Goal: Task Accomplishment & Management: Manage account settings

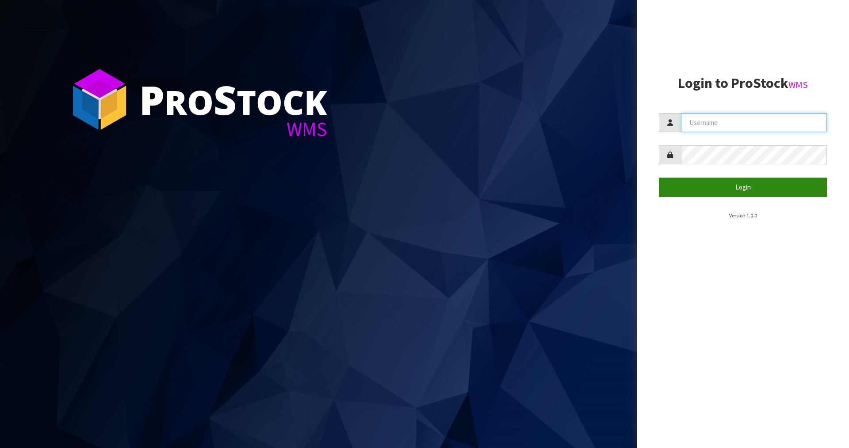
type input "[PERSON_NAME]"
click at [731, 190] on button "Login" at bounding box center [743, 187] width 168 height 19
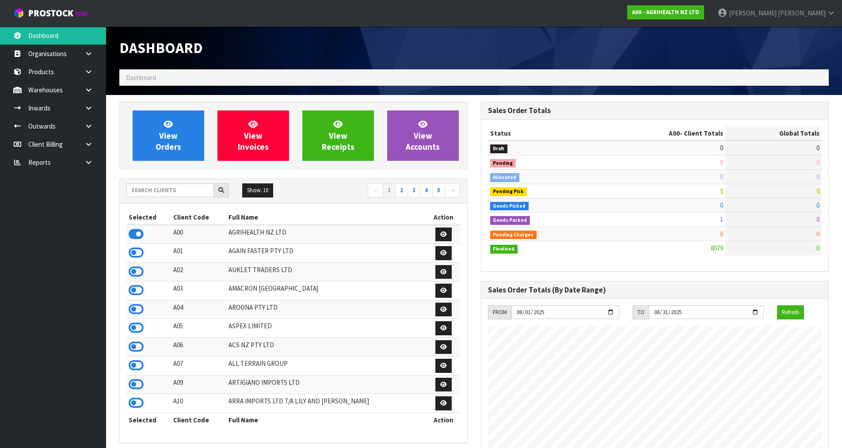
scroll to position [670, 361]
click at [171, 186] on input "text" at bounding box center [170, 190] width 88 height 14
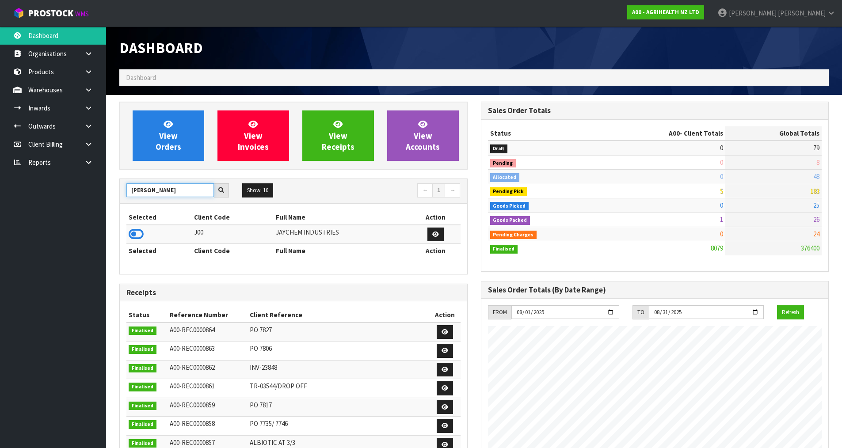
type input "J"
type input "TUFF"
click at [140, 236] on icon at bounding box center [136, 234] width 15 height 13
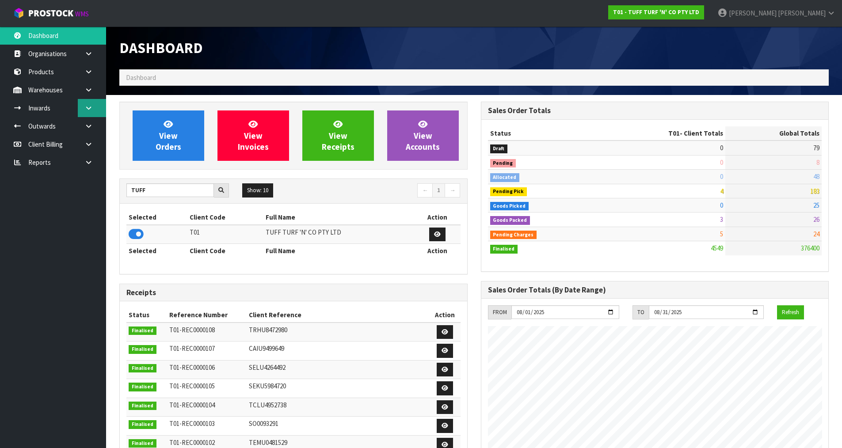
click at [88, 104] on link at bounding box center [92, 108] width 28 height 18
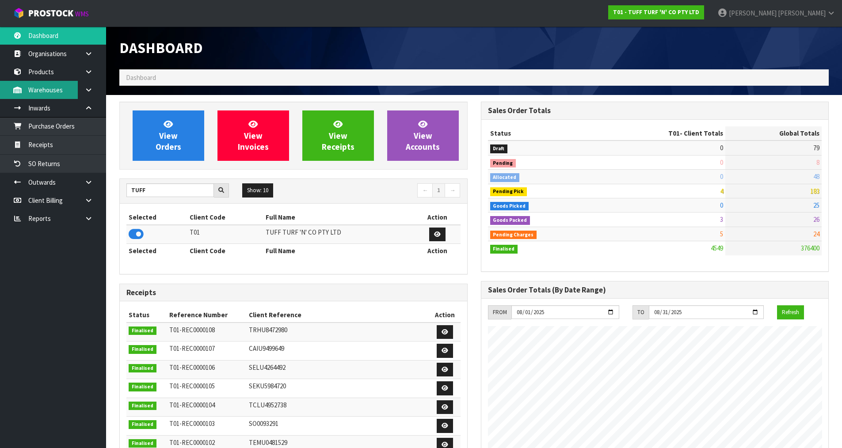
click at [67, 90] on link "Warehouses" at bounding box center [53, 90] width 106 height 18
click at [87, 90] on icon at bounding box center [88, 90] width 8 height 7
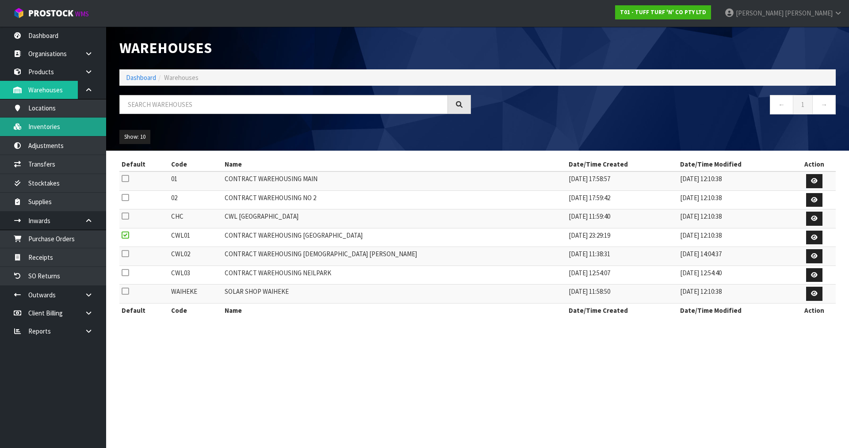
click at [55, 125] on link "Inventories" at bounding box center [53, 127] width 106 height 18
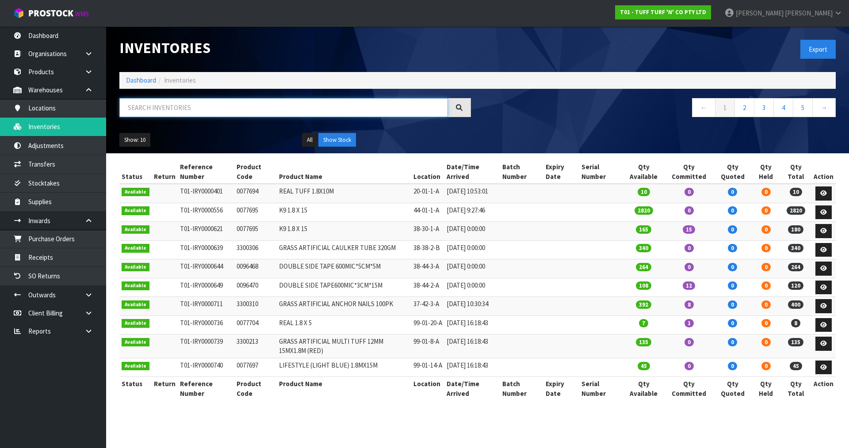
click at [132, 109] on input "text" at bounding box center [283, 107] width 329 height 19
click at [52, 79] on link "Products" at bounding box center [53, 72] width 106 height 18
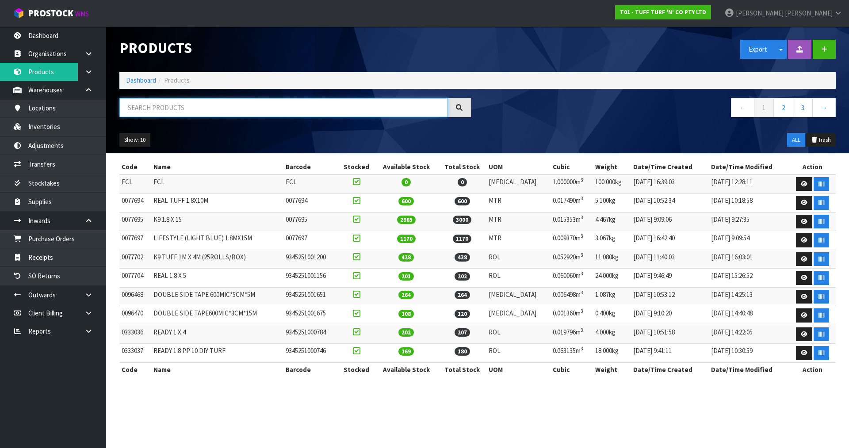
click at [163, 103] on input "text" at bounding box center [283, 107] width 329 height 19
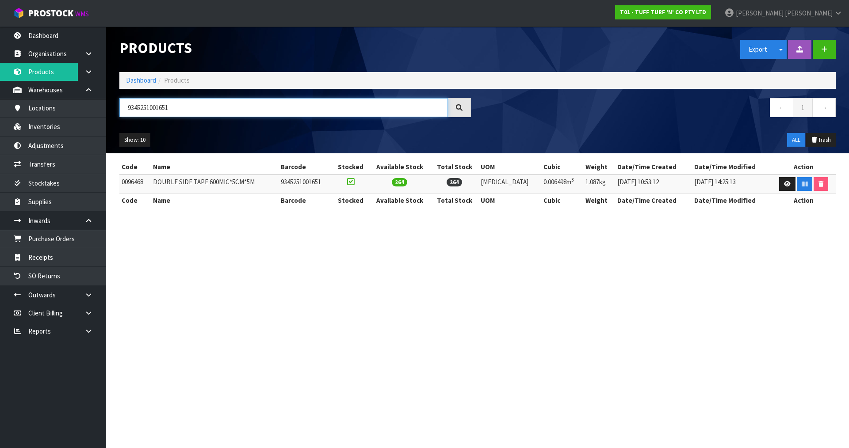
type input "9345251001651"
click at [136, 183] on td "0096468" at bounding box center [134, 184] width 31 height 19
copy td "0096468"
click at [68, 121] on link "Inventories" at bounding box center [53, 127] width 106 height 18
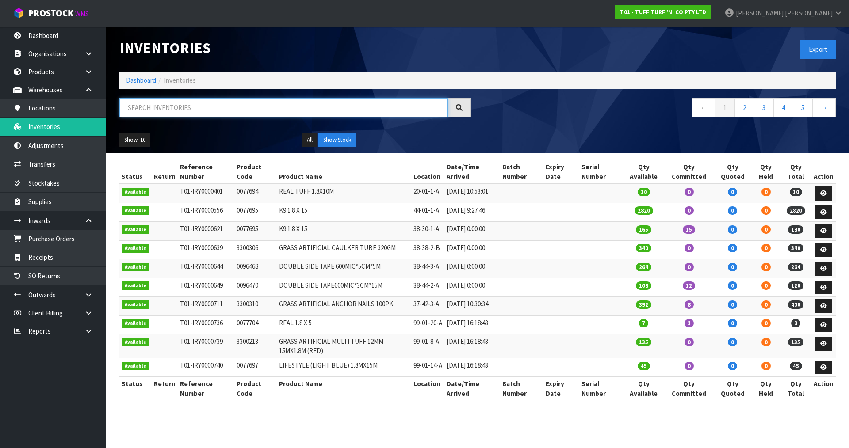
click at [193, 111] on input "text" at bounding box center [283, 107] width 329 height 19
paste input "0096468"
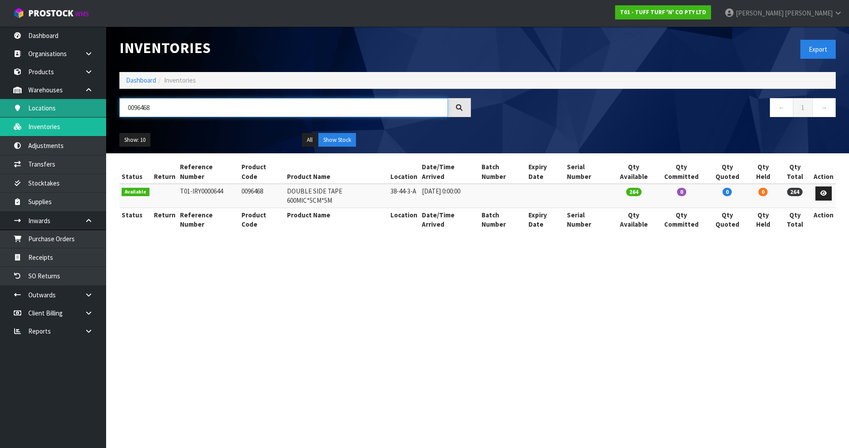
drag, startPoint x: 167, startPoint y: 108, endPoint x: 91, endPoint y: 110, distance: 75.6
click at [91, 110] on body "Toggle navigation ProStock WMS T01 - TUFF TURF 'N' CO PTY LTD [PERSON_NAME] Log…" at bounding box center [424, 224] width 849 height 448
type input "0096468"
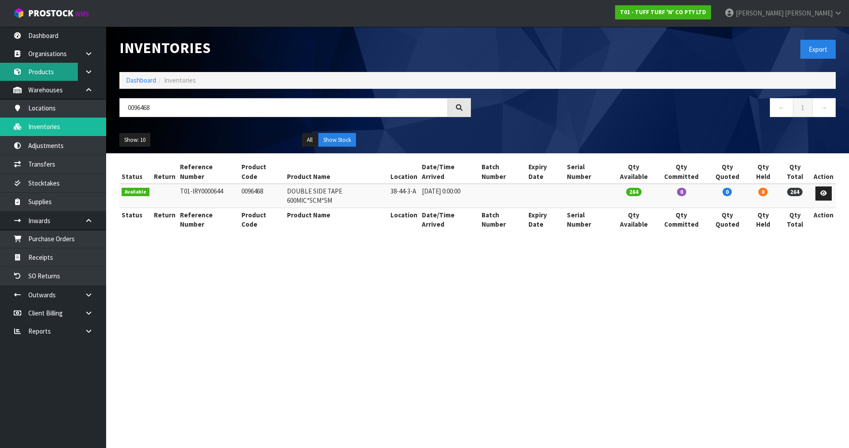
click at [37, 69] on link "Products" at bounding box center [53, 72] width 106 height 18
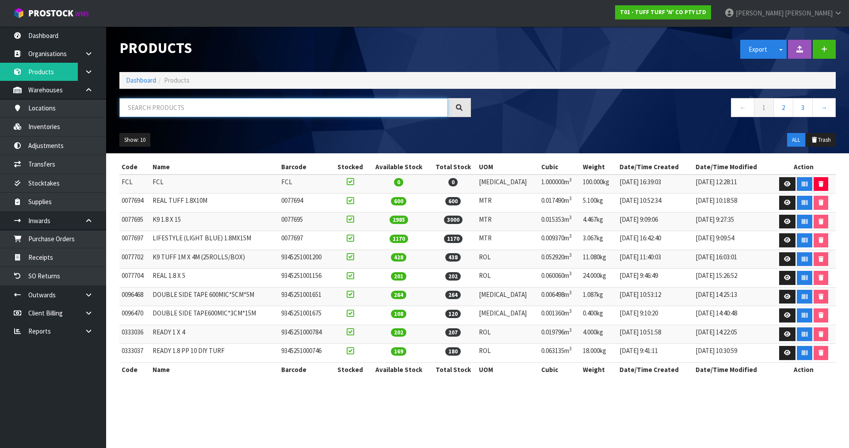
click at [164, 113] on input "text" at bounding box center [283, 107] width 329 height 19
paste input "0096468"
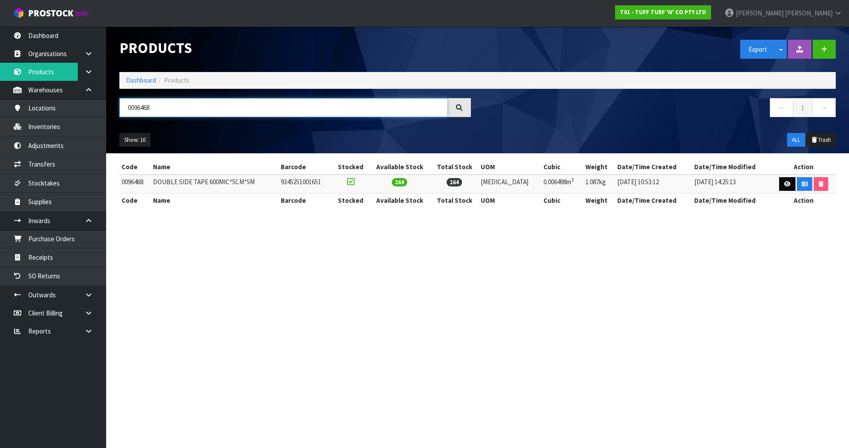
type input "0096468"
click at [784, 183] on icon at bounding box center [787, 184] width 7 height 6
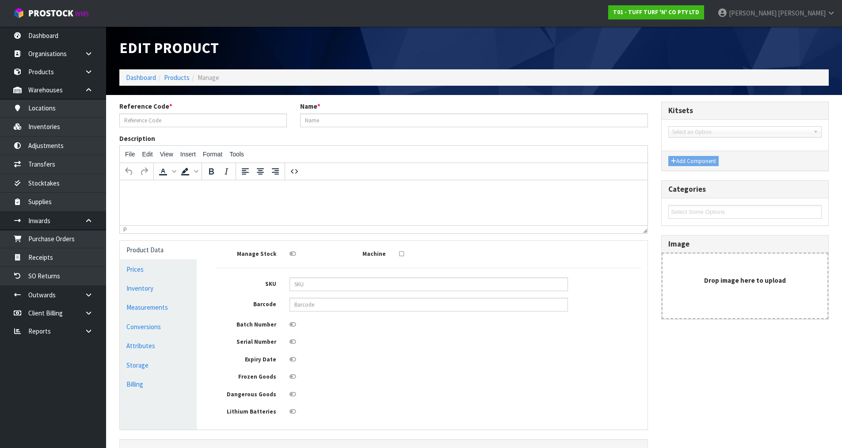
type input "0096468"
type input "DOUBLE SIDE TAPE 600MIC*5CM*5M"
type input "9345251001651"
click at [168, 323] on link "Conversions" at bounding box center [158, 327] width 77 height 18
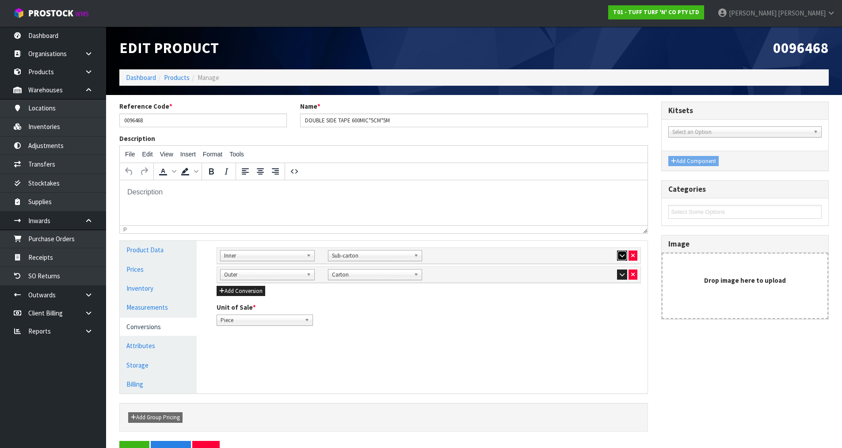
click at [618, 256] on button "button" at bounding box center [622, 256] width 10 height 11
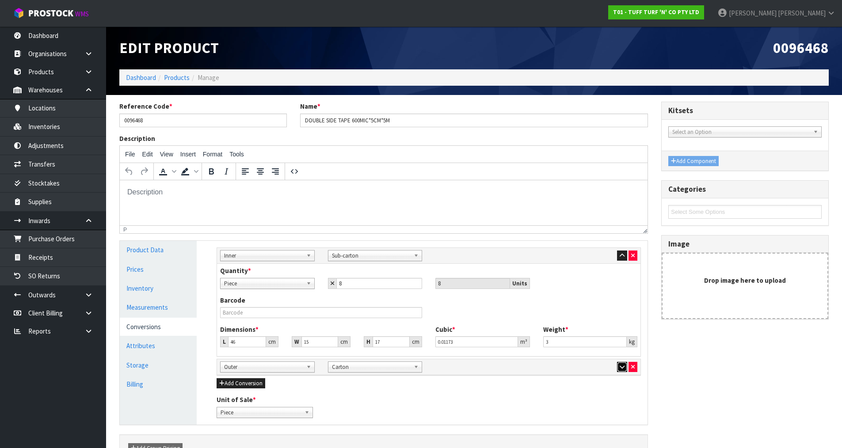
click at [620, 367] on icon "button" at bounding box center [622, 367] width 5 height 6
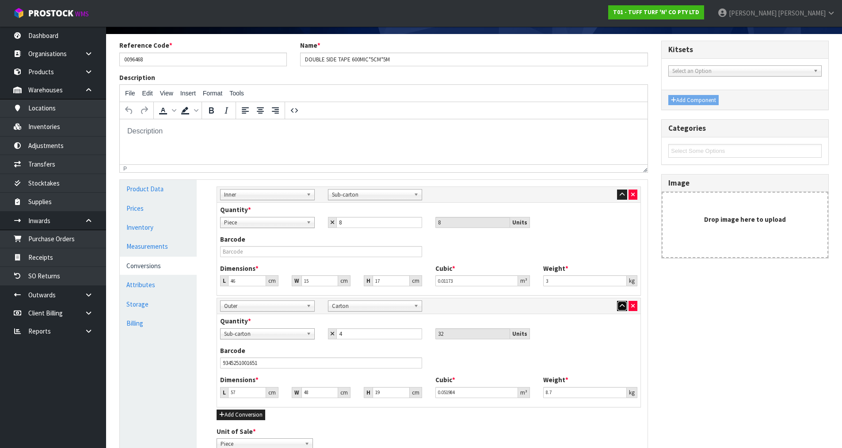
scroll to position [88, 0]
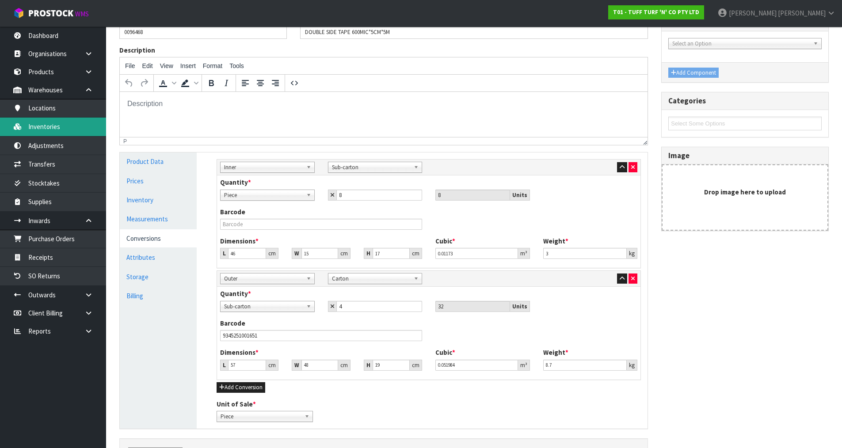
click at [57, 125] on link "Inventories" at bounding box center [53, 127] width 106 height 18
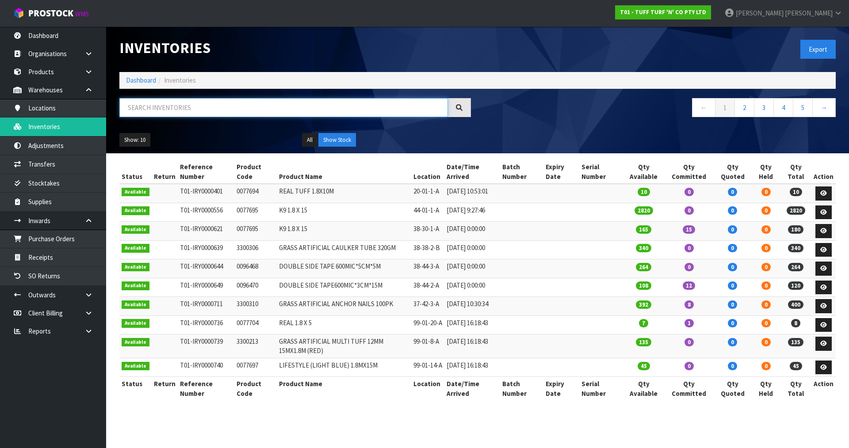
click at [182, 103] on input "text" at bounding box center [283, 107] width 329 height 19
paste input "0096468"
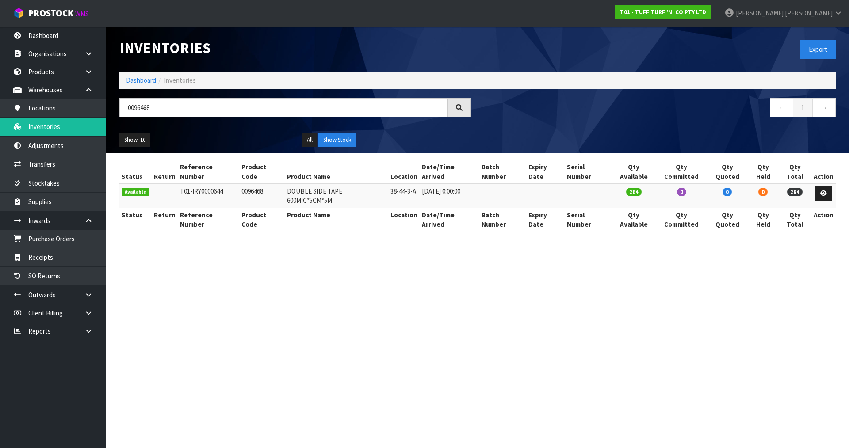
click at [441, 244] on section "Inventories Export Dashboard Inventories 0096468 ← 1 → Show: 10 5 10 25 50 All …" at bounding box center [424, 224] width 849 height 448
drag, startPoint x: 176, startPoint y: 108, endPoint x: 91, endPoint y: 117, distance: 85.4
click at [91, 117] on body "Toggle navigation ProStock WMS T01 - TUFF TURF 'N' CO PTY LTD [PERSON_NAME] Log…" at bounding box center [424, 224] width 849 height 448
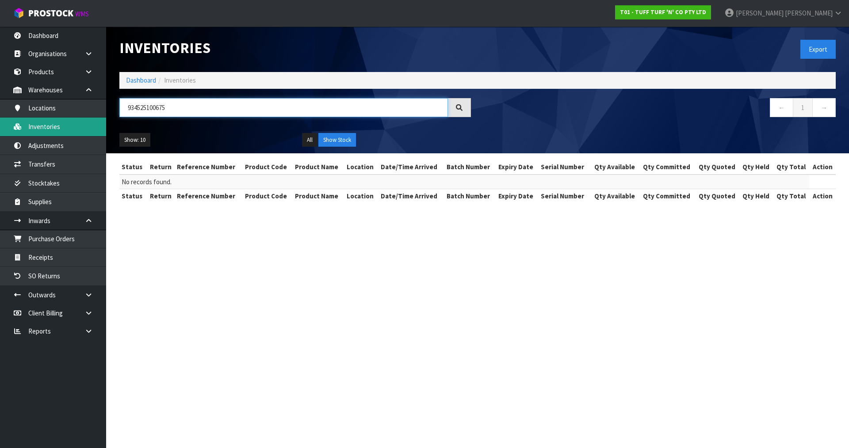
drag, startPoint x: 106, startPoint y: 122, endPoint x: 88, endPoint y: 122, distance: 17.7
click at [88, 122] on body "Toggle navigation ProStock WMS T01 - TUFF TURF 'N' CO PTY LTD [PERSON_NAME] Log…" at bounding box center [424, 224] width 849 height 448
type input "934525100675"
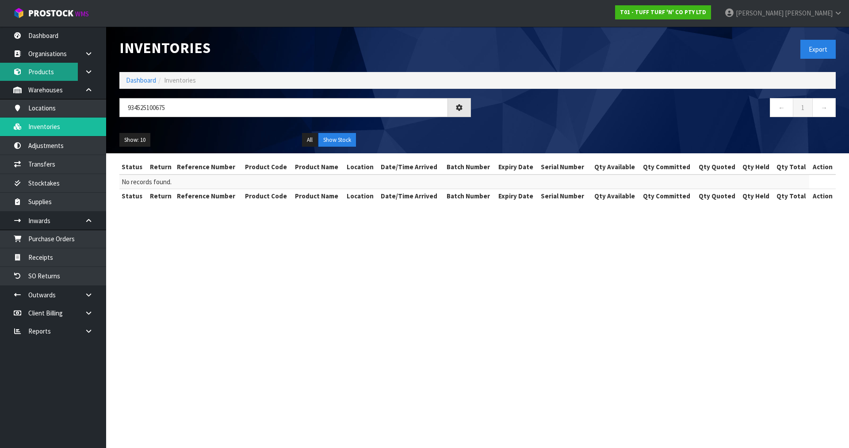
click at [35, 73] on link "Products" at bounding box center [53, 72] width 106 height 18
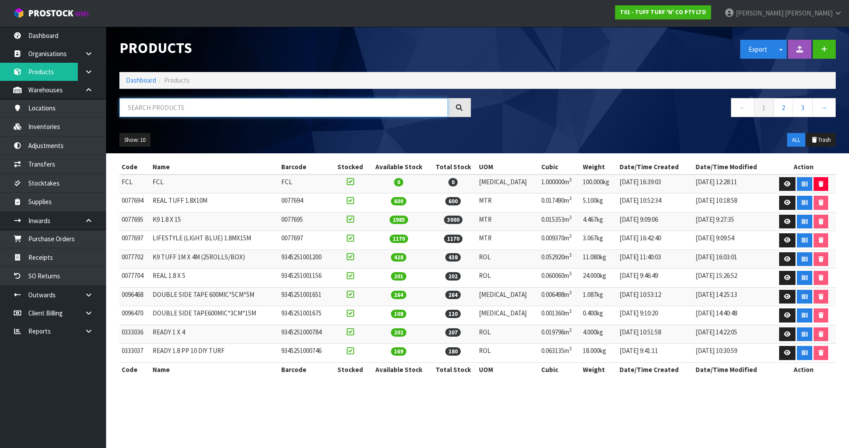
click at [158, 103] on input "text" at bounding box center [283, 107] width 329 height 19
paste input "934525100675"
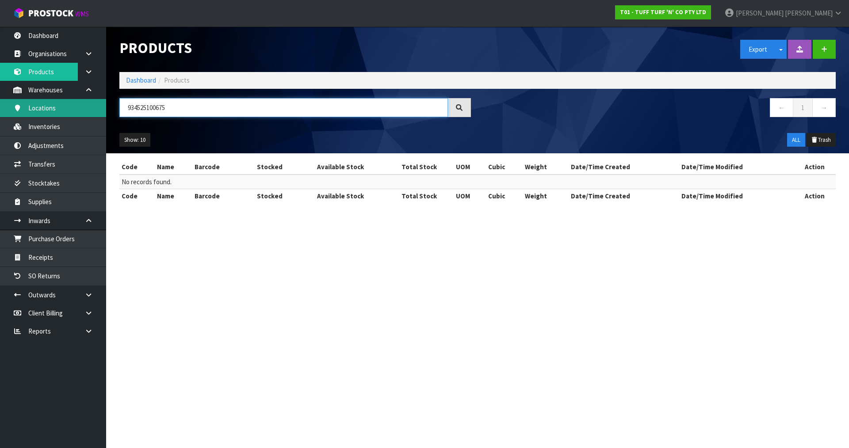
drag, startPoint x: 50, startPoint y: 105, endPoint x: 41, endPoint y: 105, distance: 8.9
click at [41, 105] on body "Toggle navigation ProStock WMS T01 - TUFF TURF 'N' CO PTY LTD [PERSON_NAME] Log…" at bounding box center [424, 224] width 849 height 448
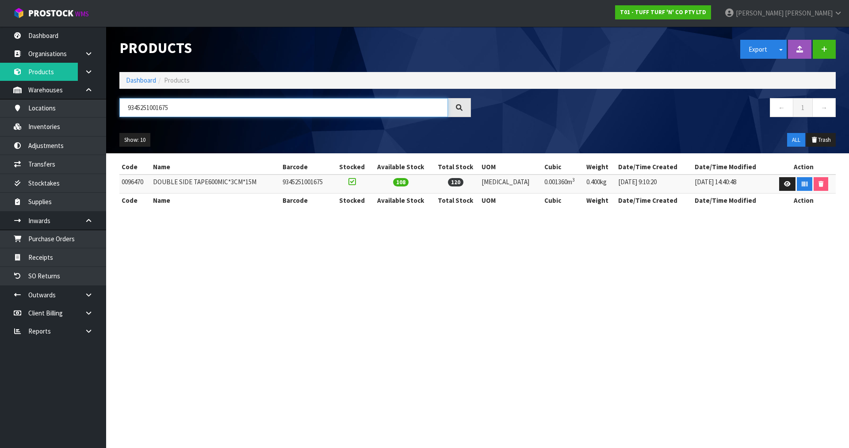
click at [177, 106] on input "9345251001675" at bounding box center [283, 107] width 329 height 19
type input "9345251001675"
click at [132, 181] on td "0096470" at bounding box center [134, 184] width 31 height 19
copy td "0096470"
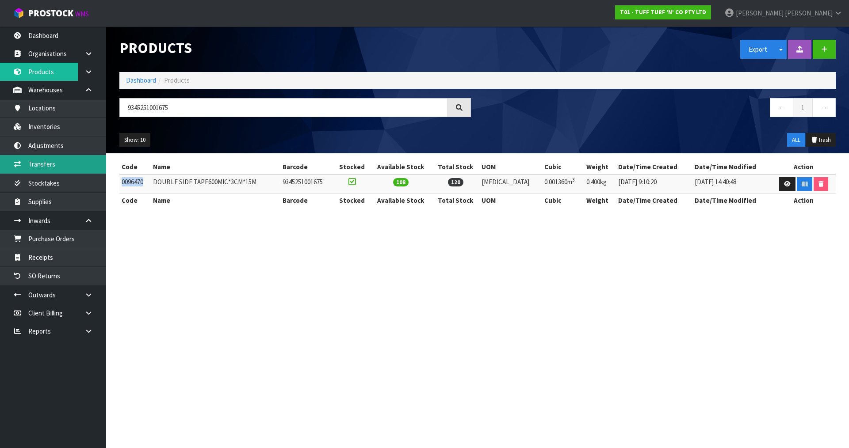
click at [58, 165] on link "Transfers" at bounding box center [53, 164] width 106 height 18
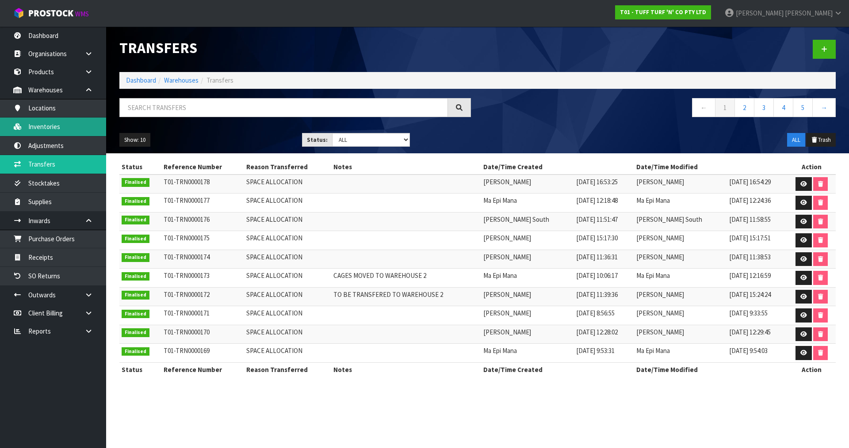
click at [50, 128] on link "Inventories" at bounding box center [53, 127] width 106 height 18
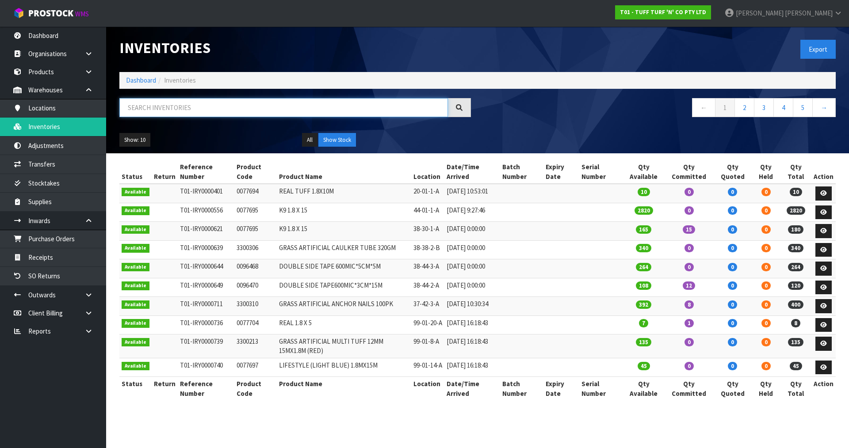
click at [147, 103] on input "text" at bounding box center [283, 107] width 329 height 19
paste input "0096470"
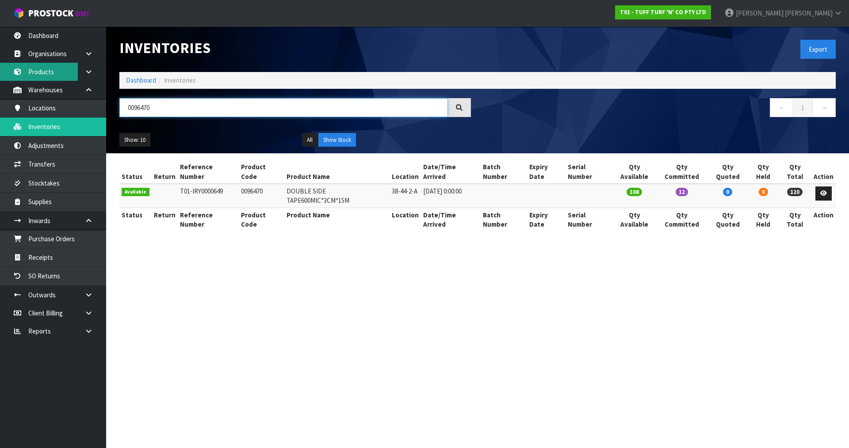
type input "0096470"
click at [63, 78] on link "Products" at bounding box center [53, 72] width 106 height 18
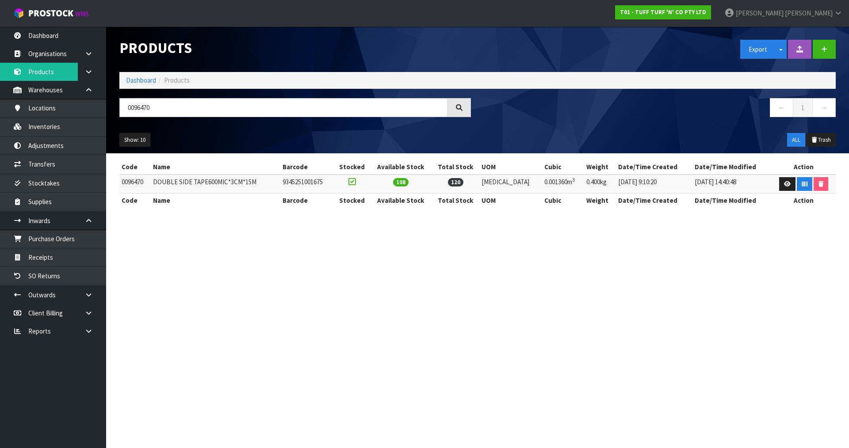
click at [328, 183] on td "9345251001675" at bounding box center [306, 184] width 53 height 19
copy td "9345251001675"
drag, startPoint x: 184, startPoint y: 94, endPoint x: 94, endPoint y: 117, distance: 93.0
click at [94, 117] on body "Toggle navigation ProStock WMS T01 - TUFF TURF 'N' CO PTY LTD [PERSON_NAME] Log…" at bounding box center [424, 224] width 849 height 448
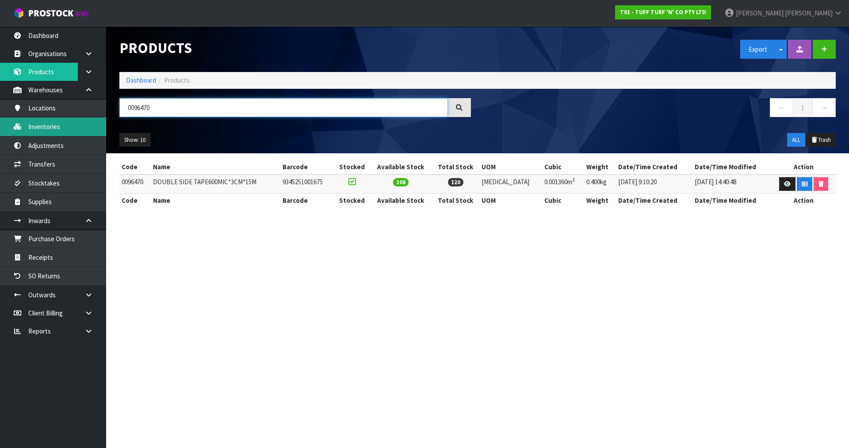
drag, startPoint x: 167, startPoint y: 107, endPoint x: 100, endPoint y: 121, distance: 67.7
click at [100, 121] on body "Toggle navigation ProStock WMS T01 - TUFF TURF 'N' CO PTY LTD [PERSON_NAME] Log…" at bounding box center [424, 224] width 849 height 448
paste input "9345251001675"
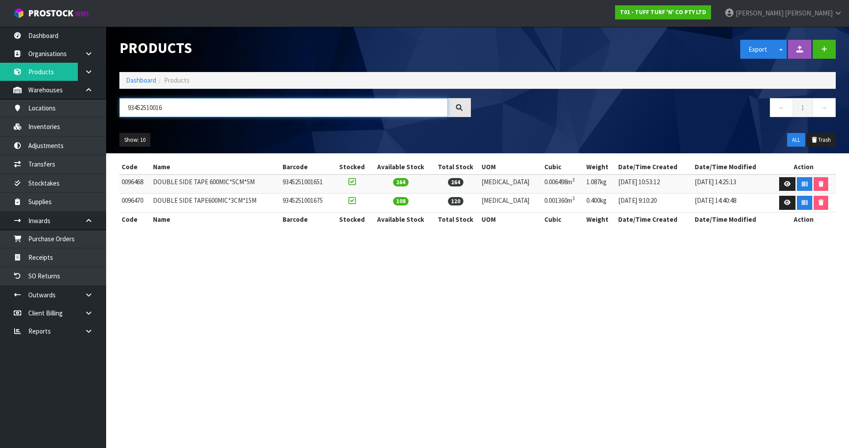
type input "93452510016"
click at [130, 181] on td "0096468" at bounding box center [134, 184] width 31 height 19
copy td "0096468"
click at [88, 131] on link "Inventories" at bounding box center [53, 127] width 106 height 18
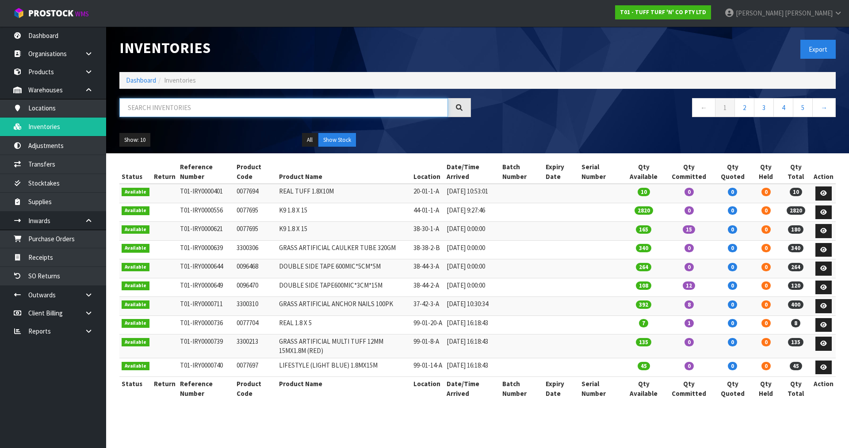
click at [250, 110] on input "text" at bounding box center [283, 107] width 329 height 19
paste input "0096468"
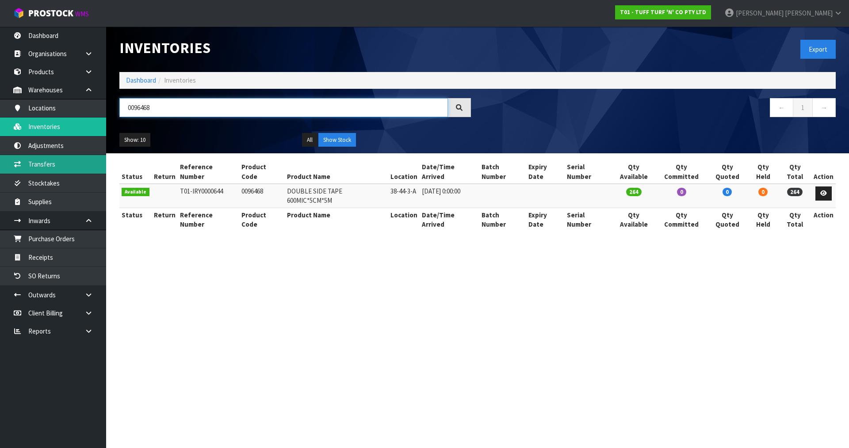
type input "0096468"
click at [50, 165] on link "Transfers" at bounding box center [53, 164] width 106 height 18
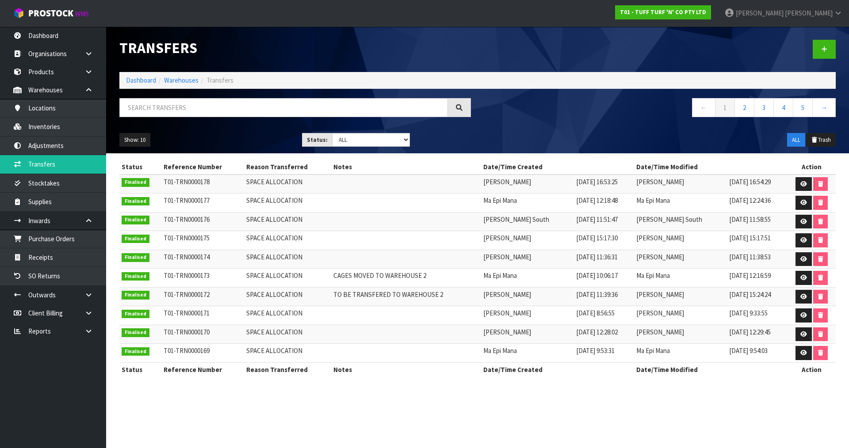
click at [686, 1] on div "T01 - TUFF TURF 'N' CO PTY LTD" at bounding box center [662, 12] width 109 height 25
click at [699, 8] on link "T01 - TUFF TURF 'N' CO PTY LTD" at bounding box center [663, 12] width 96 height 14
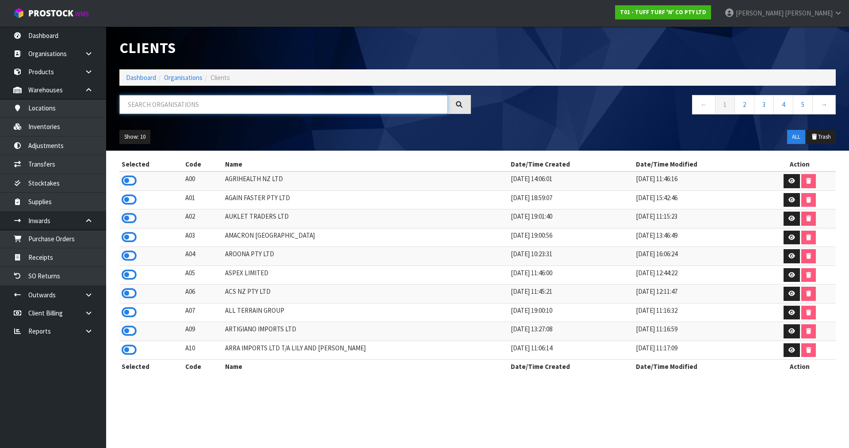
click at [284, 104] on input "text" at bounding box center [283, 104] width 329 height 19
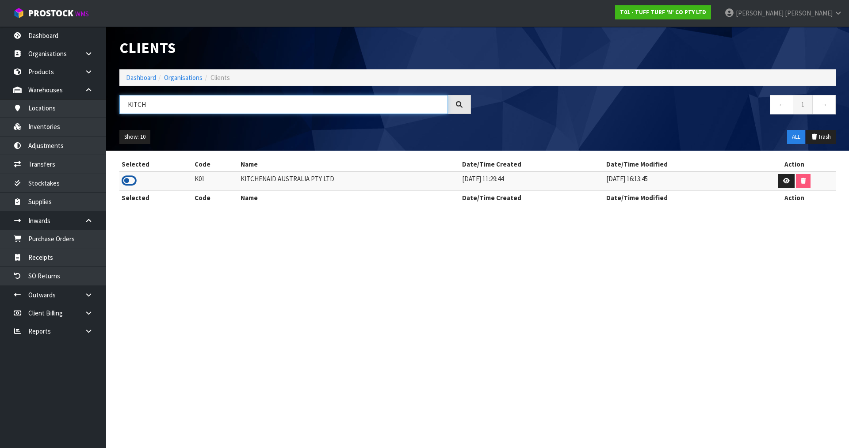
type input "KITCH"
click at [132, 187] on icon at bounding box center [129, 180] width 15 height 13
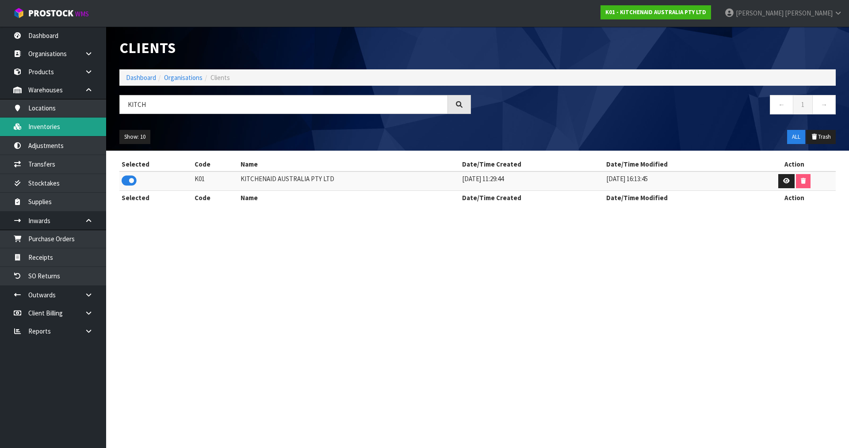
click at [58, 128] on link "Inventories" at bounding box center [53, 127] width 106 height 18
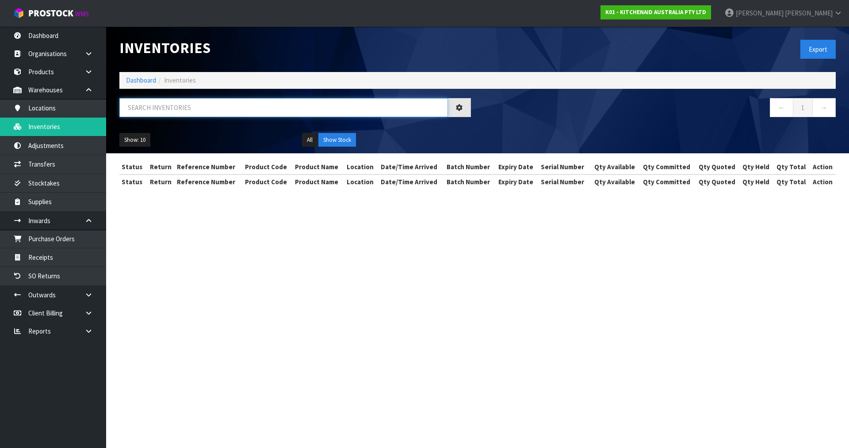
click at [158, 109] on input "text" at bounding box center [283, 107] width 329 height 19
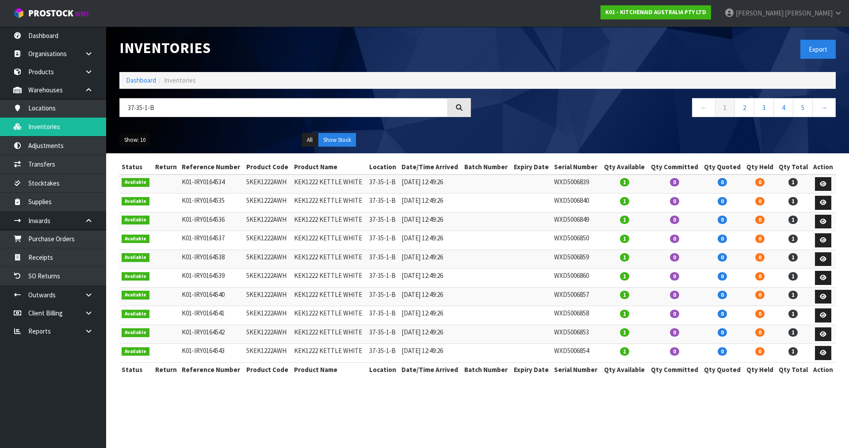
click at [130, 141] on button "Show: 10" at bounding box center [134, 140] width 31 height 14
click at [135, 190] on link "50" at bounding box center [155, 193] width 70 height 12
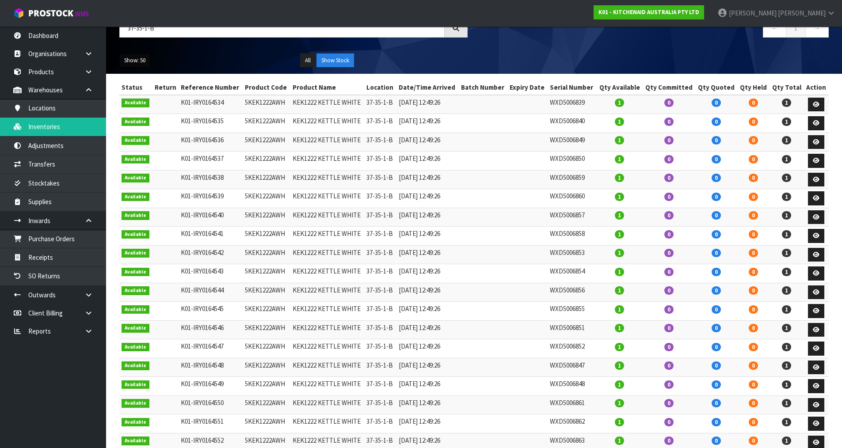
scroll to position [53, 0]
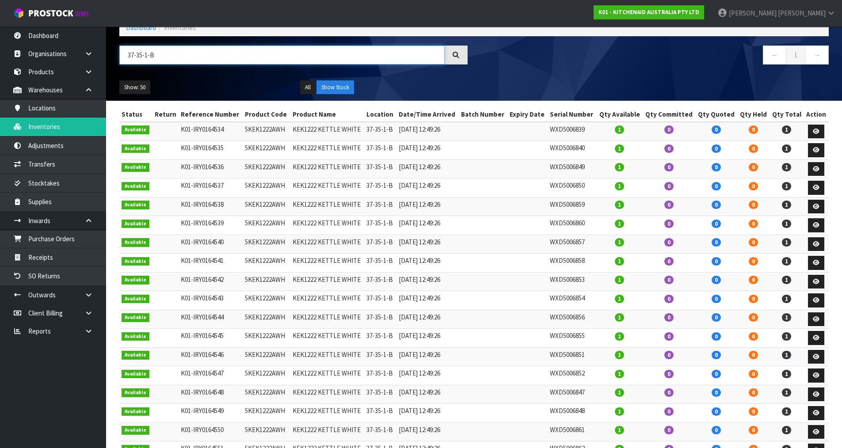
click at [167, 55] on input "37-35-1-B" at bounding box center [281, 55] width 325 height 19
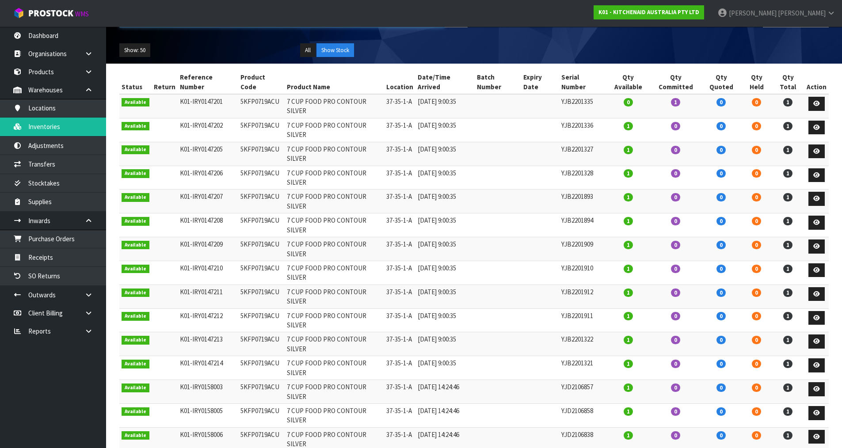
scroll to position [16, 0]
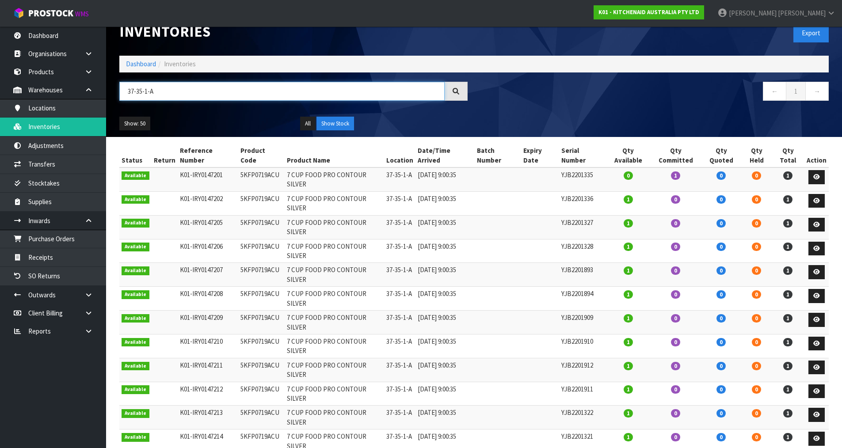
click at [191, 84] on input "37-35-1-A" at bounding box center [281, 91] width 325 height 19
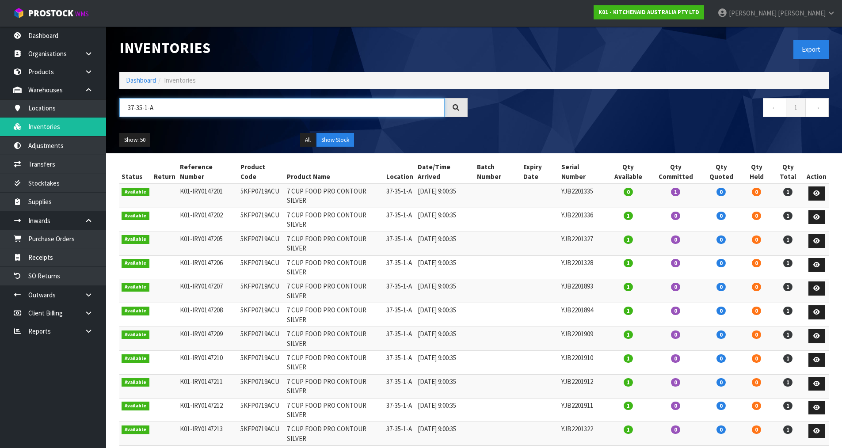
drag, startPoint x: 290, startPoint y: 88, endPoint x: 2, endPoint y: -11, distance: 304.5
click at [2, 0] on html "Toggle navigation ProStock WMS K01 - KITCHENAID AUSTRALIA PTY LTD [PERSON_NAME]…" at bounding box center [421, 224] width 842 height 448
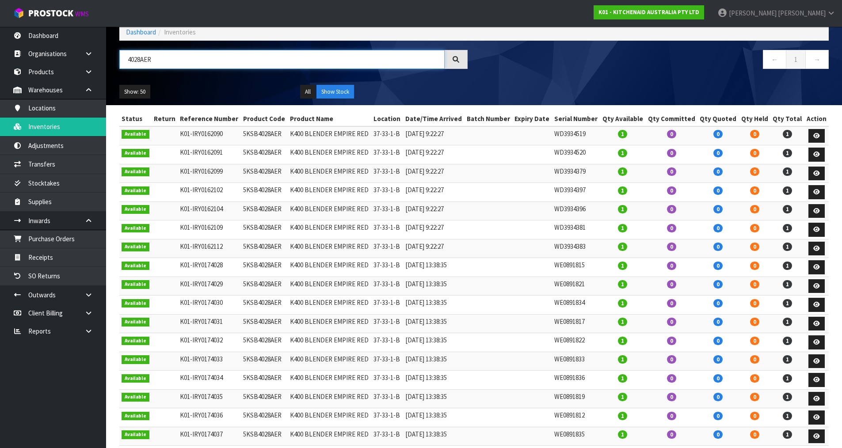
scroll to position [4, 0]
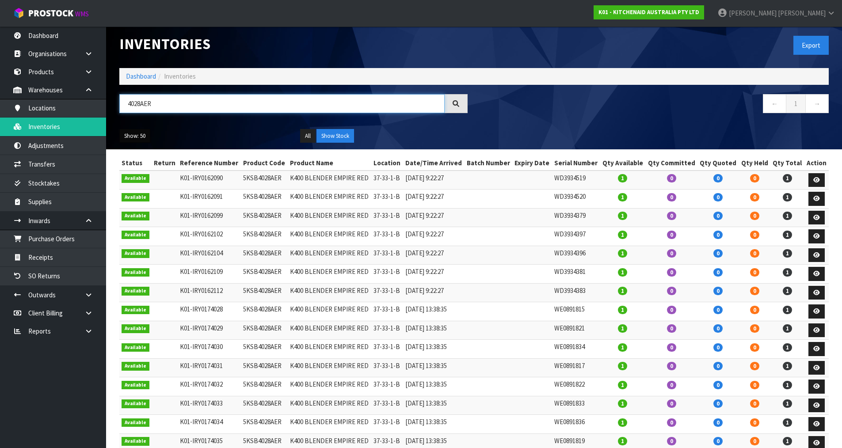
type input "4028AER"
click at [143, 135] on ul "Show: 50 5 10 25 50" at bounding box center [203, 136] width 168 height 14
click at [140, 134] on button "Show: 50" at bounding box center [134, 136] width 31 height 14
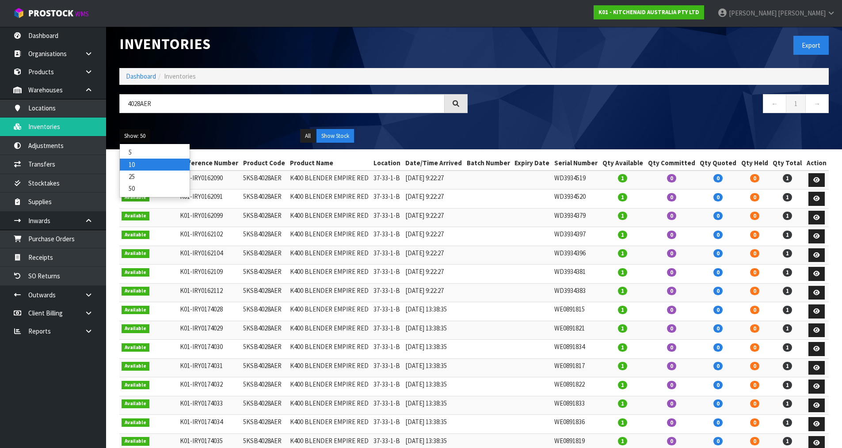
click at [144, 168] on link "10" at bounding box center [155, 165] width 70 height 12
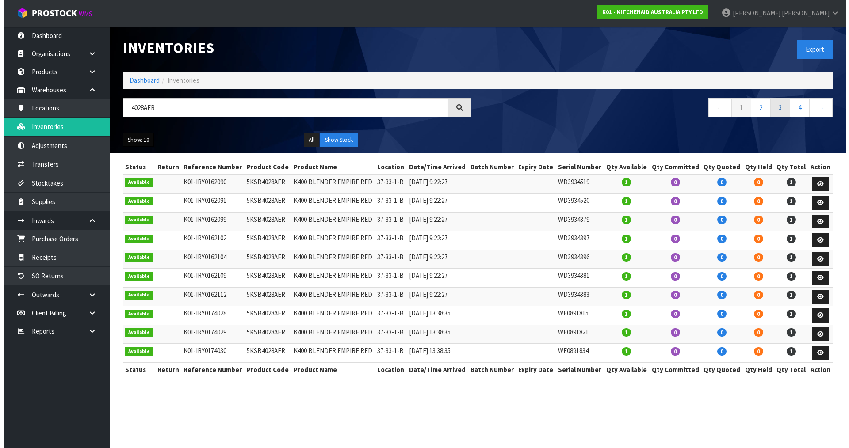
scroll to position [0, 0]
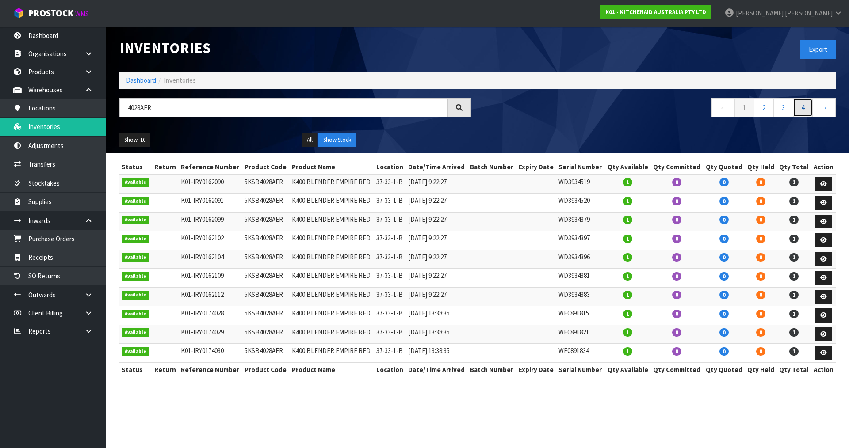
click at [805, 103] on link "4" at bounding box center [803, 107] width 20 height 19
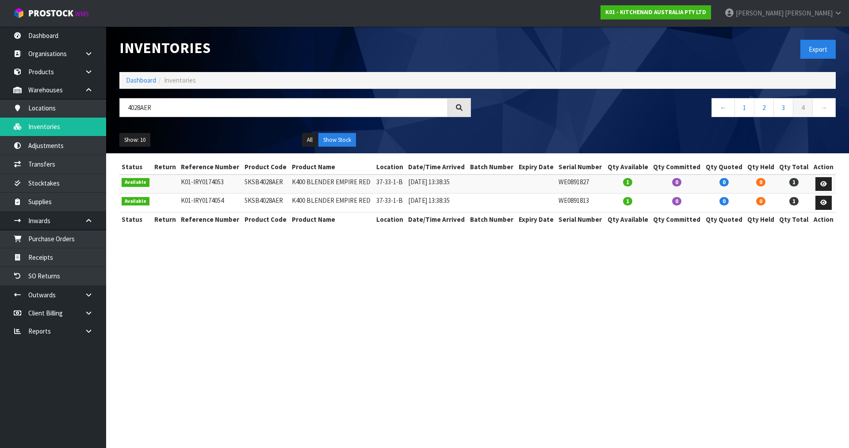
click at [267, 182] on td "5KSB4028AER" at bounding box center [265, 184] width 47 height 19
copy td "5KSB4028AER"
click at [392, 181] on td "37-33-1-B" at bounding box center [390, 184] width 32 height 19
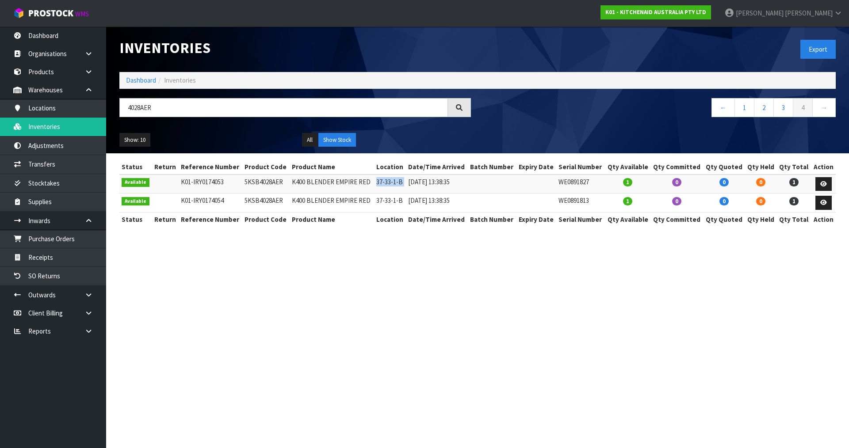
click at [392, 181] on td "37-33-1-B" at bounding box center [390, 184] width 32 height 19
copy tr "37-33-1-B"
click at [78, 163] on link "Transfers" at bounding box center [53, 164] width 106 height 18
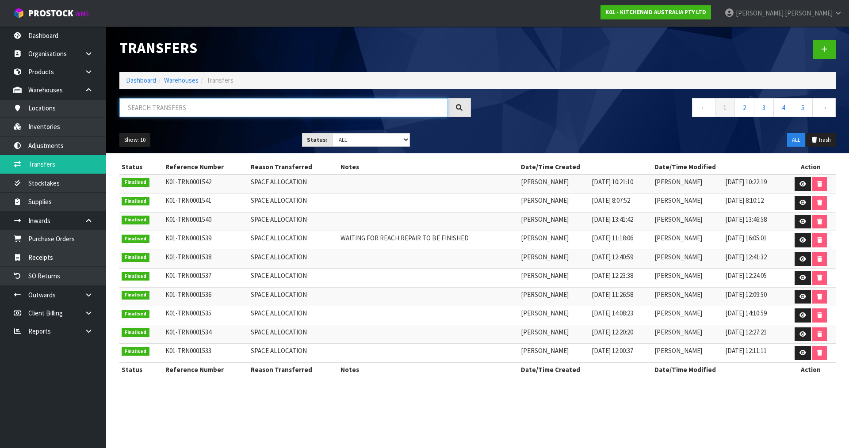
click at [165, 109] on input "text" at bounding box center [283, 107] width 329 height 19
drag, startPoint x: 831, startPoint y: 48, endPoint x: 825, endPoint y: 48, distance: 6.6
click at [831, 48] on link at bounding box center [824, 49] width 23 height 19
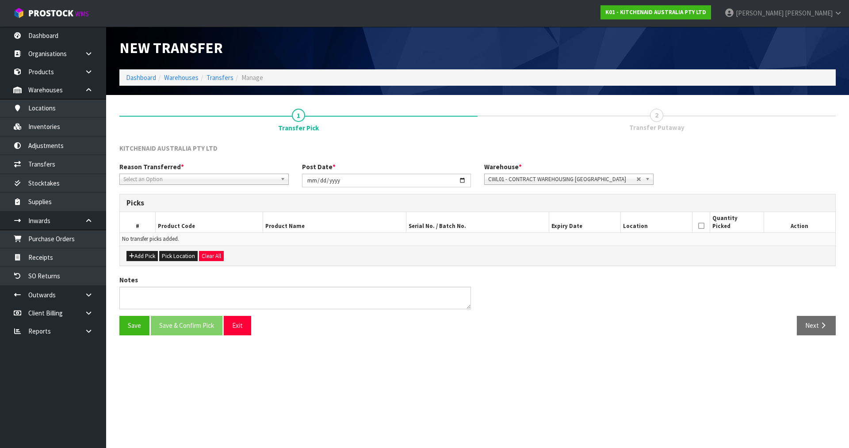
click at [176, 174] on span "Select an Option" at bounding box center [199, 179] width 153 height 11
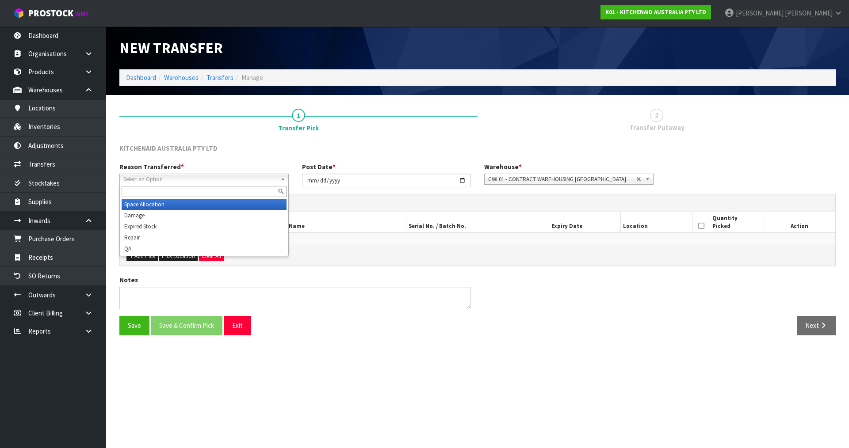
click at [158, 203] on li "Space Allocation" at bounding box center [204, 204] width 165 height 11
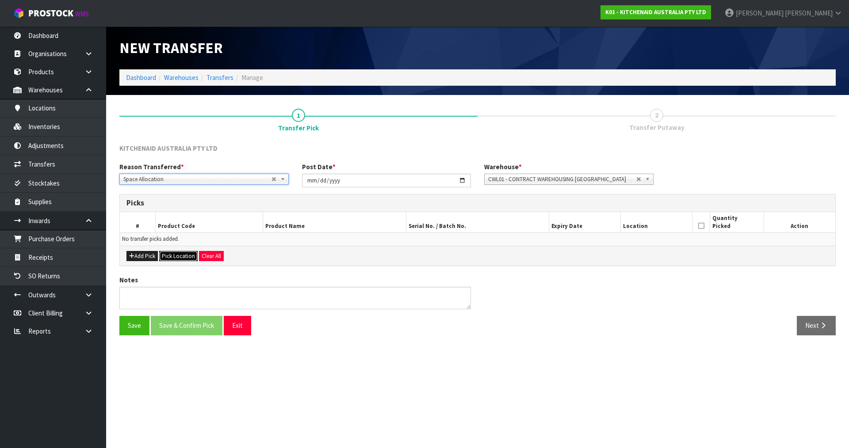
click at [170, 254] on button "Pick Location" at bounding box center [178, 256] width 38 height 11
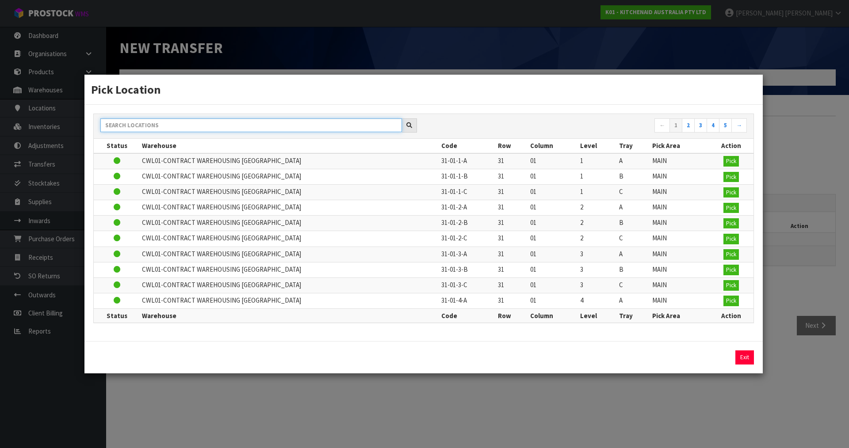
click at [191, 125] on input "text" at bounding box center [251, 125] width 302 height 14
paste input "37-33-1-B"
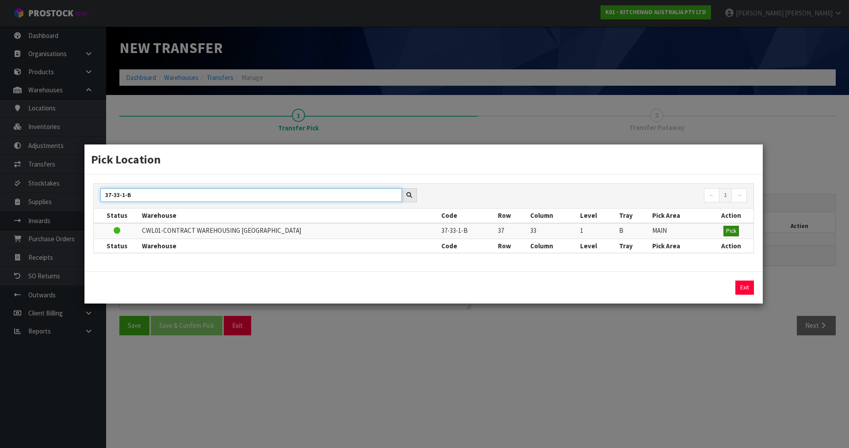
type input "37-33-1-B"
click at [728, 231] on span "Pick" at bounding box center [731, 231] width 10 height 8
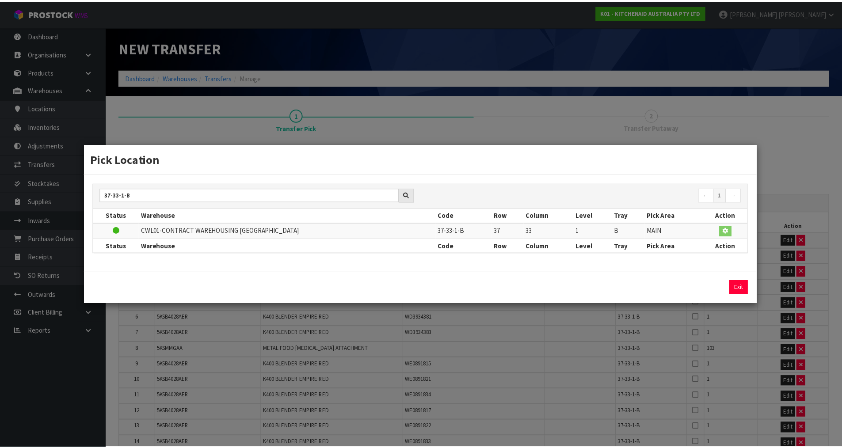
scroll to position [420, 0]
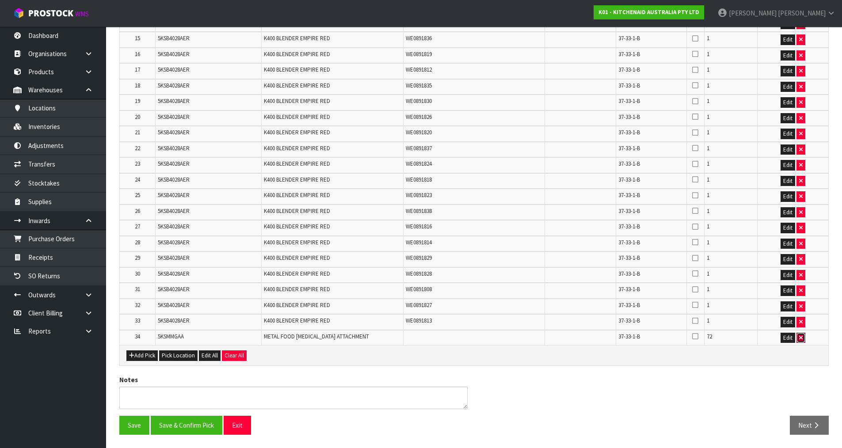
click at [801, 339] on icon "button" at bounding box center [801, 338] width 4 height 6
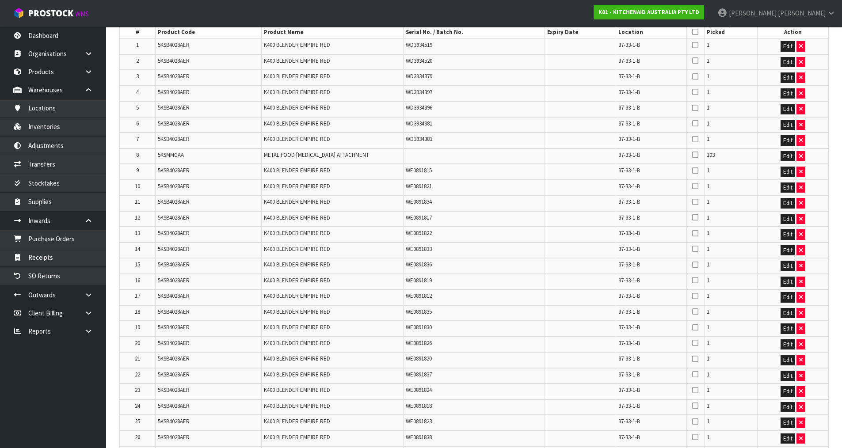
scroll to position [184, 0]
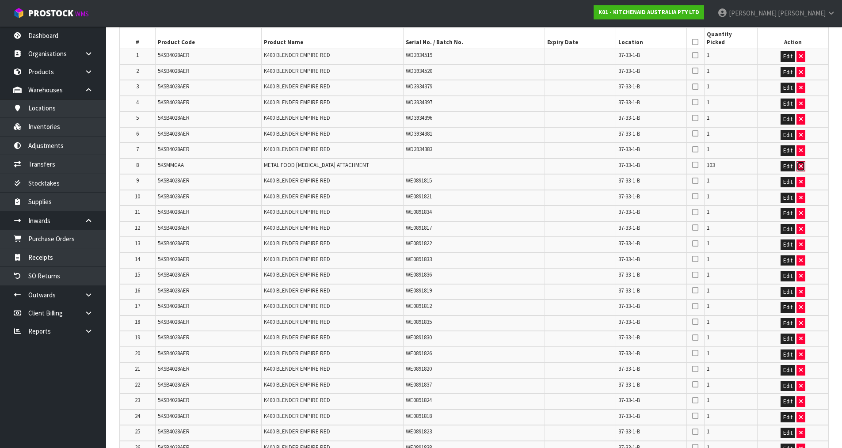
click at [803, 168] on icon "button" at bounding box center [801, 167] width 4 height 6
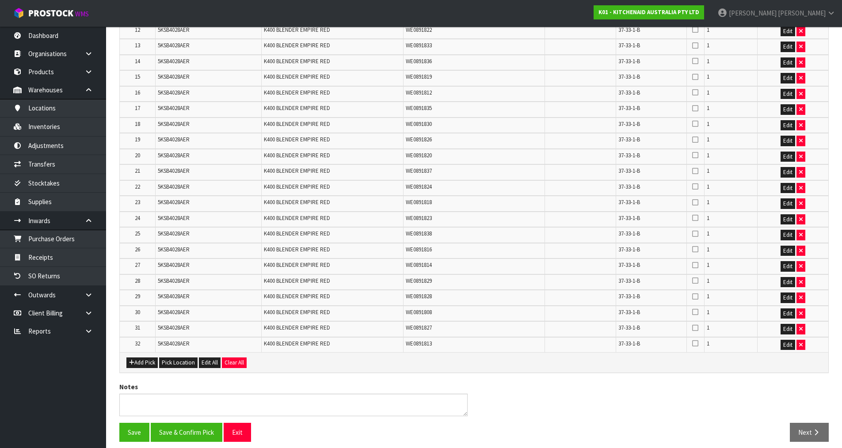
scroll to position [389, 0]
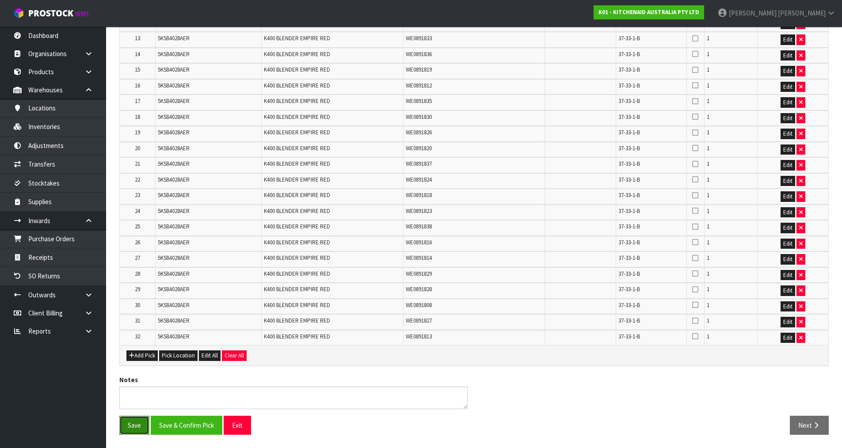
click at [139, 420] on button "Save" at bounding box center [134, 425] width 30 height 19
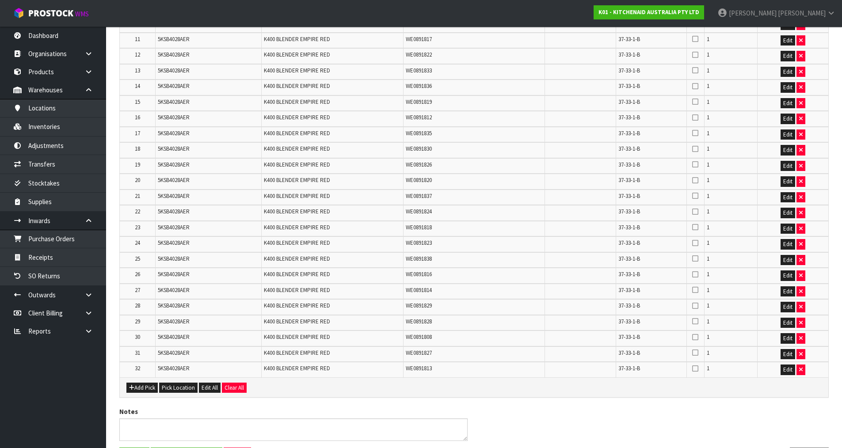
scroll to position [0, 0]
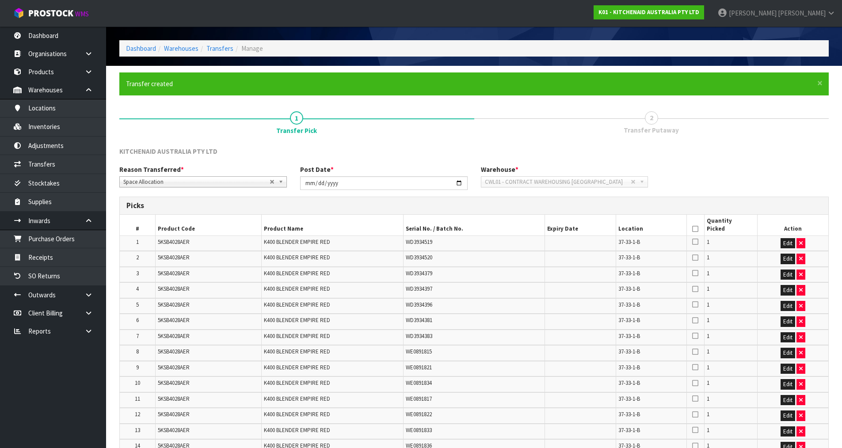
scroll to position [44, 0]
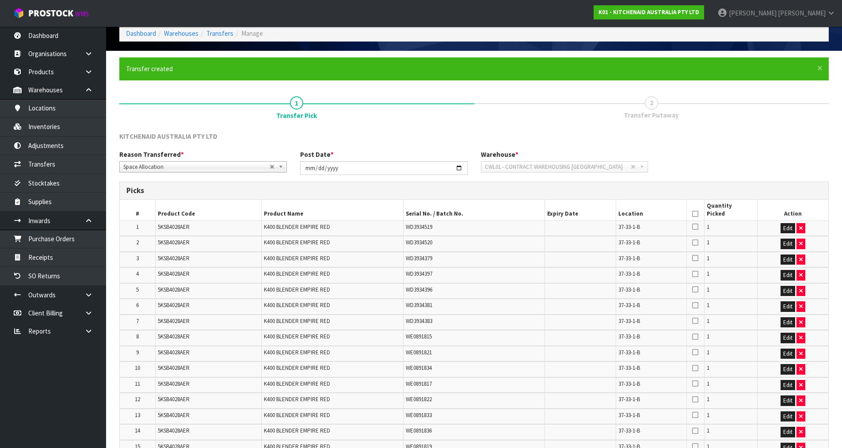
click at [696, 214] on icon at bounding box center [695, 214] width 6 height 0
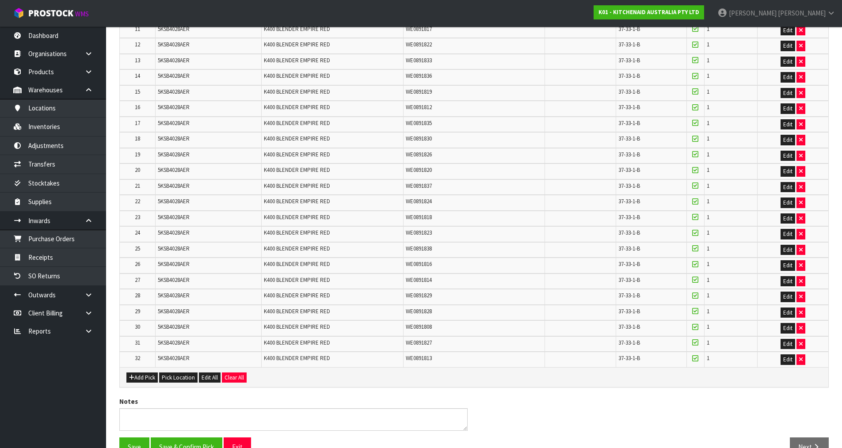
scroll to position [421, 0]
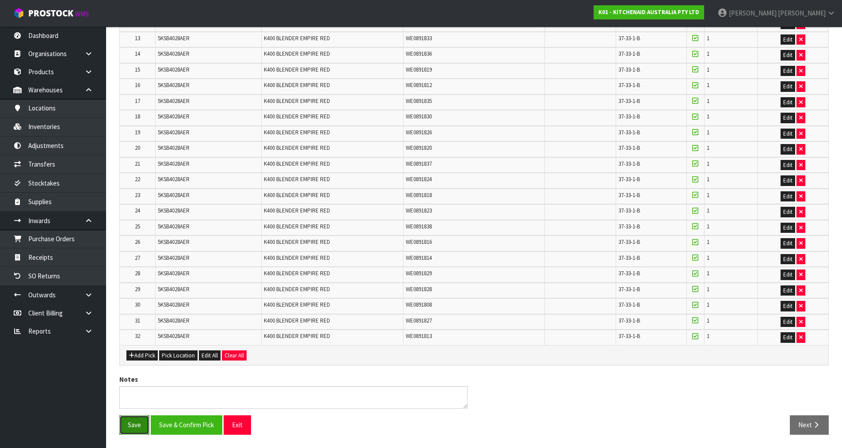
click at [125, 428] on button "Save" at bounding box center [134, 425] width 30 height 19
click at [185, 427] on button "Save & Confirm Pick" at bounding box center [187, 425] width 72 height 19
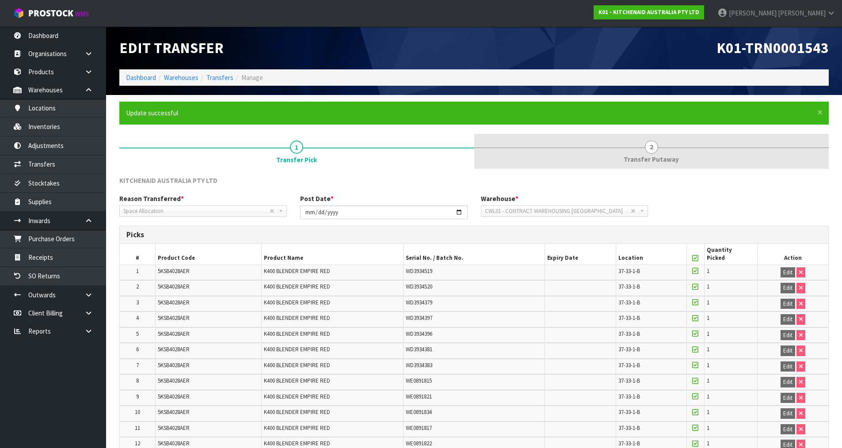
click at [620, 165] on link "2 Transfer Putaway" at bounding box center [651, 151] width 355 height 35
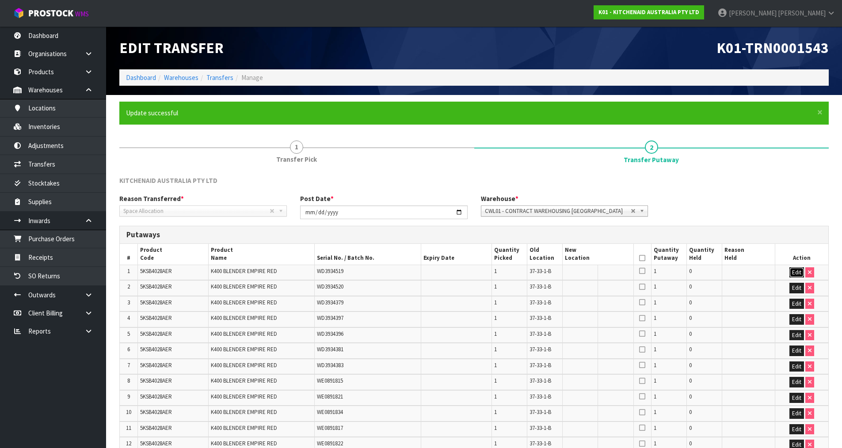
click at [795, 268] on button "Edit" at bounding box center [797, 272] width 15 height 11
click at [582, 273] on input "text" at bounding box center [592, 272] width 55 height 11
type input "37-37-1-A"
click at [796, 271] on button "OK" at bounding box center [797, 272] width 12 height 11
click at [612, 273] on link "Fill" at bounding box center [614, 271] width 11 height 8
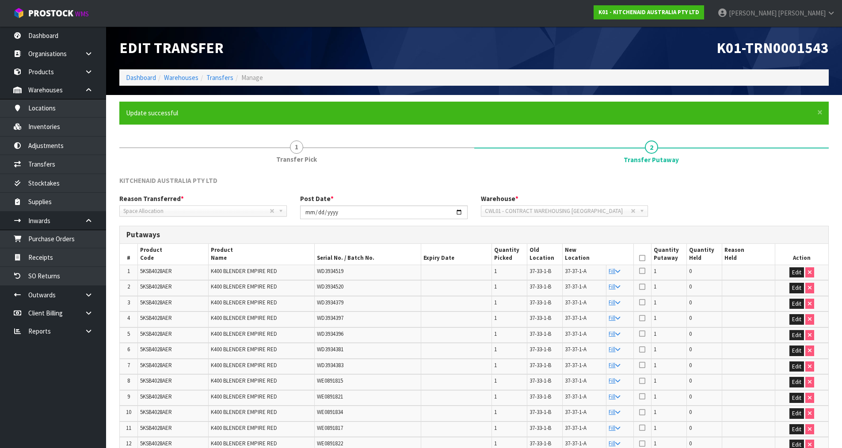
click at [643, 258] on icon at bounding box center [642, 258] width 6 height 0
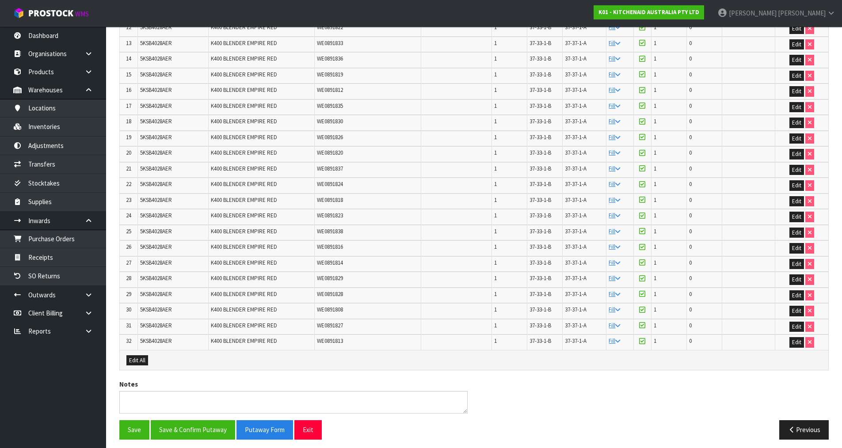
scroll to position [421, 0]
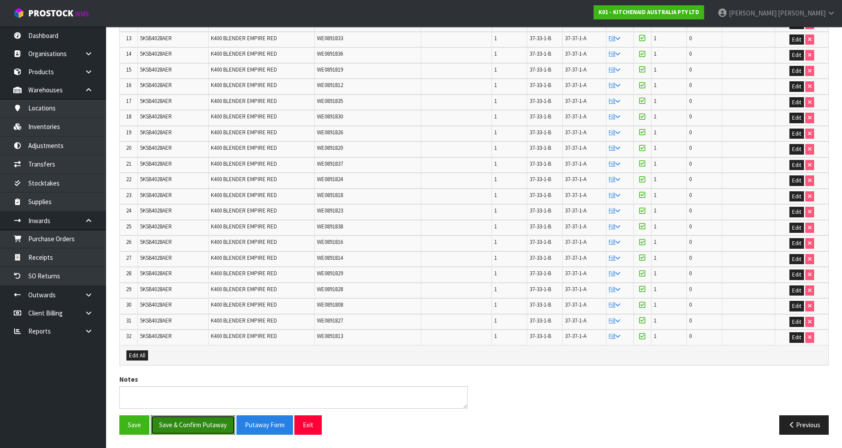
click at [206, 421] on button "Save & Confirm Putaway" at bounding box center [193, 425] width 84 height 19
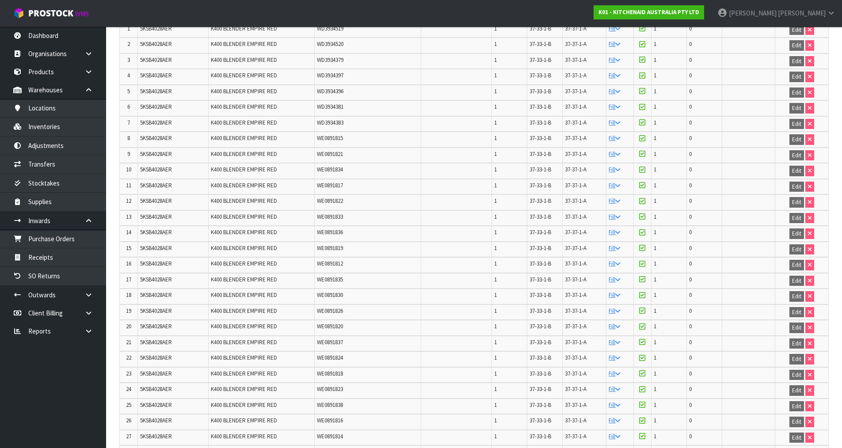
scroll to position [0, 0]
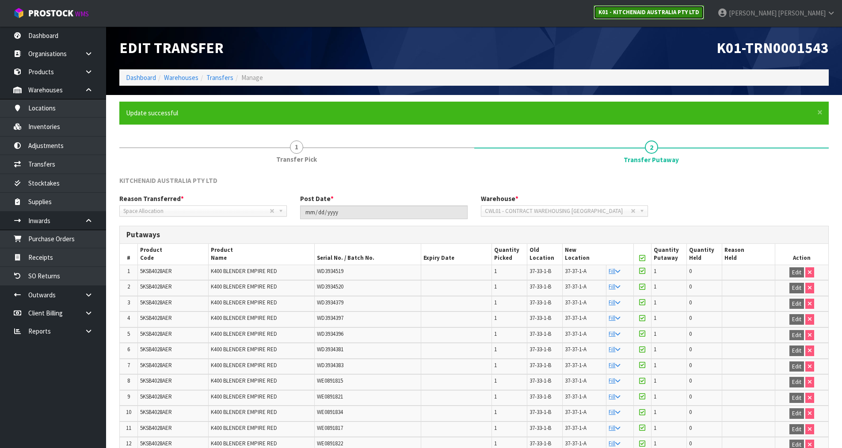
click at [699, 13] on strong "K01 - KITCHENAID AUSTRALIA PTY LTD" at bounding box center [649, 12] width 101 height 8
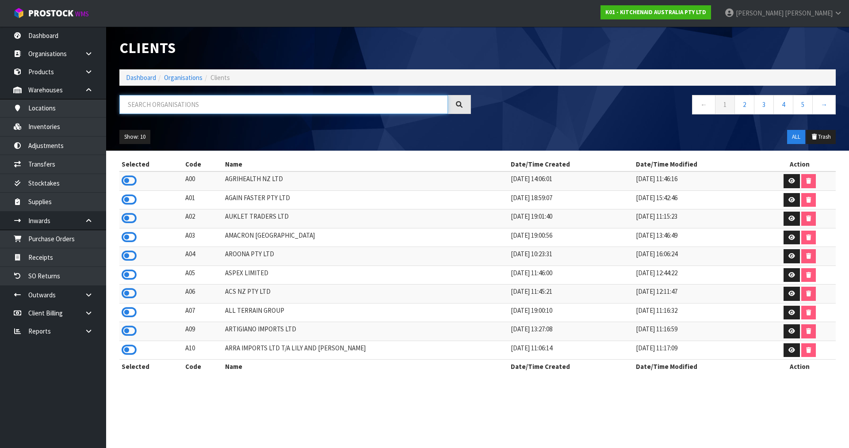
click at [213, 110] on input "text" at bounding box center [283, 104] width 329 height 19
paste input "37-33-1-B"
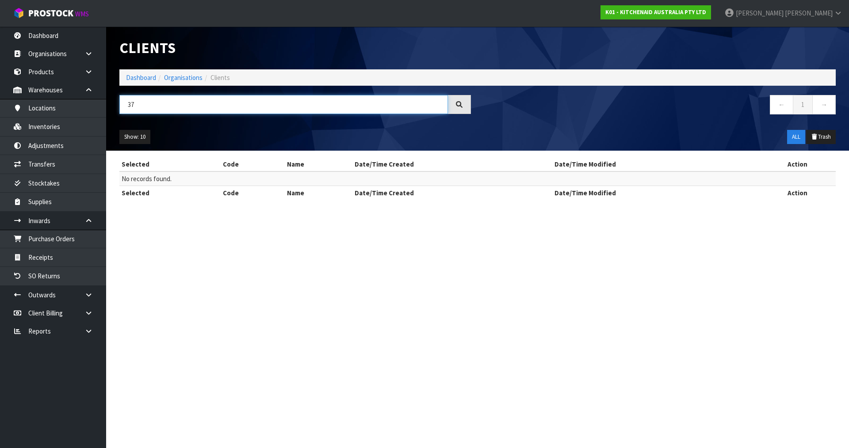
type input "3"
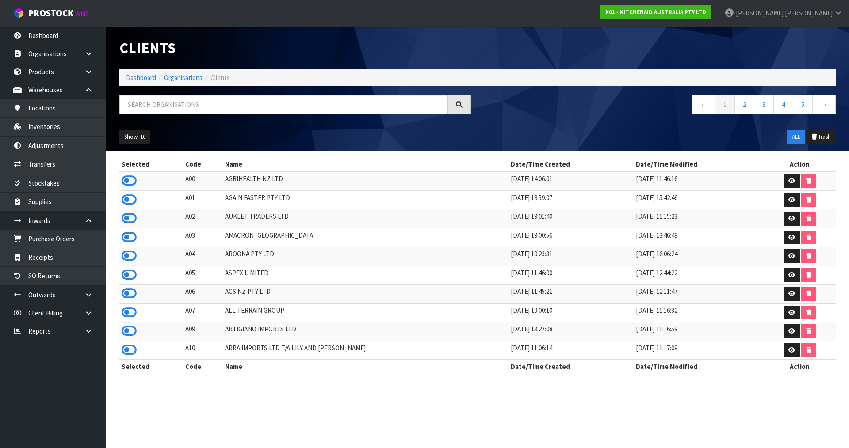
click at [718, 4] on div "K01 - KITCHENAID AUSTRALIA PTY LTD" at bounding box center [656, 12] width 124 height 25
click at [706, 12] on strong "K01 - KITCHENAID AUSTRALIA PTY LTD" at bounding box center [655, 12] width 101 height 8
click at [340, 107] on input "text" at bounding box center [283, 104] width 329 height 19
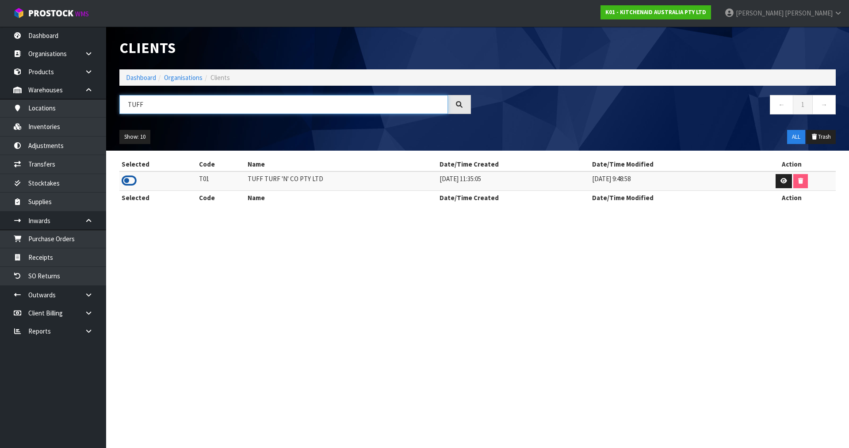
type input "TUFF"
click at [127, 181] on icon at bounding box center [129, 180] width 15 height 13
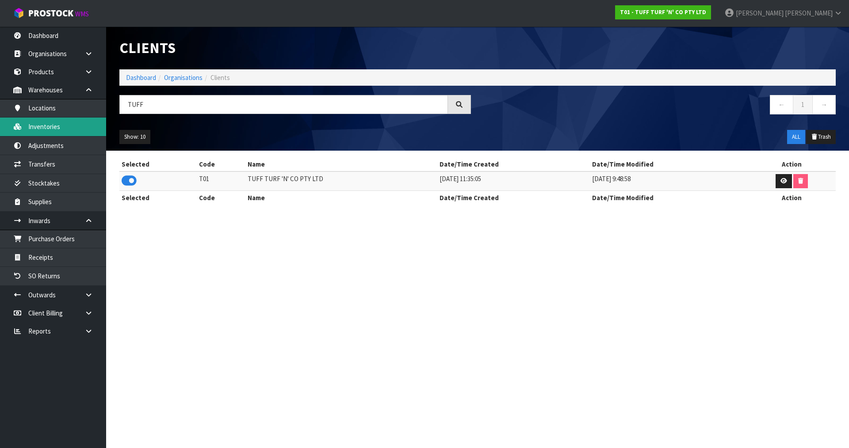
click at [62, 122] on link "Inventories" at bounding box center [53, 127] width 106 height 18
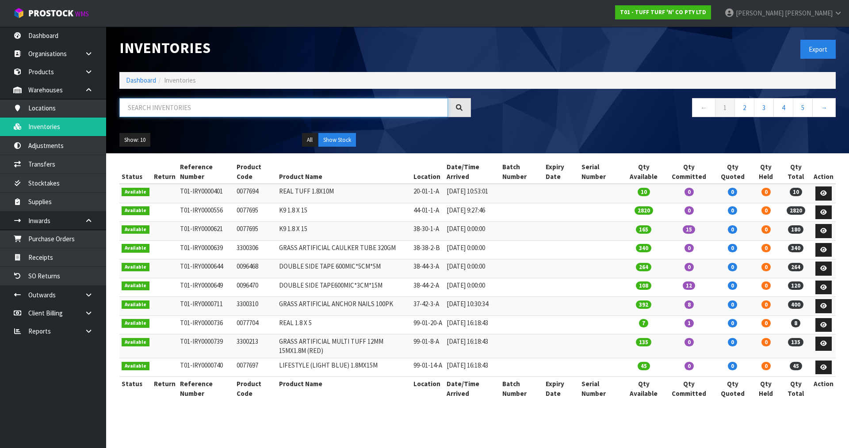
click at [180, 104] on input "text" at bounding box center [283, 107] width 329 height 19
click at [142, 111] on input "text" at bounding box center [283, 107] width 329 height 19
click at [142, 110] on input "text" at bounding box center [283, 107] width 329 height 19
click at [257, 108] on input "text" at bounding box center [283, 107] width 329 height 19
click at [189, 115] on input "text" at bounding box center [283, 107] width 329 height 19
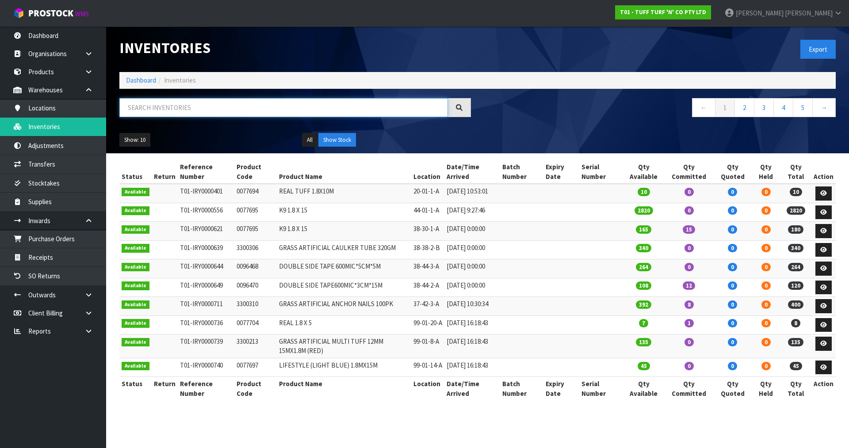
click at [316, 106] on input "text" at bounding box center [283, 107] width 329 height 19
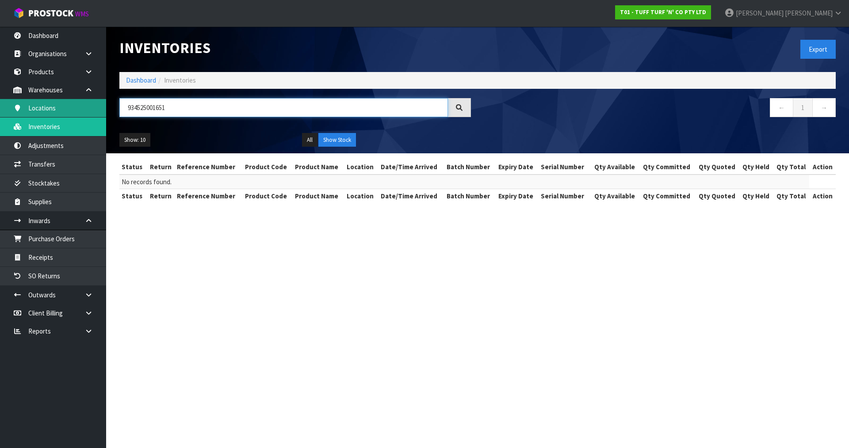
drag, startPoint x: 212, startPoint y: 111, endPoint x: 15, endPoint y: 106, distance: 196.4
click at [15, 106] on body "Toggle navigation ProStock WMS T01 - TUFF TURF 'N' CO PTY LTD [PERSON_NAME] Log…" at bounding box center [424, 224] width 849 height 448
type input "934525001651"
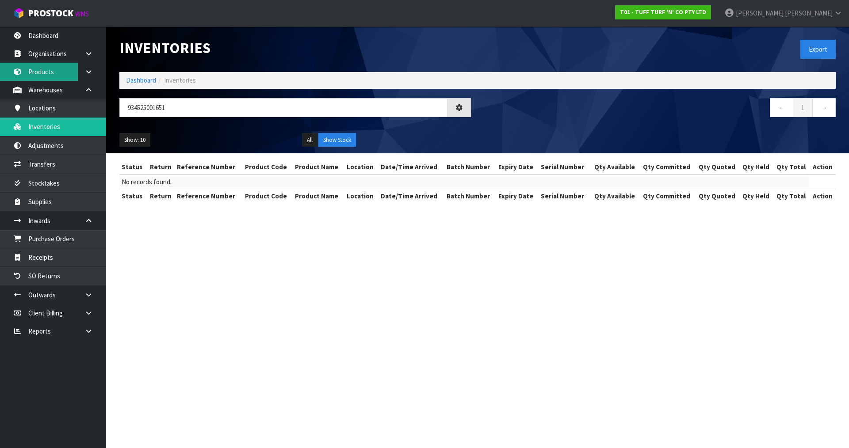
click at [56, 72] on link "Products" at bounding box center [53, 72] width 106 height 18
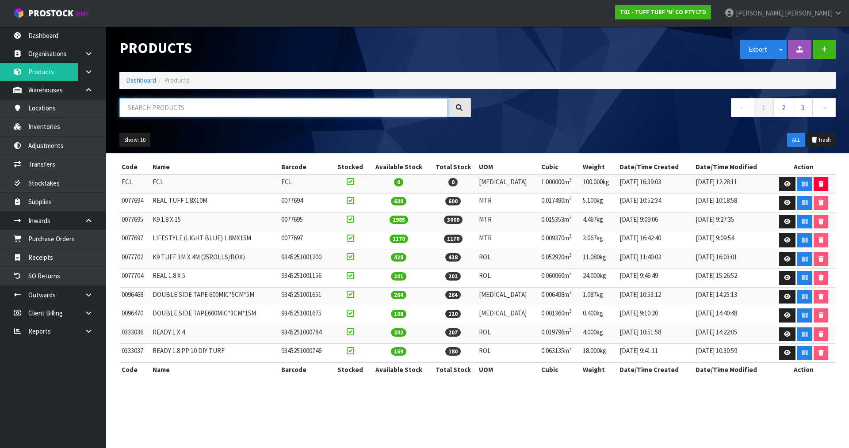
click at [175, 108] on input "text" at bounding box center [283, 107] width 329 height 19
paste input "934525001651"
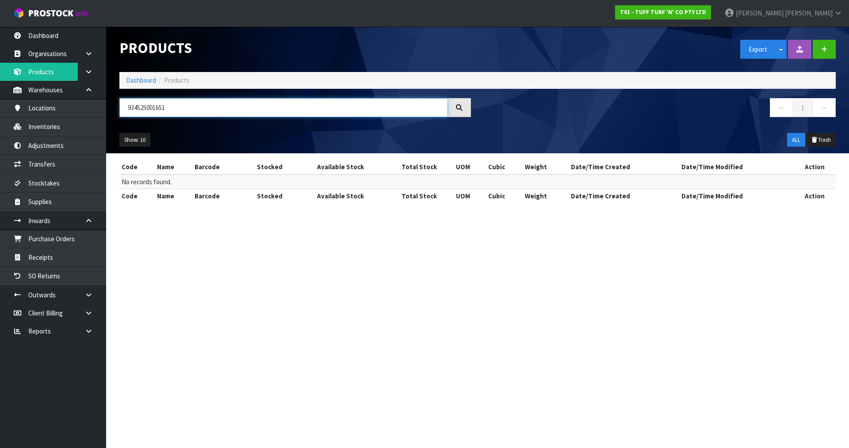
click at [148, 106] on input "934525001651" at bounding box center [283, 107] width 329 height 19
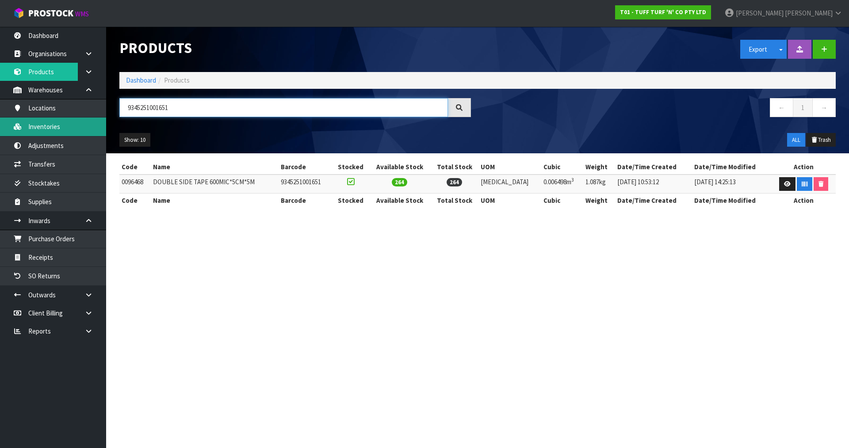
click at [105, 125] on body "Toggle navigation ProStock WMS T01 - TUFF TURF 'N' CO PTY LTD [PERSON_NAME] Log…" at bounding box center [424, 224] width 849 height 448
type input "9345251001651"
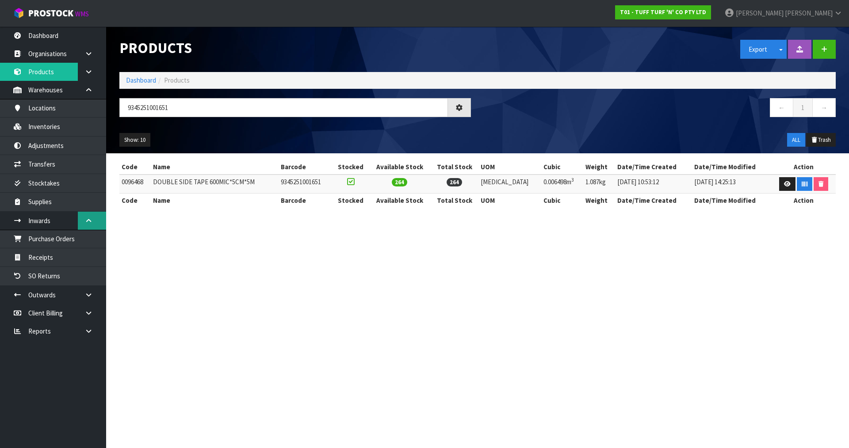
click at [93, 223] on link at bounding box center [92, 221] width 28 height 18
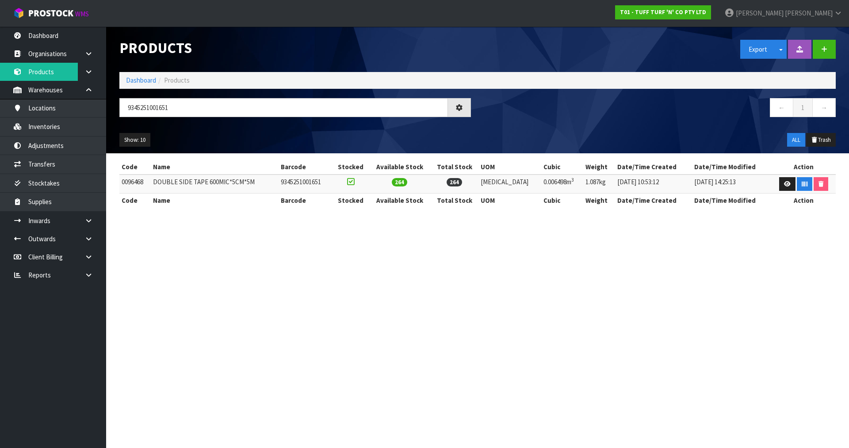
click at [94, 232] on link at bounding box center [92, 239] width 28 height 18
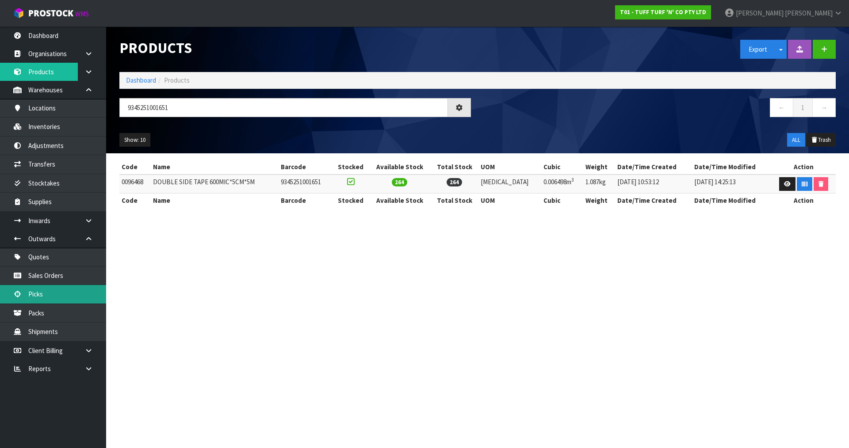
click at [68, 287] on link "Picks" at bounding box center [53, 294] width 106 height 18
click at [70, 279] on link "Sales Orders" at bounding box center [53, 276] width 106 height 18
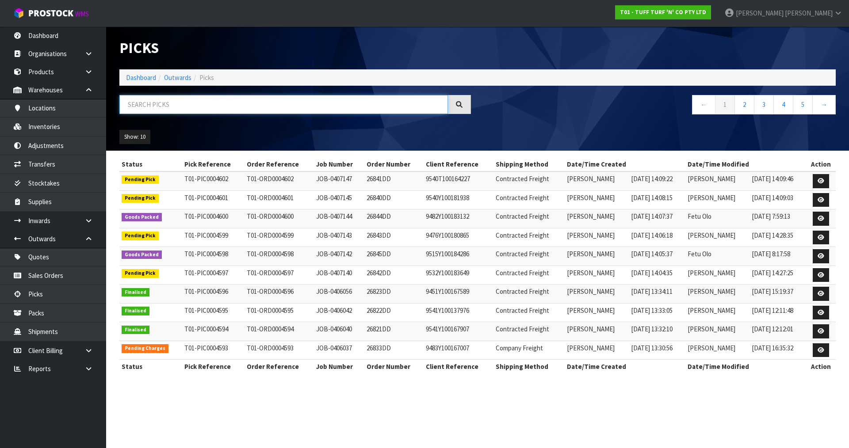
click at [178, 103] on input "text" at bounding box center [283, 104] width 329 height 19
paste input "9345251001651"
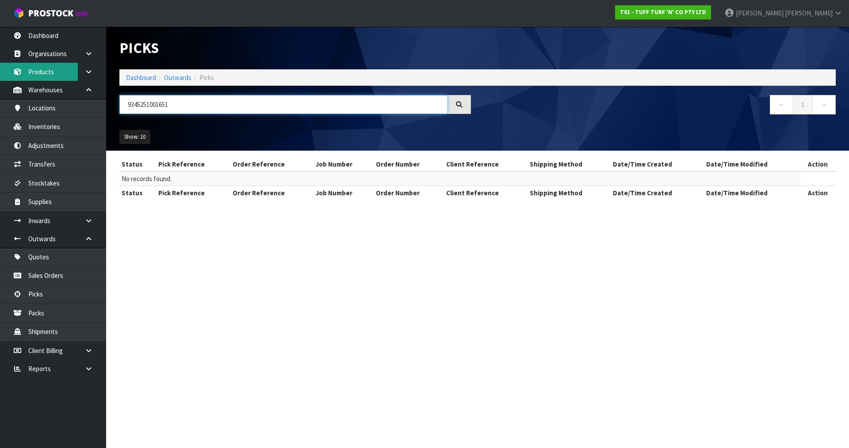
type input "9345251001651"
click at [52, 67] on link "Products" at bounding box center [53, 72] width 106 height 18
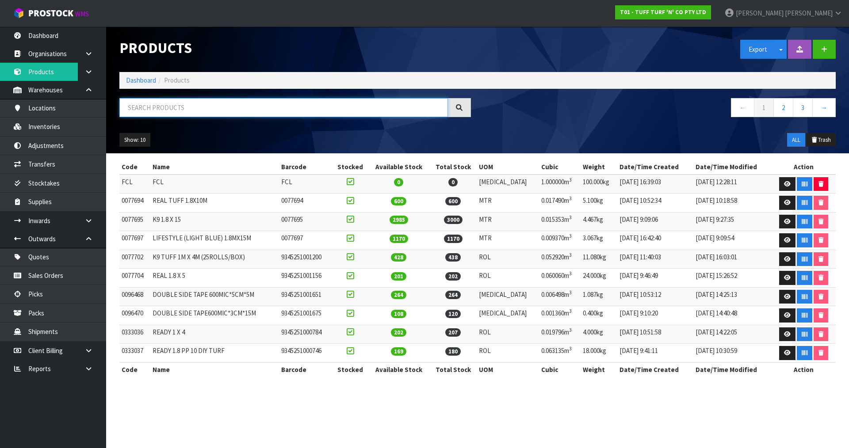
click at [234, 111] on input "text" at bounding box center [283, 107] width 329 height 19
paste input "9345251001651"
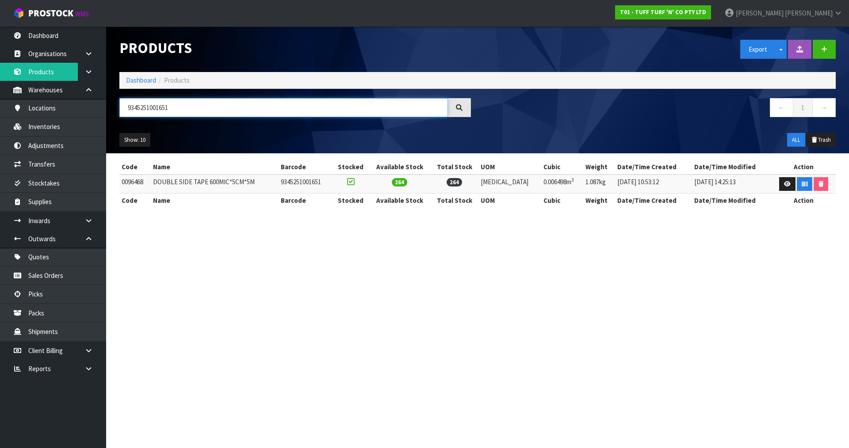
type input "9345251001651"
click at [138, 182] on td "0096468" at bounding box center [134, 184] width 31 height 19
copy td "0096468"
click at [70, 276] on link "Sales Orders" at bounding box center [53, 276] width 106 height 18
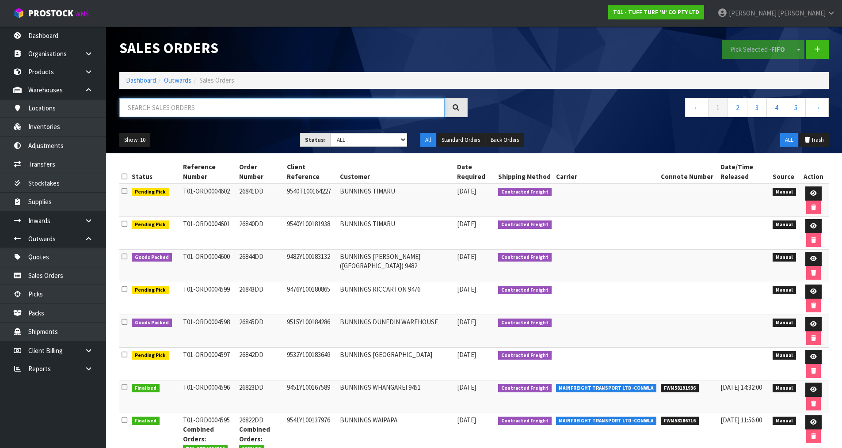
click at [185, 109] on input "text" at bounding box center [281, 107] width 325 height 19
paste input "0096468"
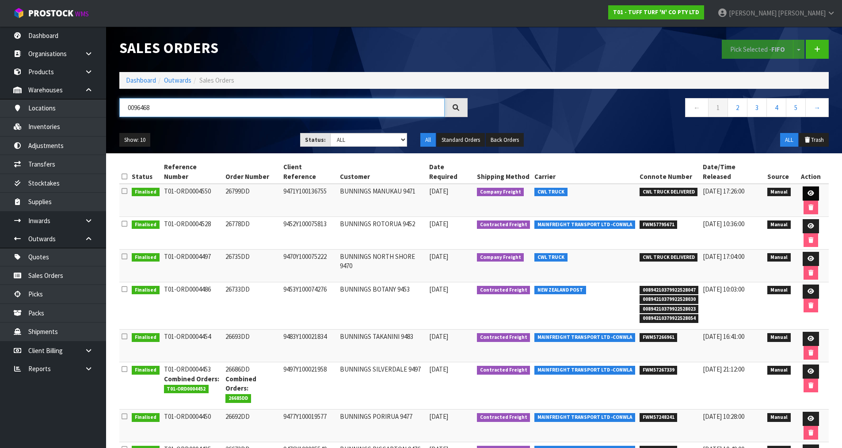
type input "0096468"
click at [804, 187] on link at bounding box center [811, 194] width 16 height 14
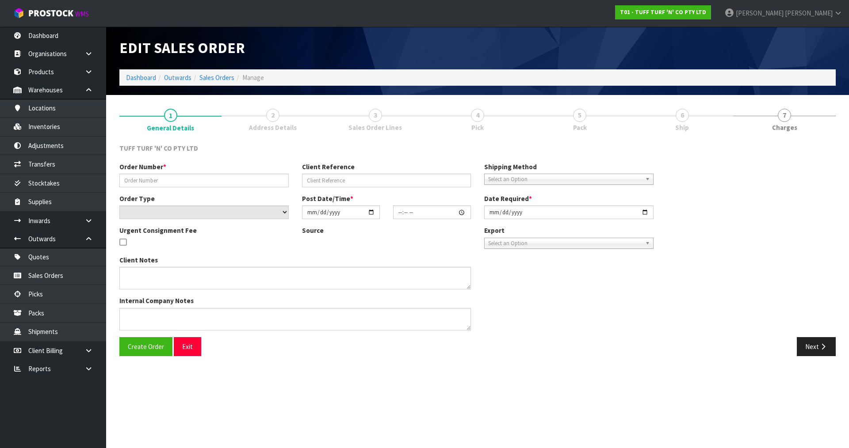
type input "26799DD"
type input "9471Y100136755"
select select "number:0"
type input "[DATE]"
type input "14:33:00.000"
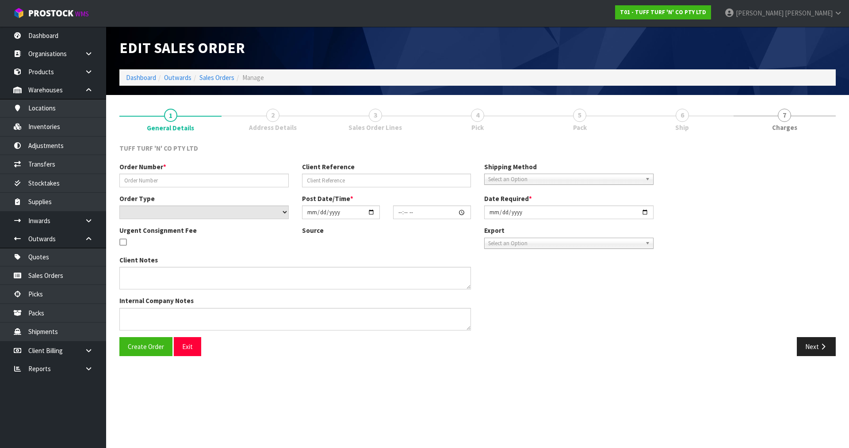
type input "[DATE]"
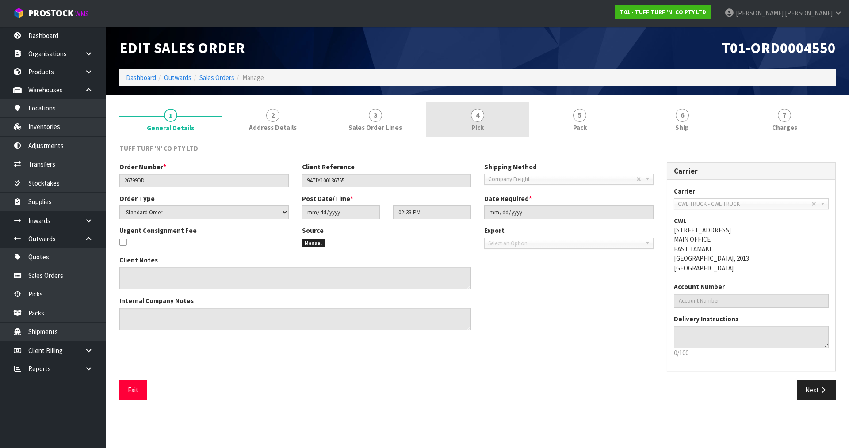
click at [485, 119] on link "4 Pick" at bounding box center [477, 119] width 102 height 35
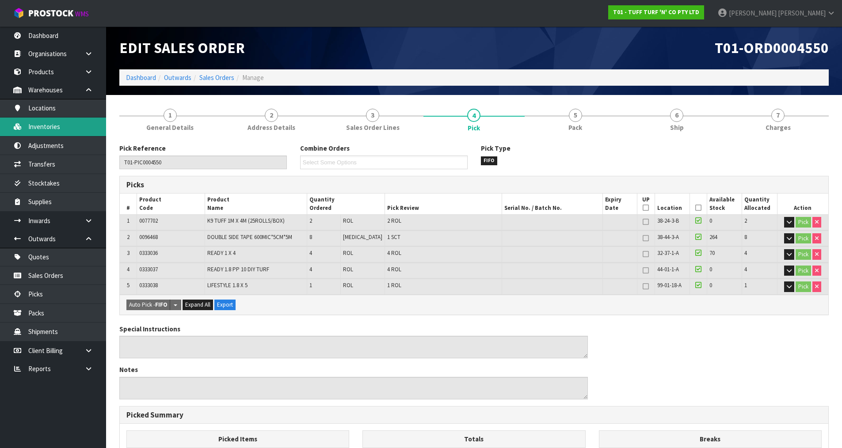
click at [48, 131] on link "Inventories" at bounding box center [53, 127] width 106 height 18
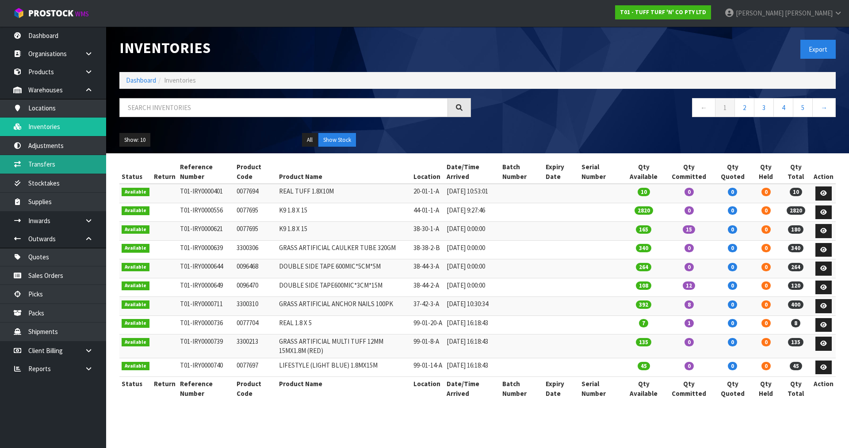
click at [47, 164] on link "Transfers" at bounding box center [53, 164] width 106 height 18
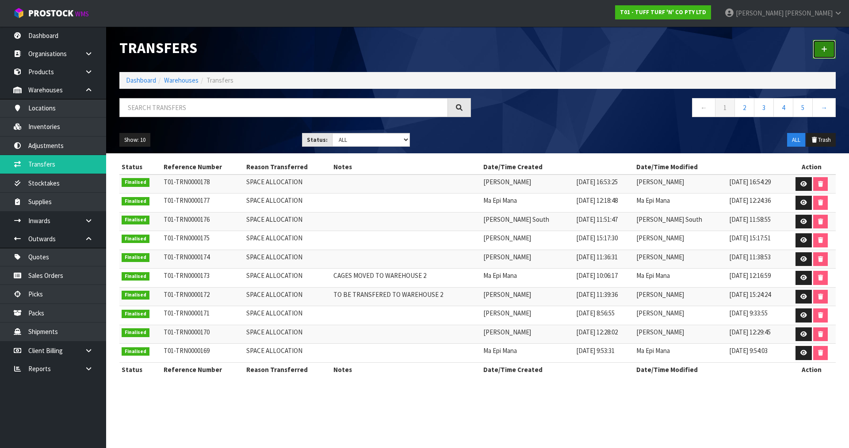
click at [831, 45] on link at bounding box center [824, 49] width 23 height 19
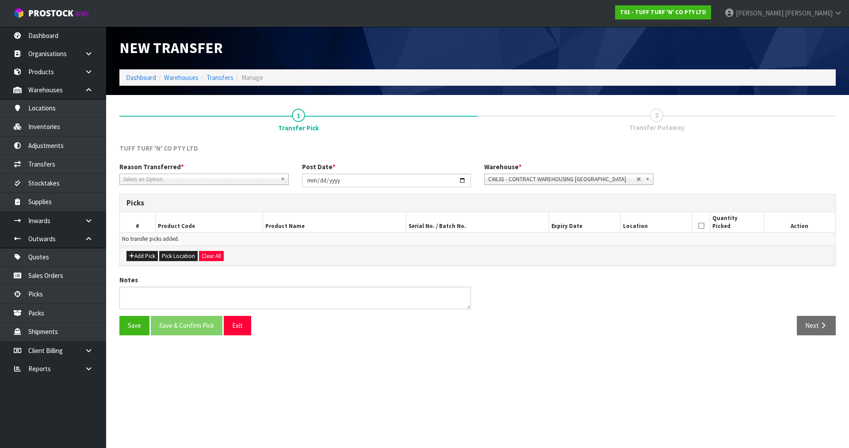
click at [227, 180] on span "Select an Option" at bounding box center [199, 179] width 153 height 11
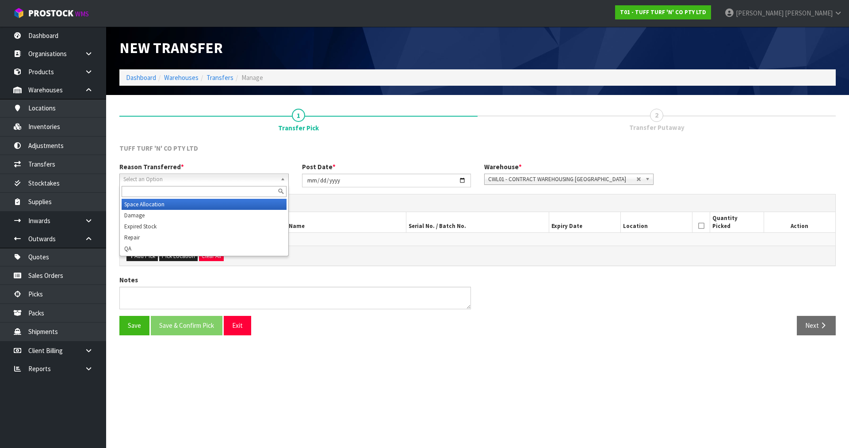
click at [158, 205] on li "Space Allocation" at bounding box center [204, 204] width 165 height 11
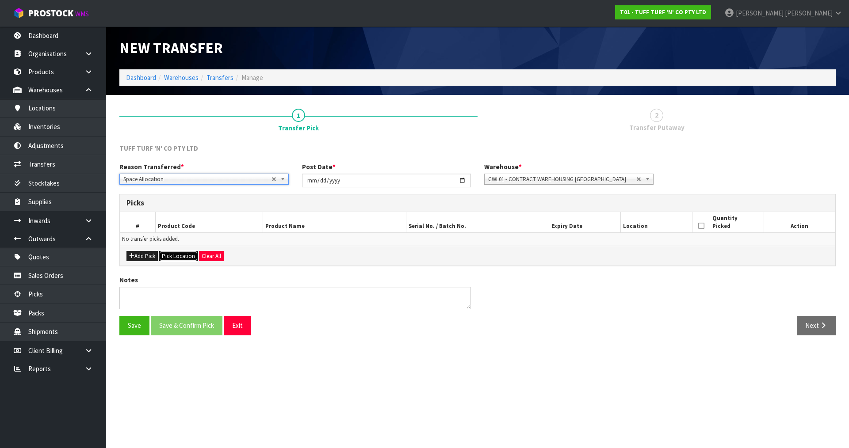
click at [171, 255] on button "Pick Location" at bounding box center [178, 256] width 38 height 11
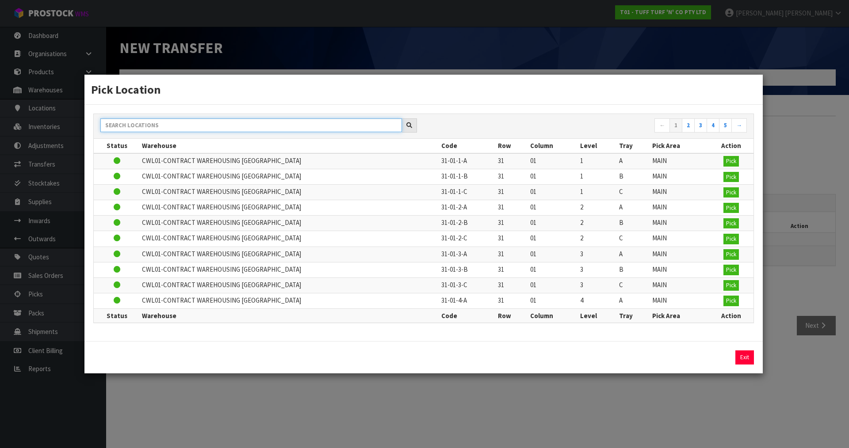
click at [207, 126] on input "text" at bounding box center [251, 125] width 302 height 14
click at [777, 130] on div "Pick Location ← 1 2 3 4 5 → Status Warehouse Code Row Column Level Tray Pick Ar…" at bounding box center [424, 224] width 849 height 448
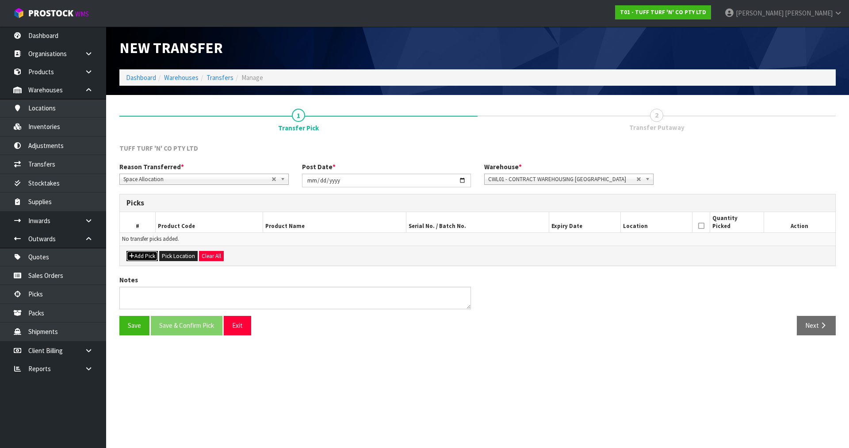
click at [139, 257] on button "Add Pick" at bounding box center [141, 256] width 31 height 11
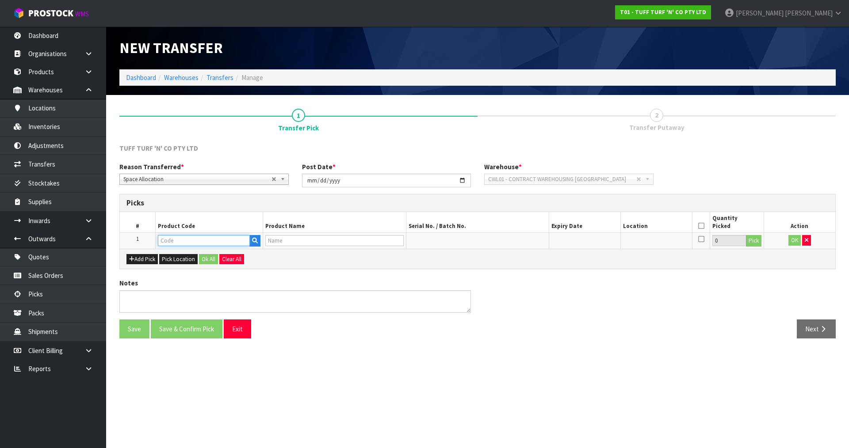
click at [176, 240] on input "text" at bounding box center [204, 240] width 92 height 11
paste input "0096468"
type input "0096468"
type input "DOUBLE SIDE TAPE 600MIC*5CM*5M"
type input "0096468"
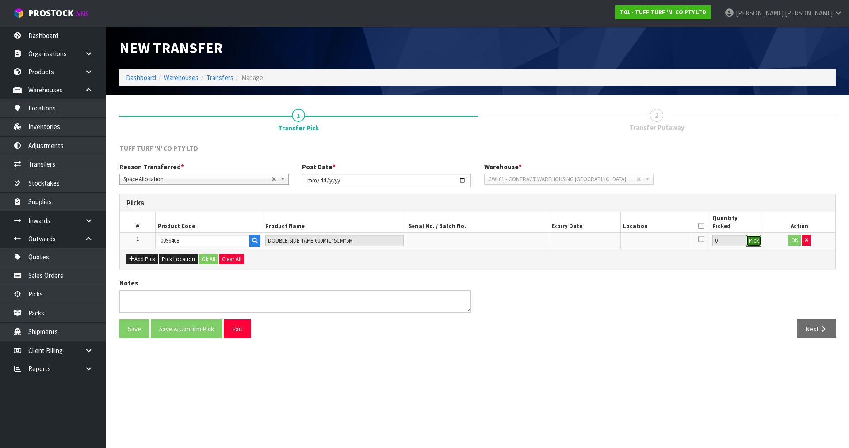
click at [755, 241] on button "Pick" at bounding box center [753, 240] width 15 height 11
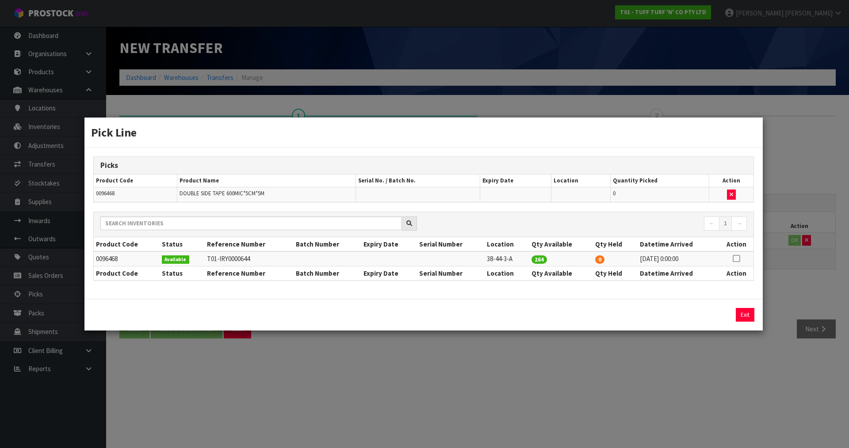
click at [735, 259] on icon at bounding box center [736, 259] width 7 height 0
click at [632, 321] on input "264" at bounding box center [648, 315] width 99 height 14
type input "232"
click at [716, 316] on button "Assign Pick" at bounding box center [715, 315] width 36 height 14
type input "232"
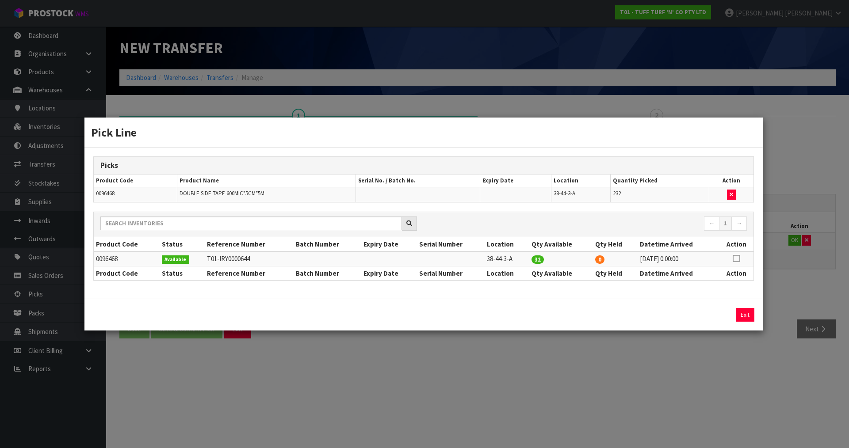
click at [784, 291] on div "Pick Line Picks Product Code Product Name Serial No. / Batch No. Expiry Date Lo…" at bounding box center [424, 224] width 849 height 448
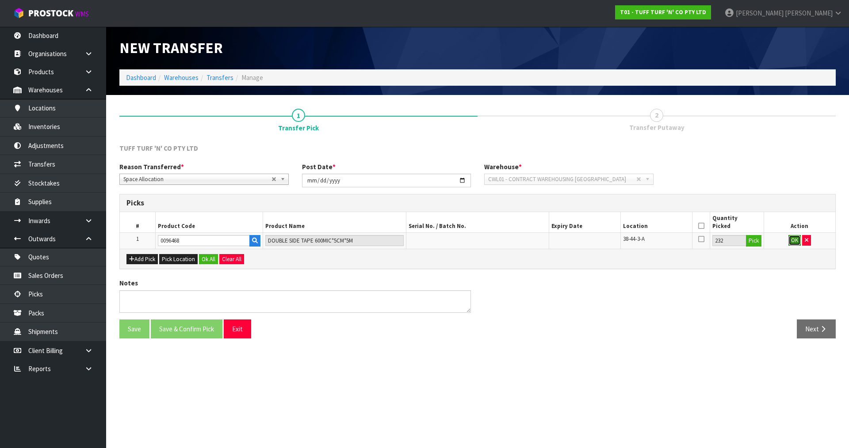
click at [794, 239] on button "OK" at bounding box center [794, 240] width 12 height 11
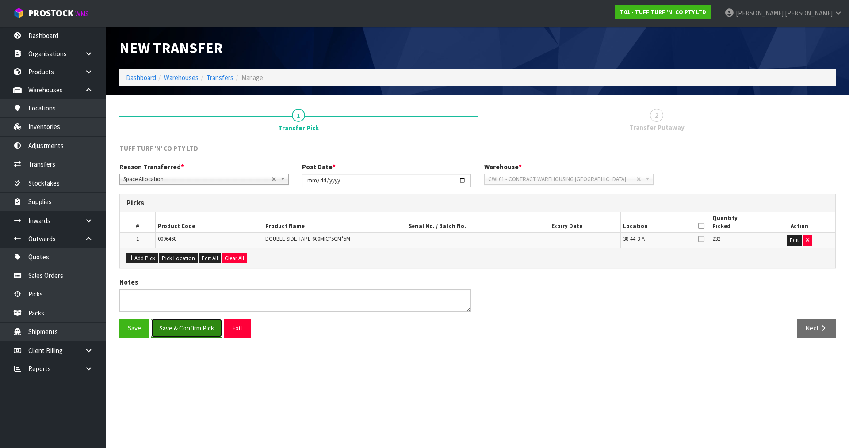
click at [189, 330] on button "Save & Confirm Pick" at bounding box center [187, 328] width 72 height 19
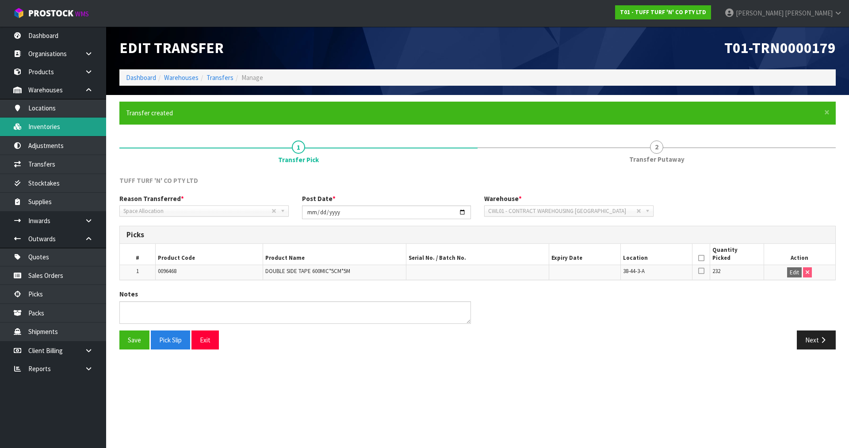
click at [74, 125] on link "Inventories" at bounding box center [53, 127] width 106 height 18
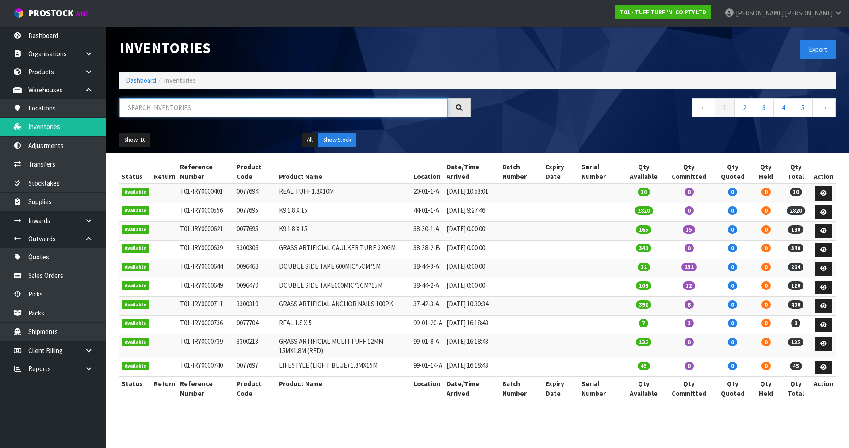
click at [265, 106] on input "text" at bounding box center [283, 107] width 329 height 19
paste input "0096468"
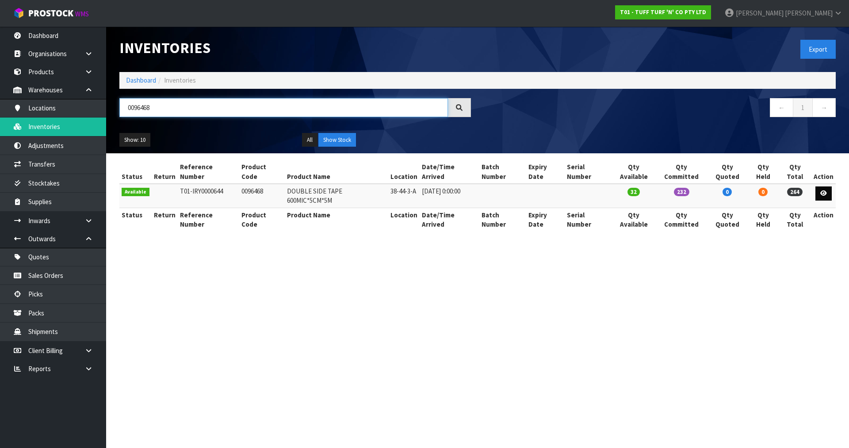
type input "0096468"
click at [824, 191] on icon at bounding box center [823, 194] width 7 height 6
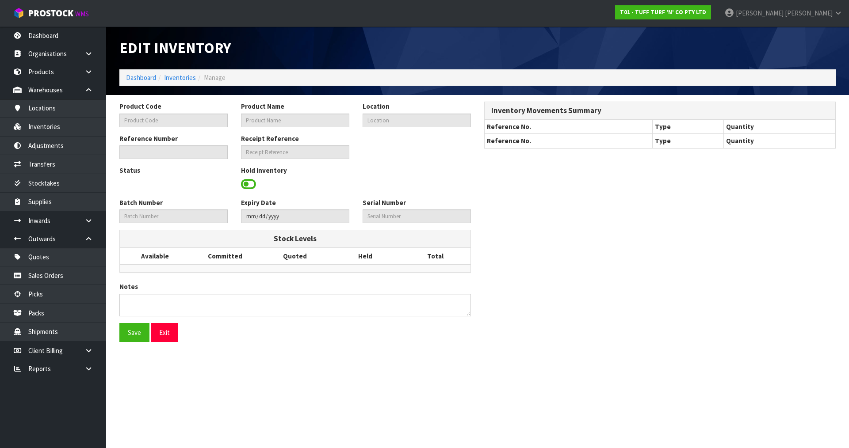
type input "0096468"
type input "DOUBLE SIDE TAPE 600MIC*5CM*5M"
type input "38-44-3-A"
type input "T01-IRY0000644"
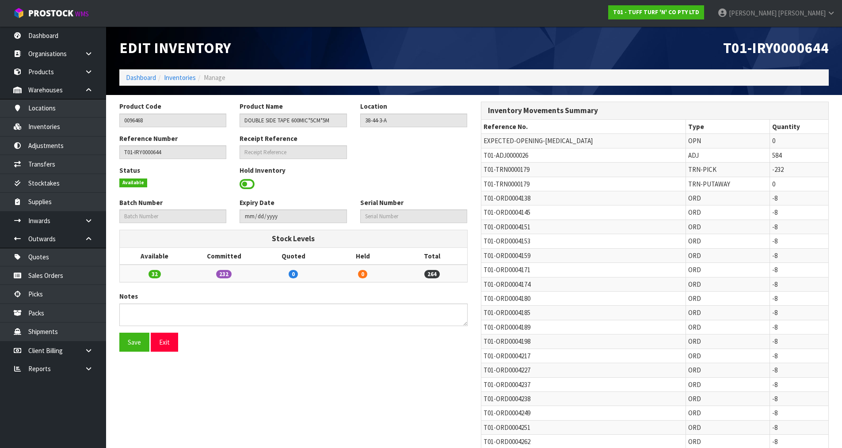
click at [251, 186] on span at bounding box center [247, 184] width 15 height 13
click at [392, 182] on span "Select an Option" at bounding box center [409, 183] width 91 height 11
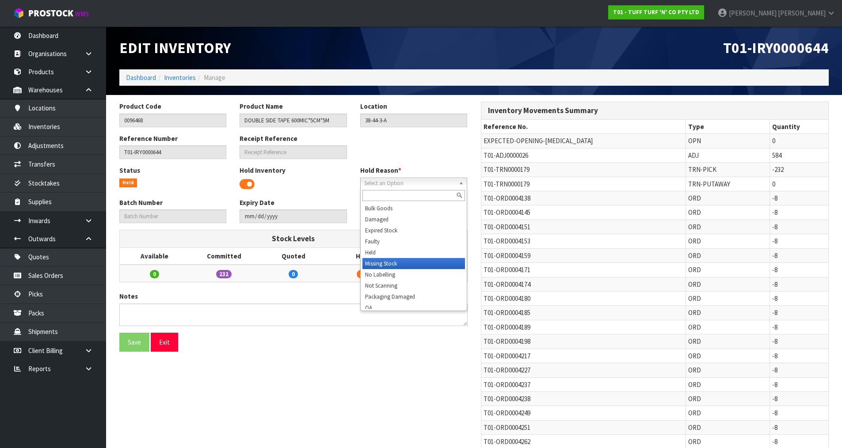
click at [386, 266] on li "Missing Stock" at bounding box center [414, 263] width 103 height 11
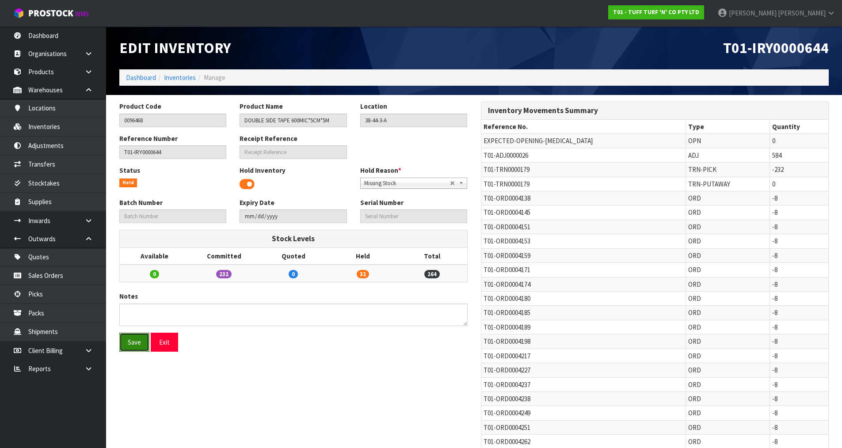
click at [133, 338] on button "Save" at bounding box center [134, 342] width 30 height 19
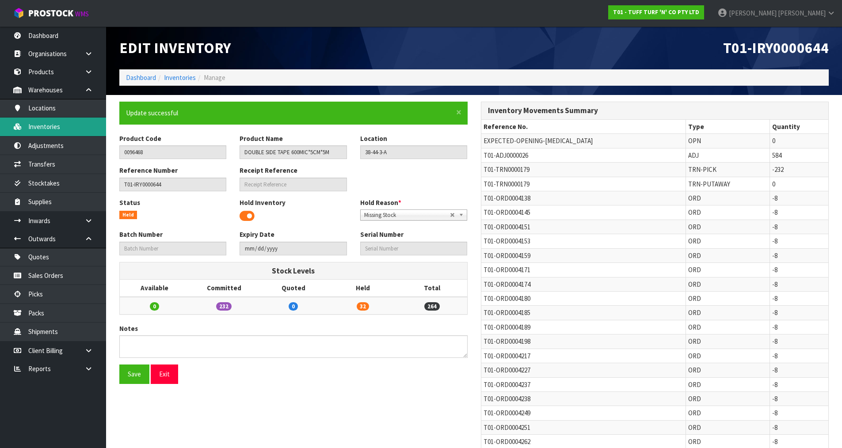
click at [60, 124] on link "Inventories" at bounding box center [53, 127] width 106 height 18
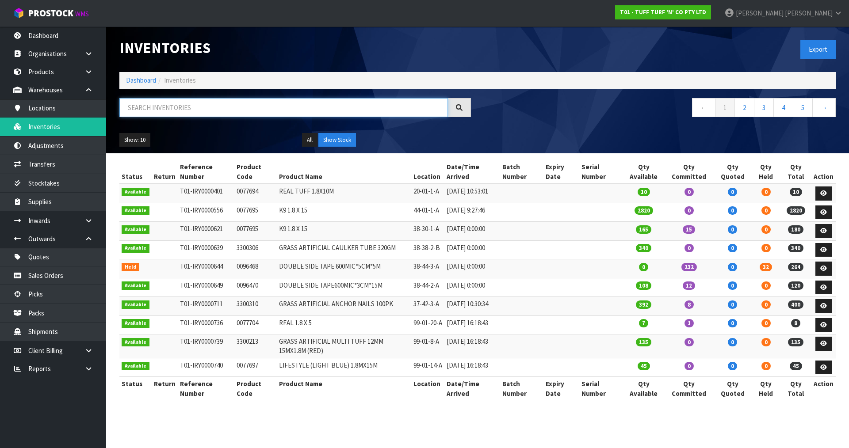
click at [236, 105] on input "text" at bounding box center [283, 107] width 329 height 19
paste input "0096468"
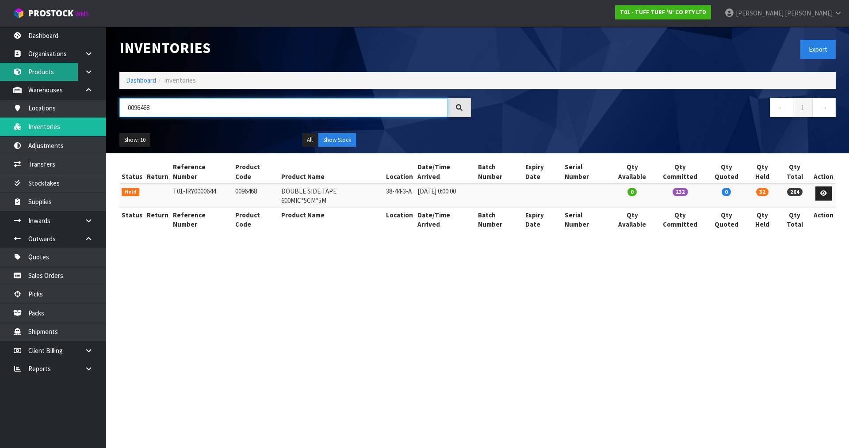
type input "0096468"
click at [57, 65] on link "Products" at bounding box center [53, 72] width 106 height 18
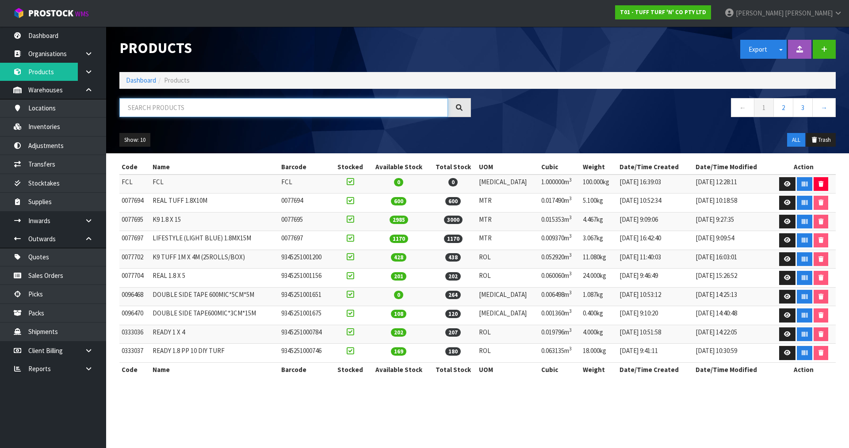
click at [195, 109] on input "text" at bounding box center [283, 107] width 329 height 19
paste input "0096468"
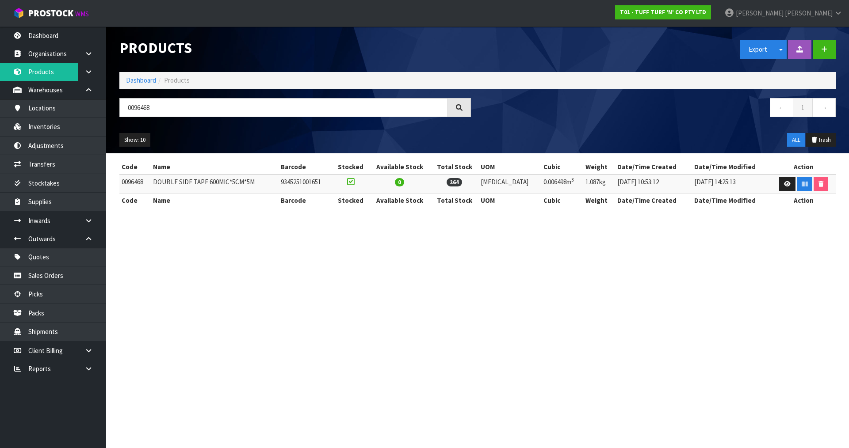
click at [329, 182] on td "9345251001651" at bounding box center [306, 184] width 54 height 19
copy tr "9345251001651"
drag, startPoint x: 163, startPoint y: 107, endPoint x: 94, endPoint y: 122, distance: 70.7
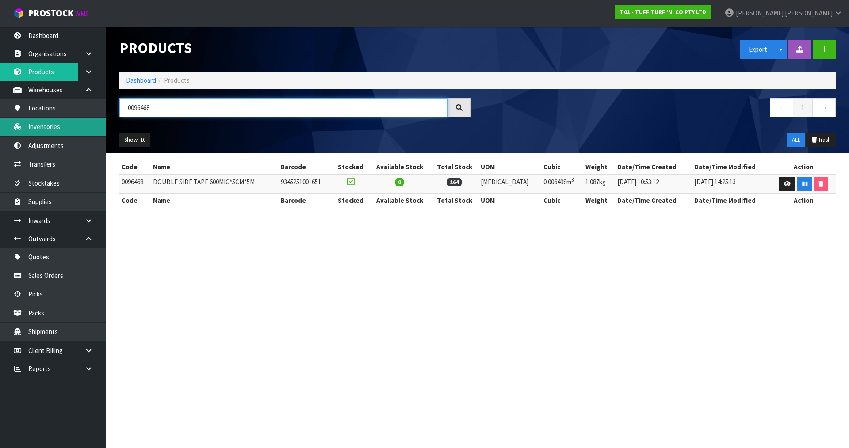
click at [94, 122] on body "Toggle navigation ProStock WMS T01 - TUFF TURF 'N' CO PTY LTD [PERSON_NAME] Log…" at bounding box center [424, 224] width 849 height 448
paste input "9345251001651"
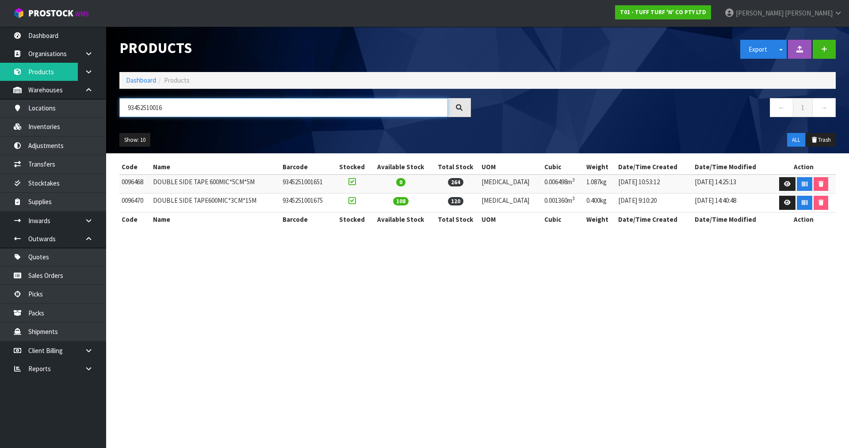
type input "93452510016"
click at [308, 199] on td "9345251001675" at bounding box center [306, 203] width 53 height 19
click at [134, 204] on td "0096470" at bounding box center [134, 203] width 31 height 19
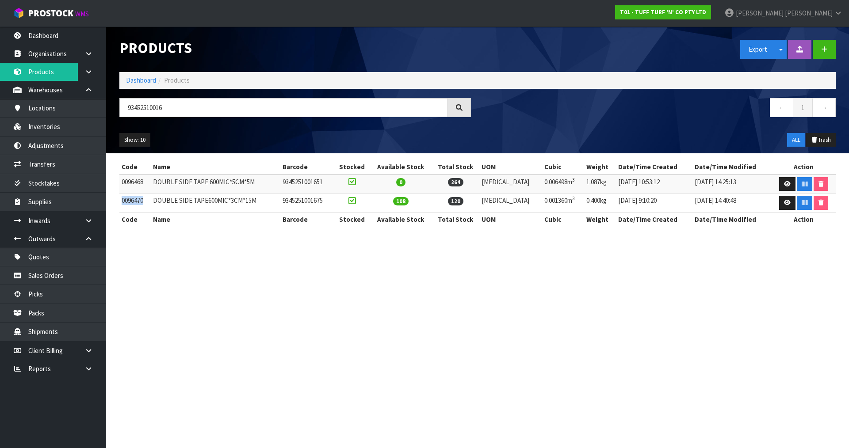
copy td "0096470"
click at [48, 126] on link "Inventories" at bounding box center [53, 127] width 106 height 18
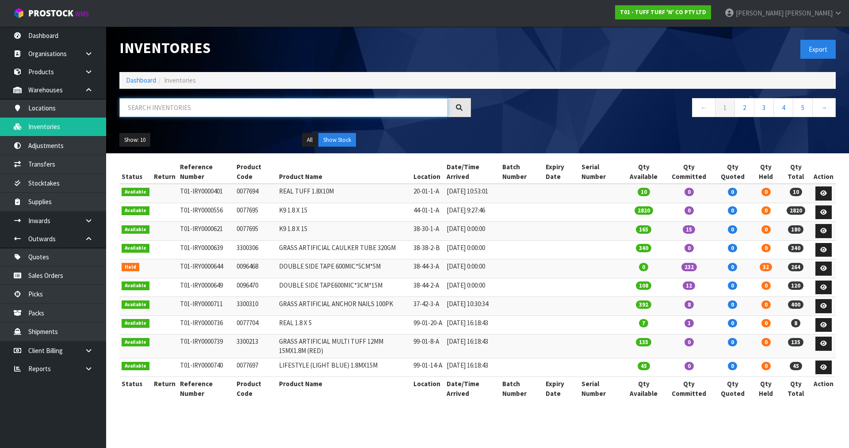
click at [163, 105] on input "text" at bounding box center [283, 107] width 329 height 19
paste input "0096470"
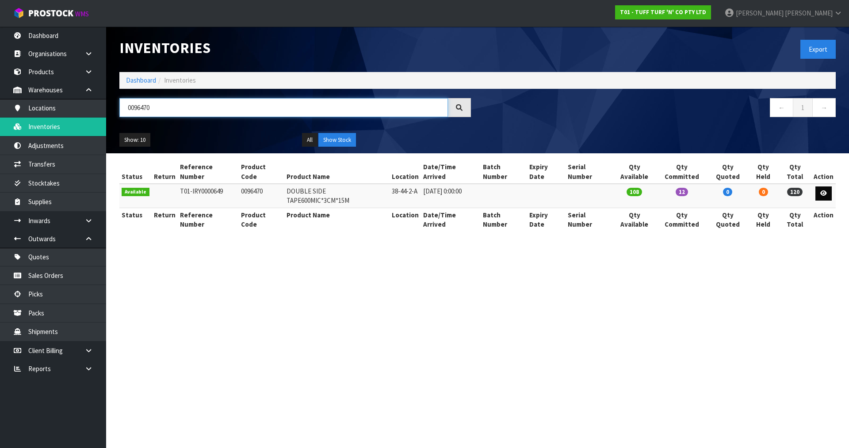
type input "0096470"
click at [64, 155] on link "Transfers" at bounding box center [53, 164] width 106 height 18
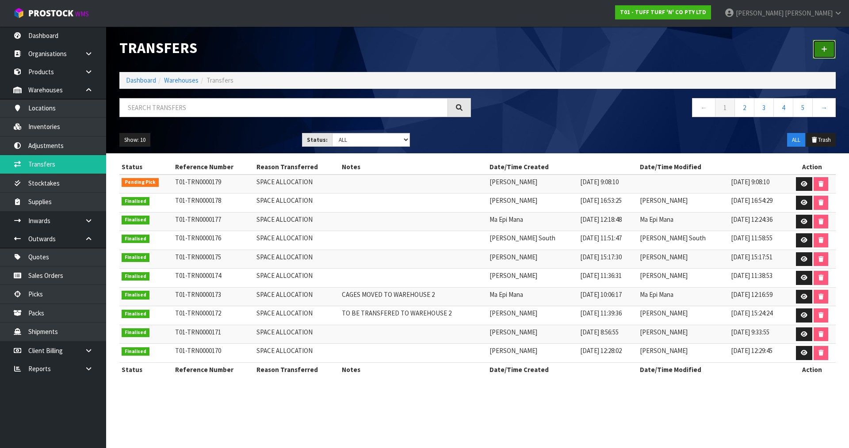
click at [830, 47] on link at bounding box center [824, 49] width 23 height 19
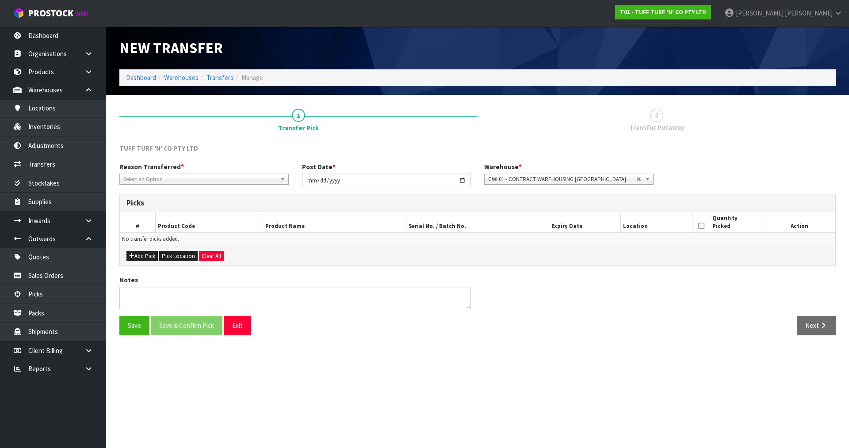
click at [204, 178] on span "Select an Option" at bounding box center [199, 179] width 153 height 11
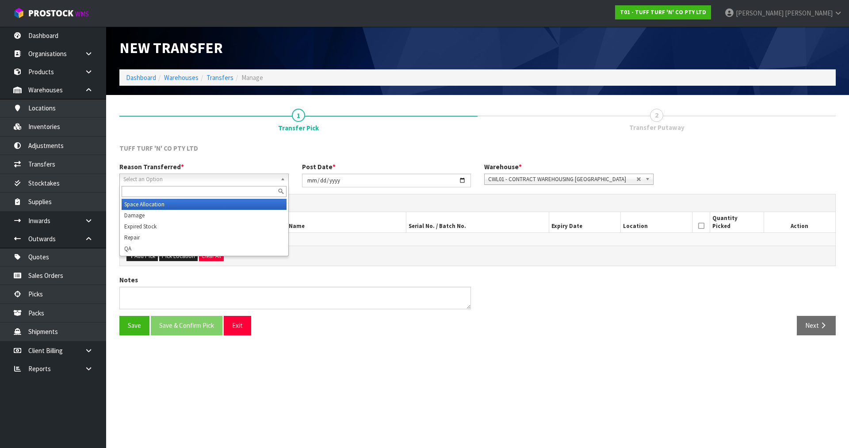
click at [145, 203] on li "Space Allocation" at bounding box center [204, 204] width 165 height 11
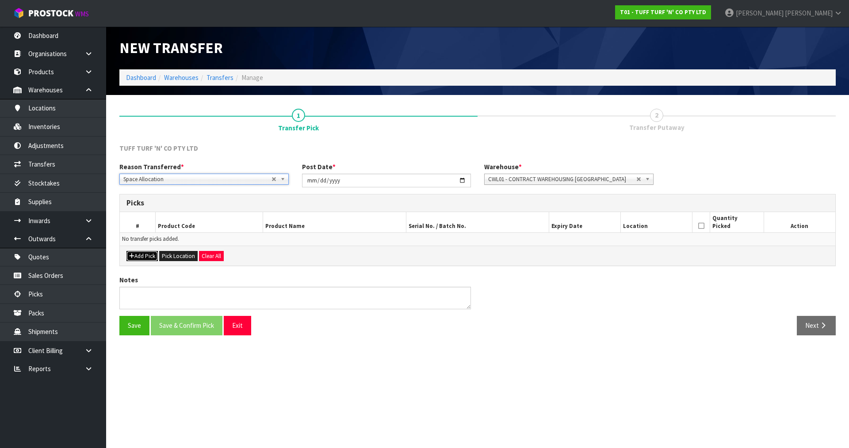
click at [156, 260] on button "Add Pick" at bounding box center [141, 256] width 31 height 11
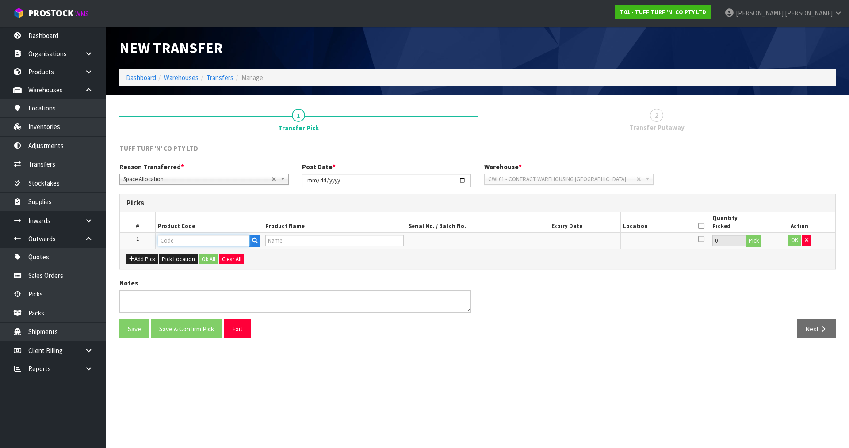
click at [175, 245] on input "text" at bounding box center [204, 240] width 92 height 11
paste input "0096470"
type input "0096470"
type input "DOUBLE SIDE TAPE600MIC*3CM*15M"
type input "0096470"
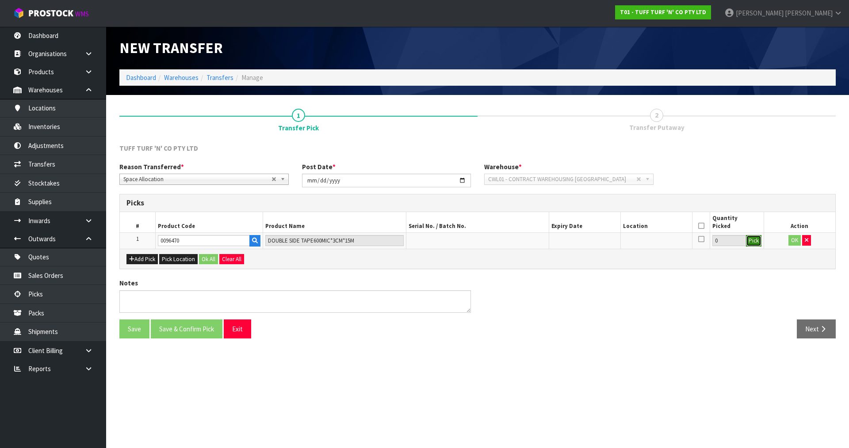
click at [753, 245] on button "Pick" at bounding box center [753, 240] width 15 height 11
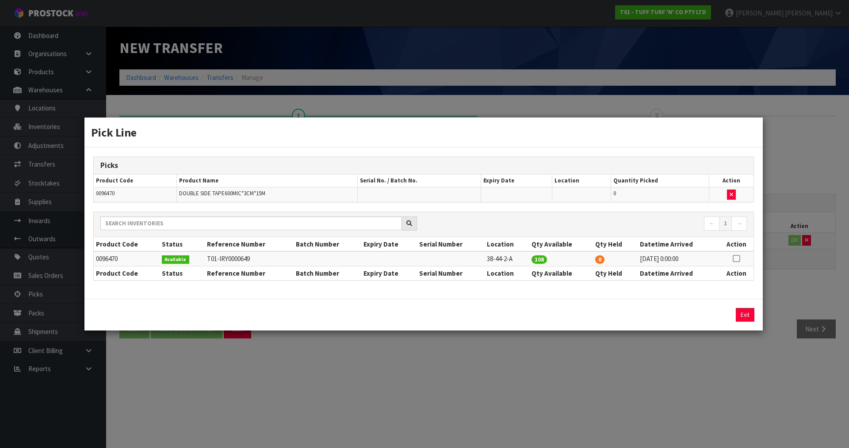
click at [736, 259] on icon at bounding box center [736, 259] width 7 height 0
click at [709, 315] on button "Assign Pick" at bounding box center [715, 315] width 36 height 14
type input "108"
click at [779, 290] on div "Pick Line Picks Product Code Product Name Serial No. / Batch No. Expiry Date Lo…" at bounding box center [424, 224] width 849 height 448
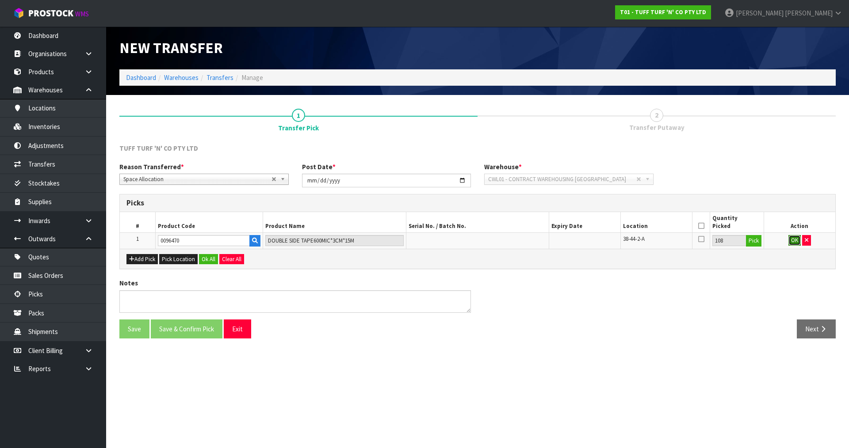
click at [793, 238] on button "OK" at bounding box center [794, 240] width 12 height 11
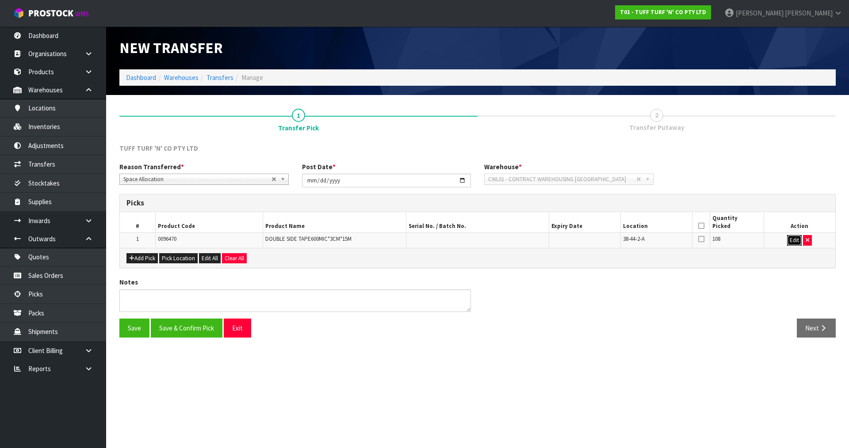
click at [793, 238] on button "Edit" at bounding box center [794, 240] width 15 height 11
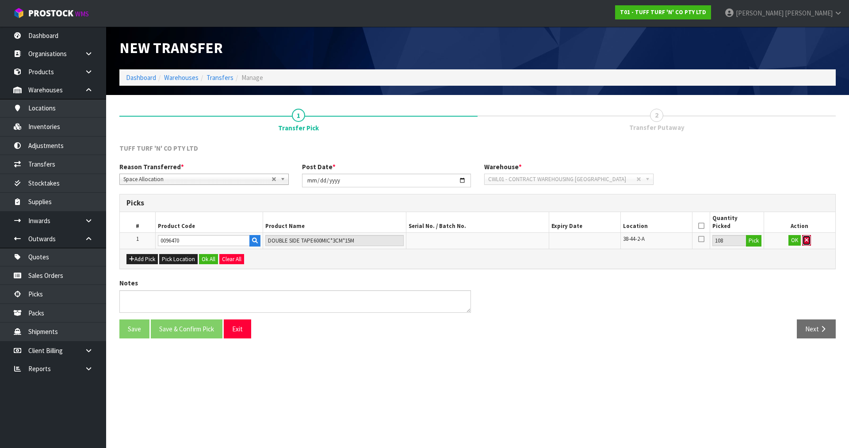
click at [809, 242] on button "button" at bounding box center [806, 240] width 9 height 11
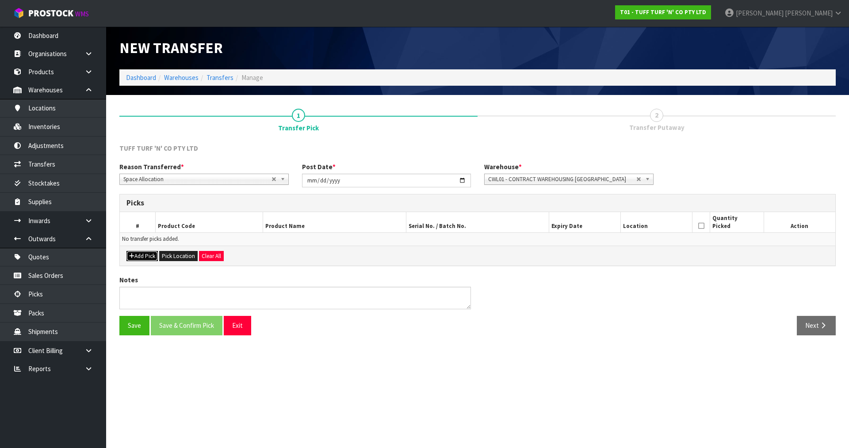
click at [134, 255] on button "Add Pick" at bounding box center [141, 256] width 31 height 11
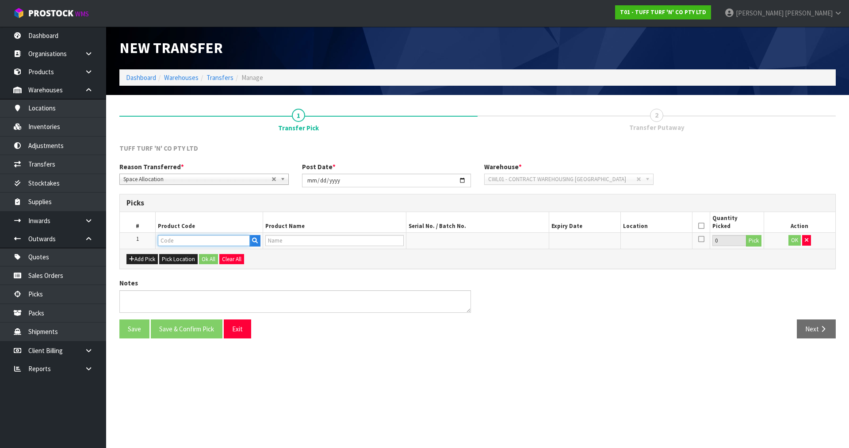
click at [167, 240] on input "text" at bounding box center [204, 240] width 92 height 11
paste input "0096470"
type input "0096470"
type input "DOUBLE SIDE TAPE600MIC*3CM*15M"
type input "0096470"
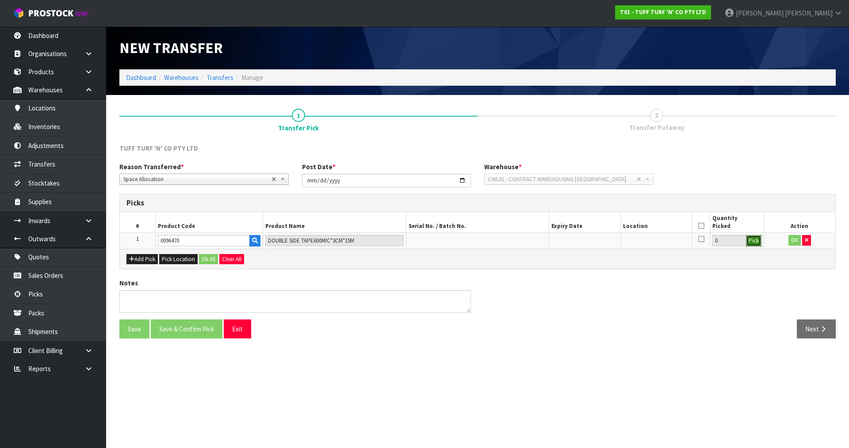
click at [749, 245] on button "Pick" at bounding box center [753, 240] width 15 height 11
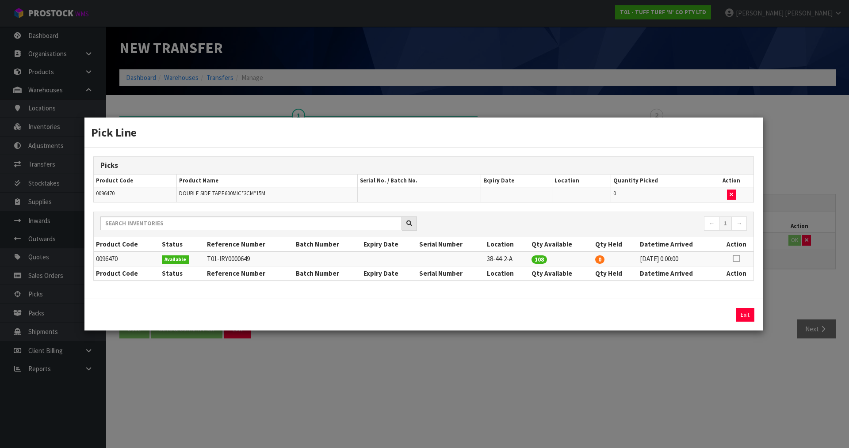
click at [737, 259] on icon at bounding box center [736, 259] width 7 height 0
drag, startPoint x: 634, startPoint y: 313, endPoint x: 515, endPoint y: 316, distance: 118.5
click at [515, 316] on div "108 Assign Pick Exit" at bounding box center [424, 315] width 674 height 14
type input "84"
click at [727, 312] on button "Assign Pick" at bounding box center [715, 315] width 36 height 14
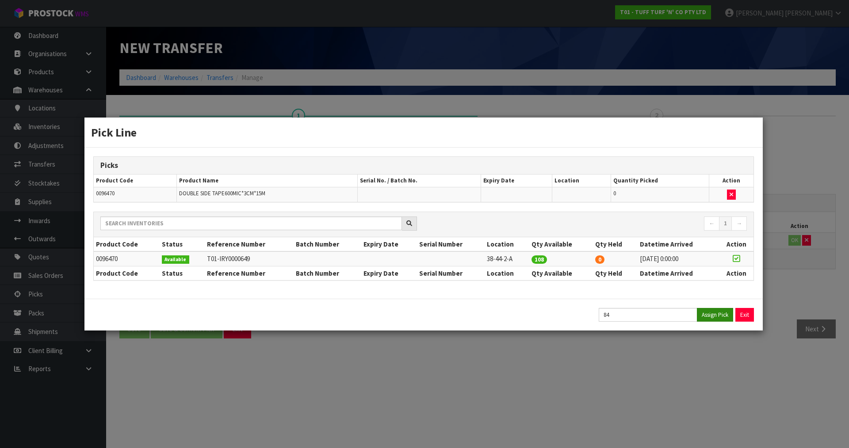
type input "84"
click at [795, 259] on div "Pick Line Picks Product Code Product Name Serial No. / Batch No. Expiry Date Lo…" at bounding box center [424, 224] width 849 height 448
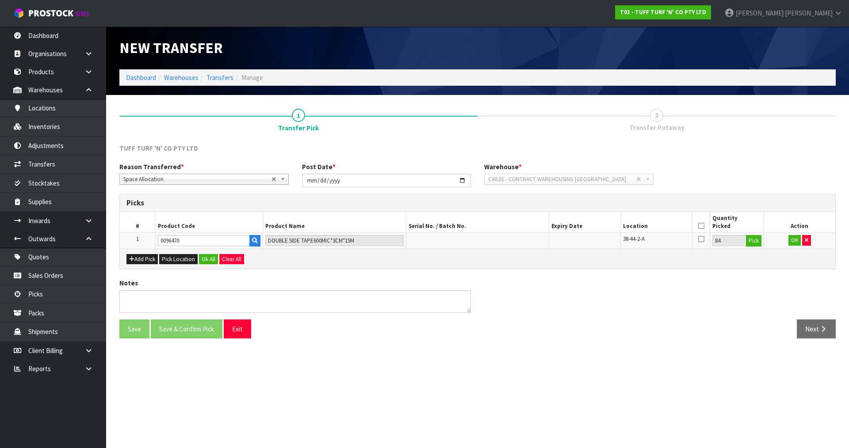
click at [794, 234] on td "OK" at bounding box center [800, 241] width 72 height 16
click at [796, 239] on button "OK" at bounding box center [794, 240] width 12 height 11
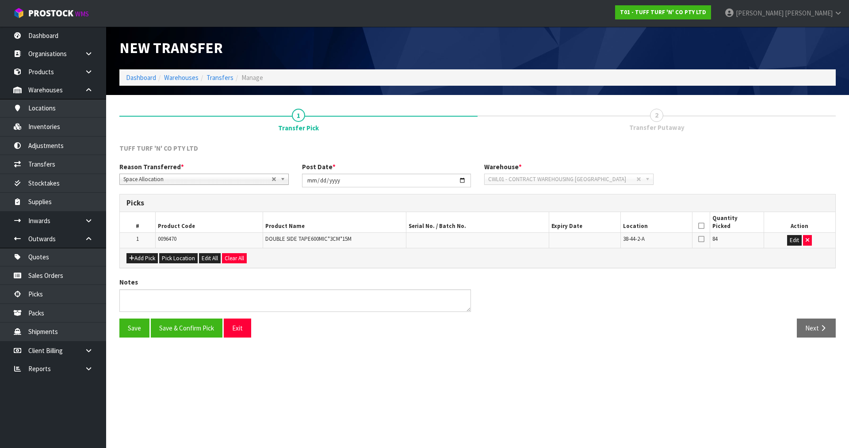
click at [701, 226] on icon at bounding box center [701, 226] width 6 height 0
click at [199, 323] on button "Save & Confirm Pick" at bounding box center [187, 328] width 72 height 19
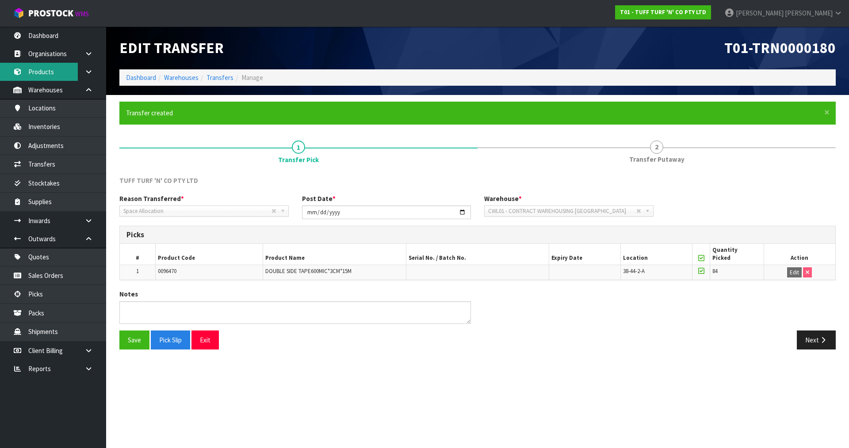
click at [57, 69] on link "Products" at bounding box center [53, 72] width 106 height 18
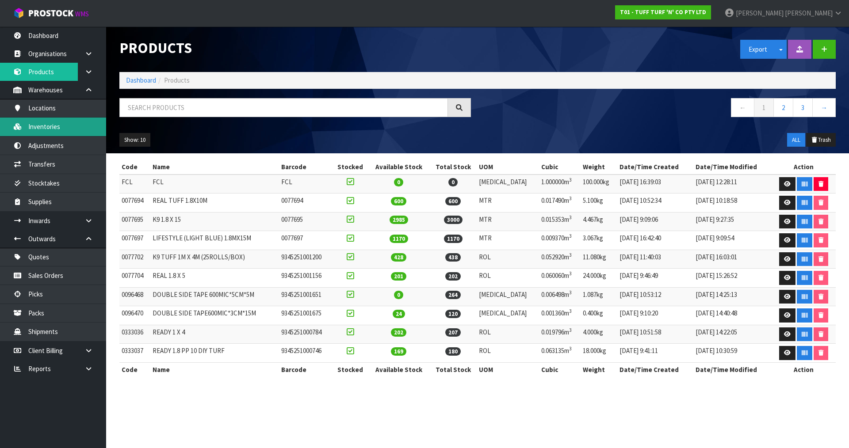
click at [61, 122] on link "Inventories" at bounding box center [53, 127] width 106 height 18
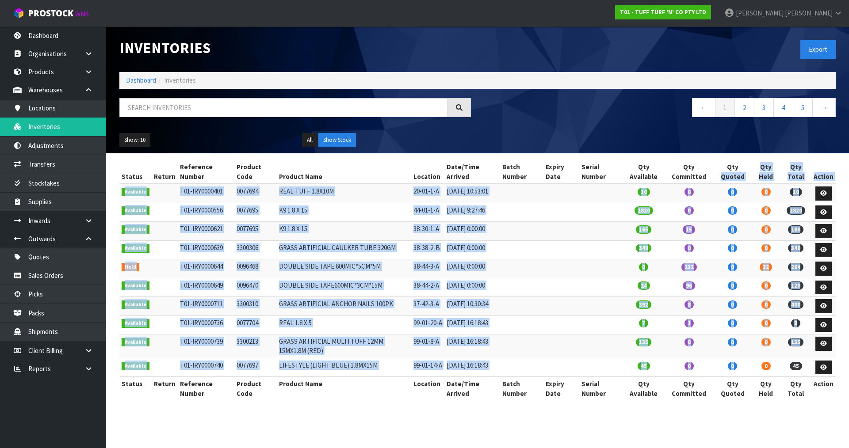
drag, startPoint x: 739, startPoint y: 387, endPoint x: 746, endPoint y: 168, distance: 219.0
click at [746, 168] on table "Status Return Reference Number Product Code Product Name Location Date/Time Arr…" at bounding box center [477, 280] width 716 height 241
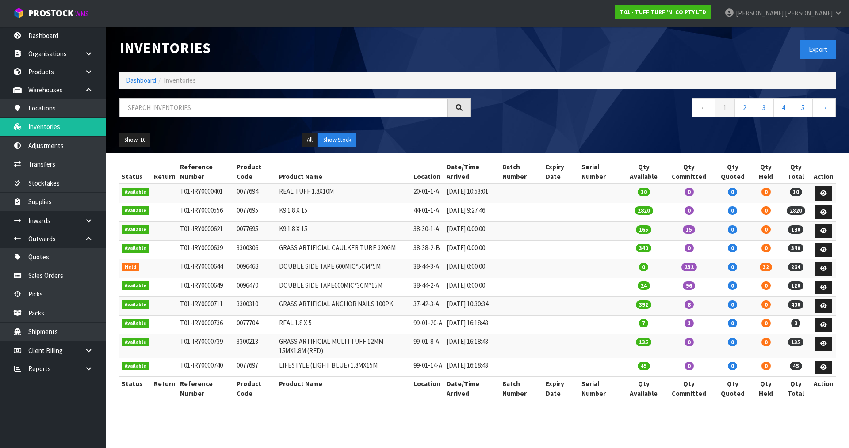
click at [730, 148] on div "Show: 10 5 10 25 50 All Show Stock" at bounding box center [478, 139] width 730 height 27
click at [296, 215] on td "K9 1.8 X 15" at bounding box center [344, 212] width 134 height 19
click at [304, 316] on td "GRASS ARTIFICIAL ANCHOR NAILS 100PK" at bounding box center [344, 306] width 134 height 19
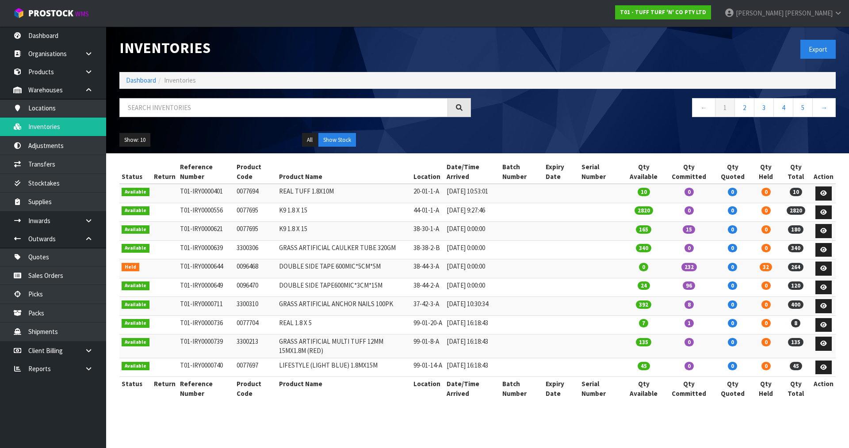
click at [305, 305] on td "GRASS ARTIFICIAL ANCHOR NAILS 100PK" at bounding box center [344, 306] width 134 height 19
copy tr "GRASS ARTIFICIAL ANCHOR NAILS 100PK"
click at [204, 106] on input "text" at bounding box center [283, 107] width 329 height 19
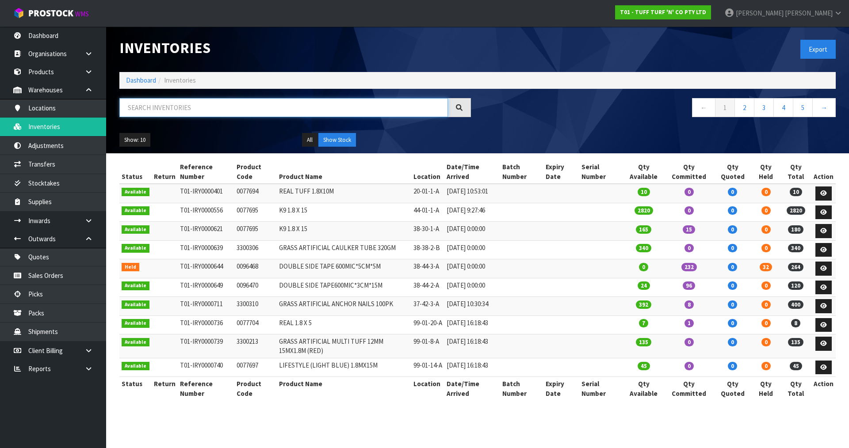
paste input "GRASS ARTIFICIAL ANCHOR NAILS 100PK"
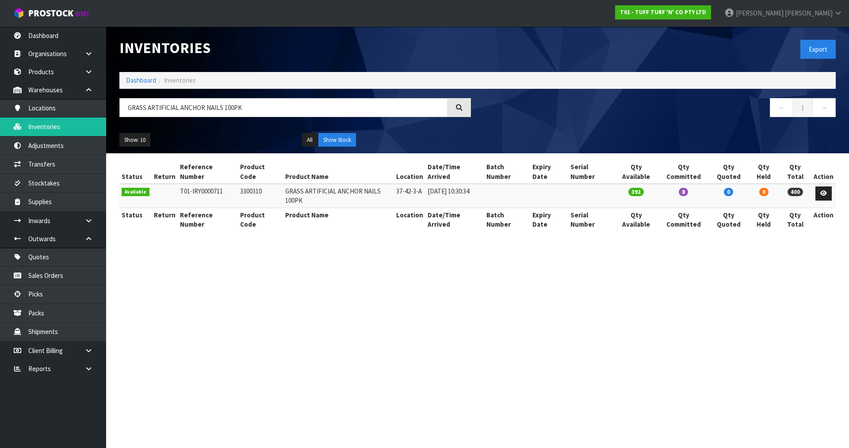
click at [413, 184] on td "37-42-3-A" at bounding box center [409, 196] width 31 height 24
drag, startPoint x: 266, startPoint y: 111, endPoint x: 78, endPoint y: 121, distance: 188.6
click at [78, 121] on body "Toggle navigation ProStock WMS T01 - TUFF TURF 'N' CO PTY LTD [PERSON_NAME] Log…" at bounding box center [424, 224] width 849 height 448
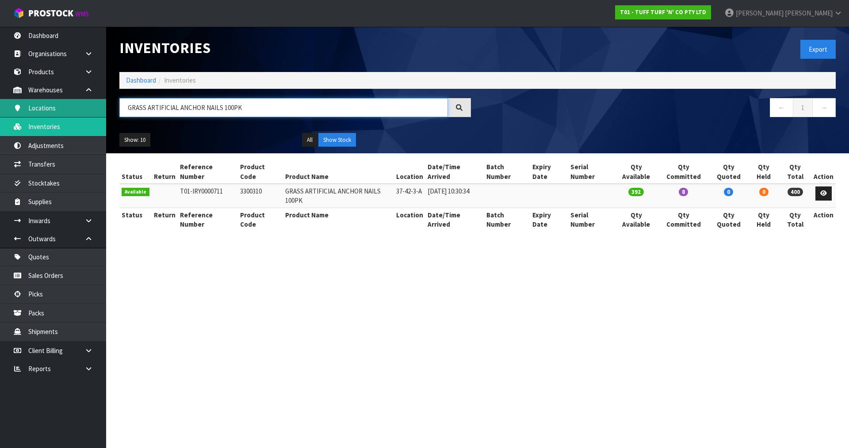
paste input "37-42-3-A"
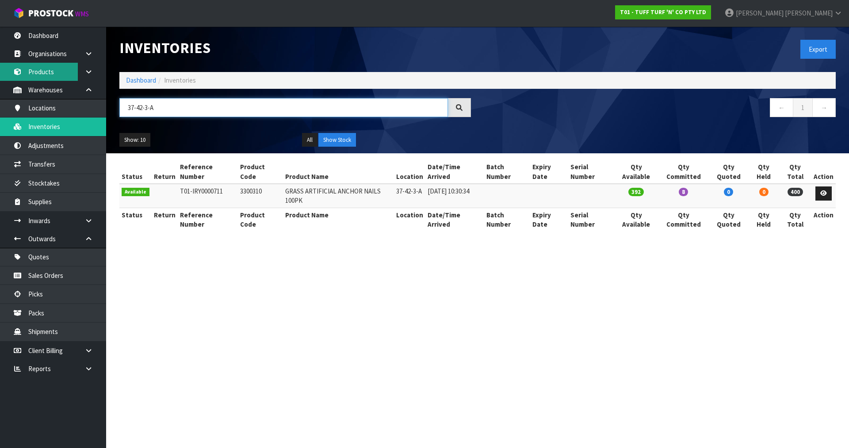
type input "37-42-3-A"
click at [47, 73] on link "Products" at bounding box center [53, 72] width 106 height 18
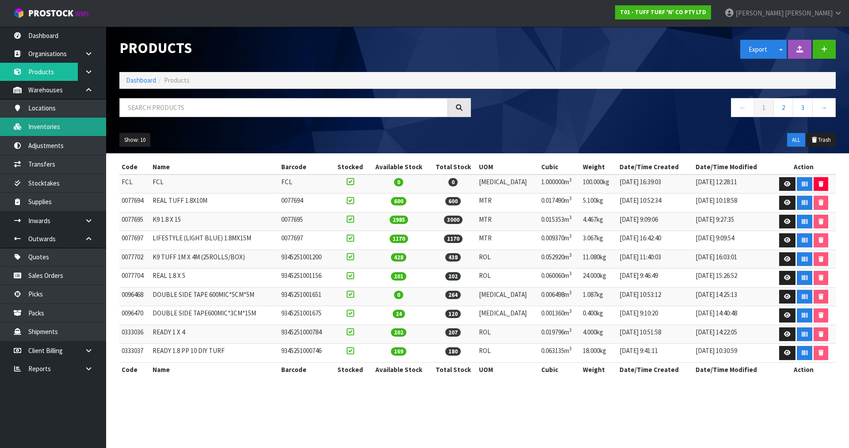
click at [47, 120] on link "Inventories" at bounding box center [53, 127] width 106 height 18
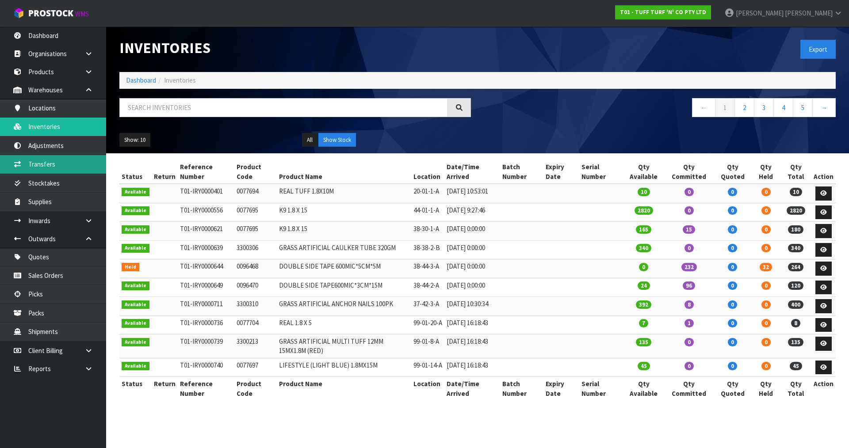
click at [58, 167] on link "Transfers" at bounding box center [53, 164] width 106 height 18
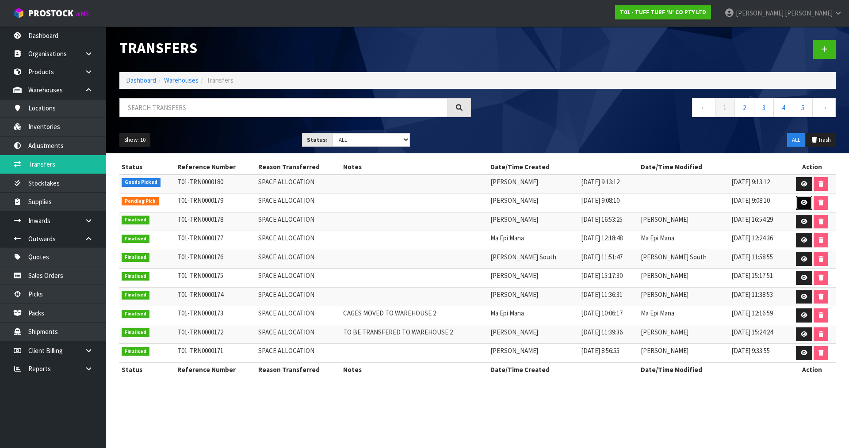
click at [806, 202] on link at bounding box center [804, 203] width 16 height 14
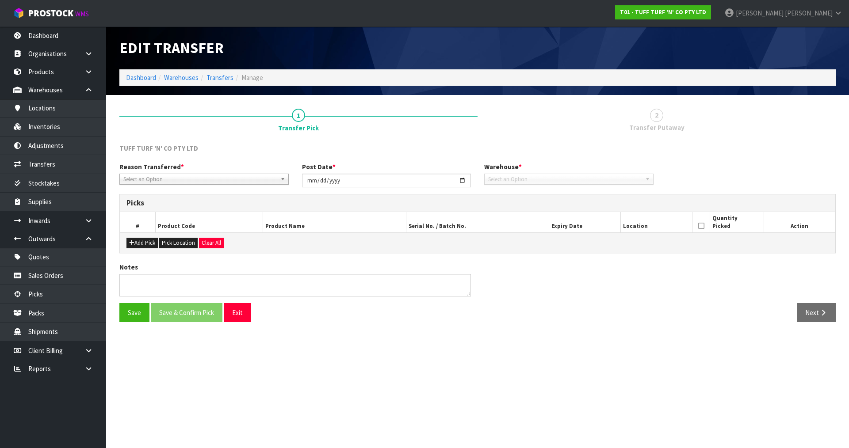
type input "[DATE]"
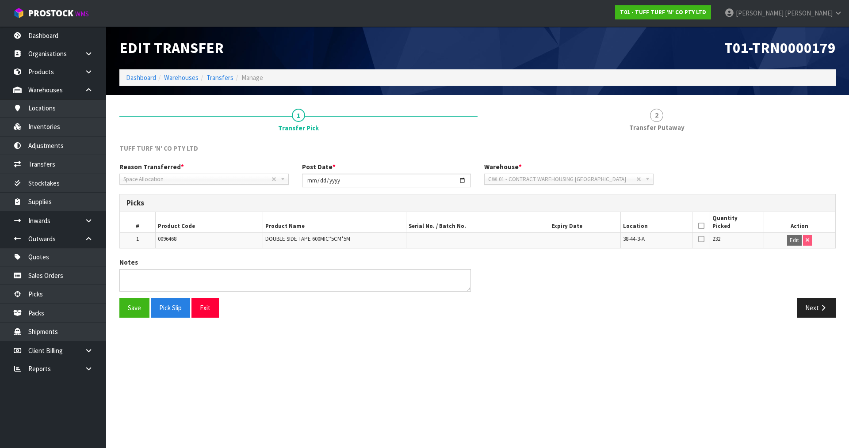
click at [702, 226] on icon at bounding box center [701, 226] width 6 height 0
click at [136, 302] on button "Save" at bounding box center [134, 307] width 30 height 19
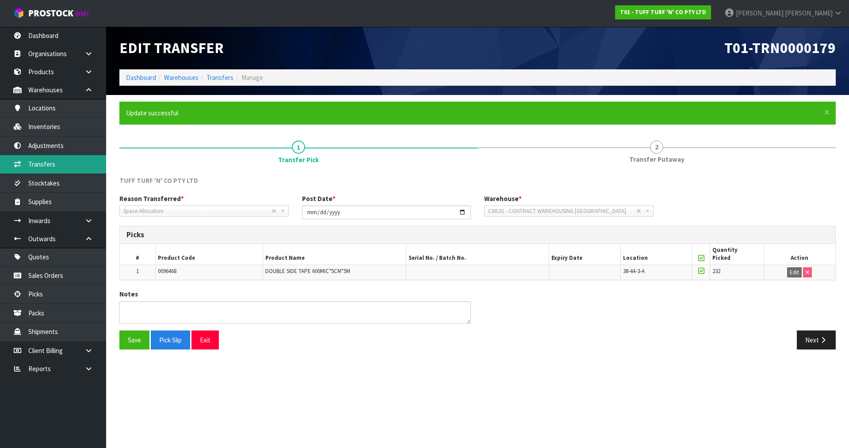
click at [57, 163] on link "Transfers" at bounding box center [53, 164] width 106 height 18
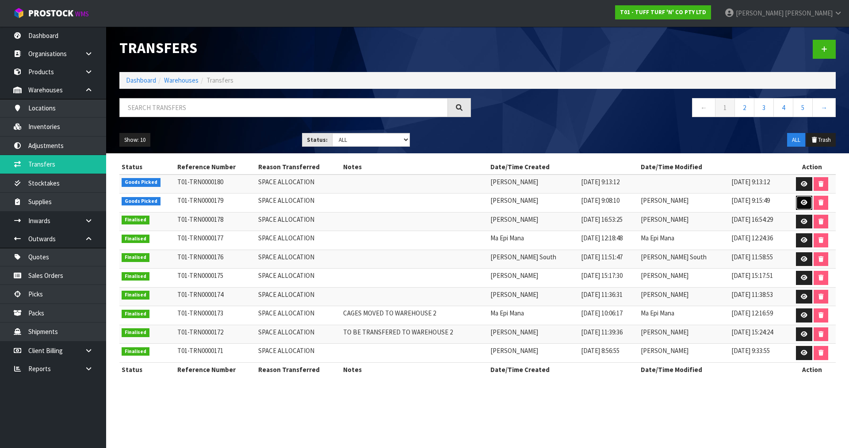
click at [799, 203] on link at bounding box center [804, 203] width 16 height 14
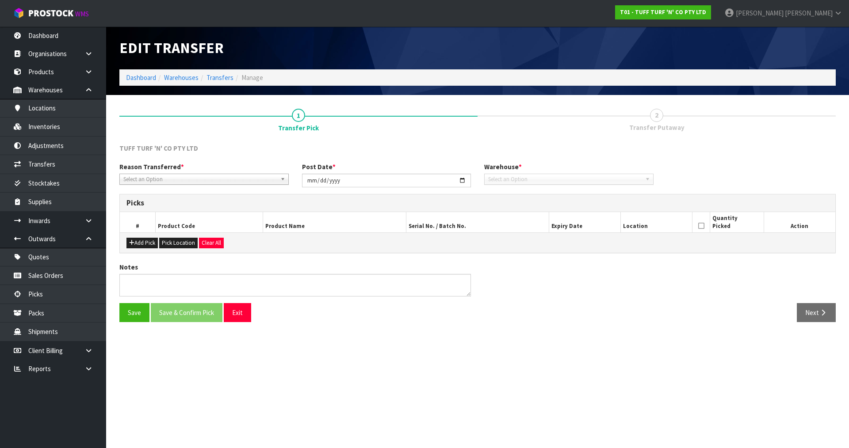
type input "[DATE]"
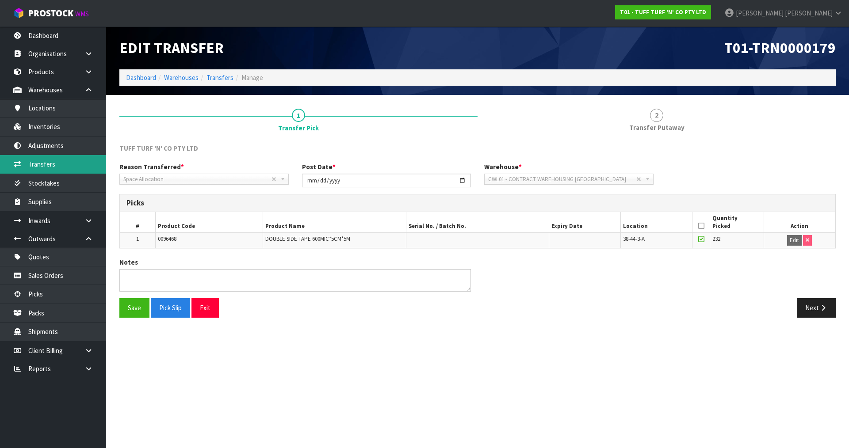
click at [63, 162] on link "Transfers" at bounding box center [53, 164] width 106 height 18
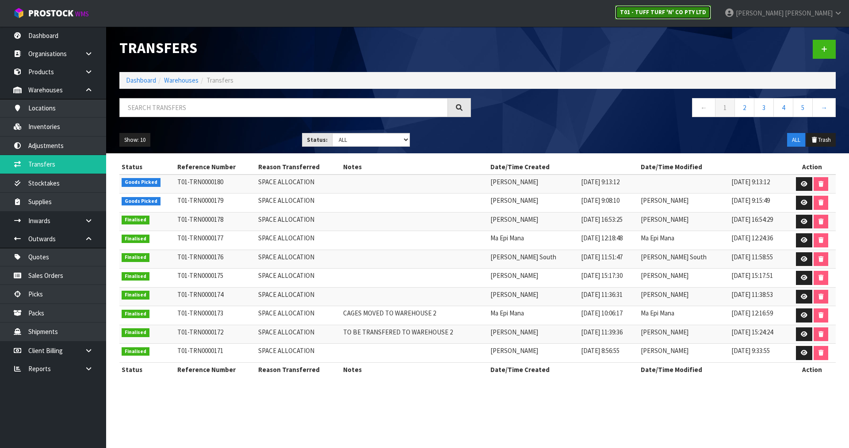
click at [706, 13] on strong "T01 - TUFF TURF 'N' CO PTY LTD" at bounding box center [663, 12] width 86 height 8
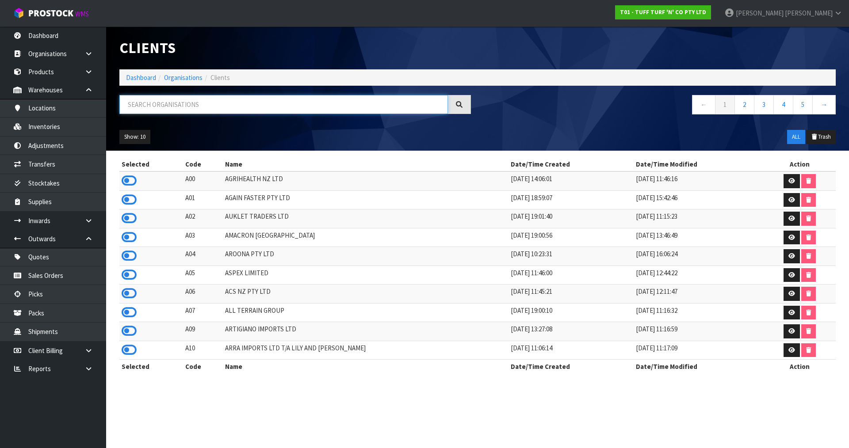
click at [275, 105] on input "text" at bounding box center [283, 104] width 329 height 19
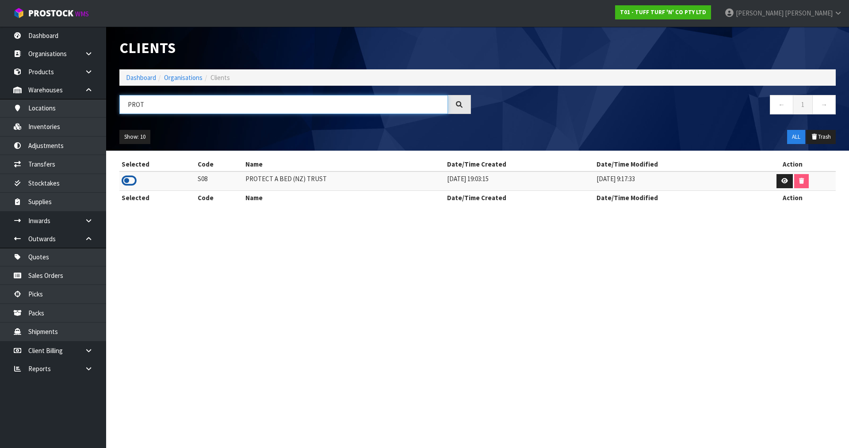
type input "PROT"
click at [125, 185] on icon at bounding box center [129, 180] width 15 height 13
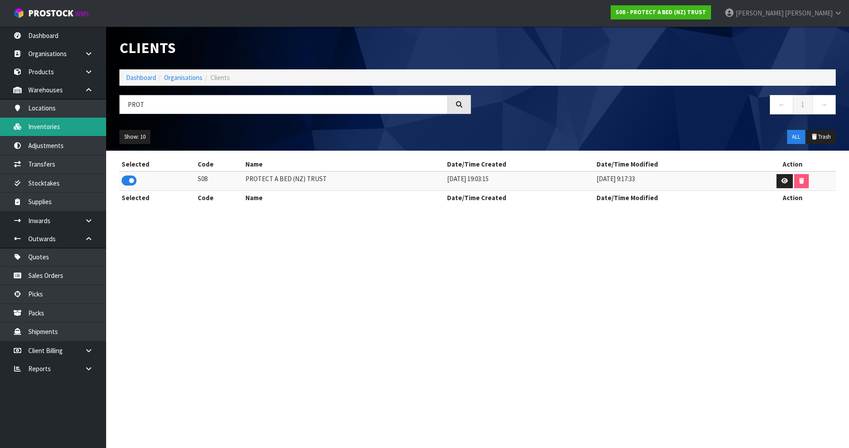
click at [34, 134] on link "Inventories" at bounding box center [53, 127] width 106 height 18
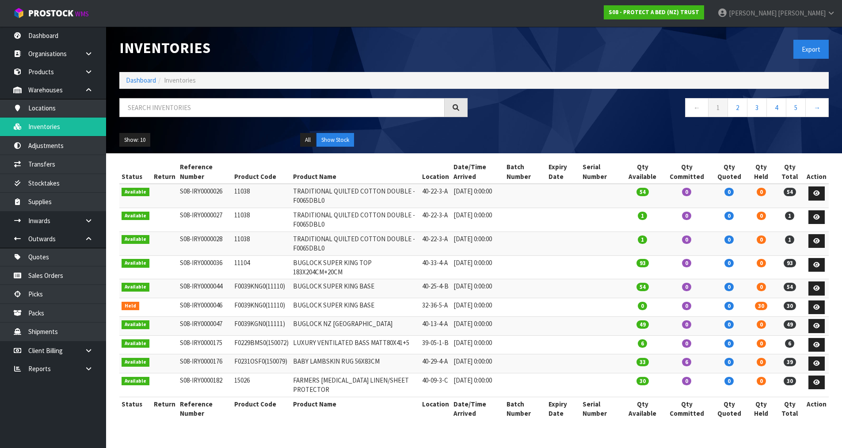
click at [310, 224] on td "TRADITIONAL QUILTED COTTON DOUBLE - F0065DBL0" at bounding box center [355, 220] width 129 height 24
click at [255, 101] on input "text" at bounding box center [281, 107] width 325 height 19
paste input "F0065DBL0"
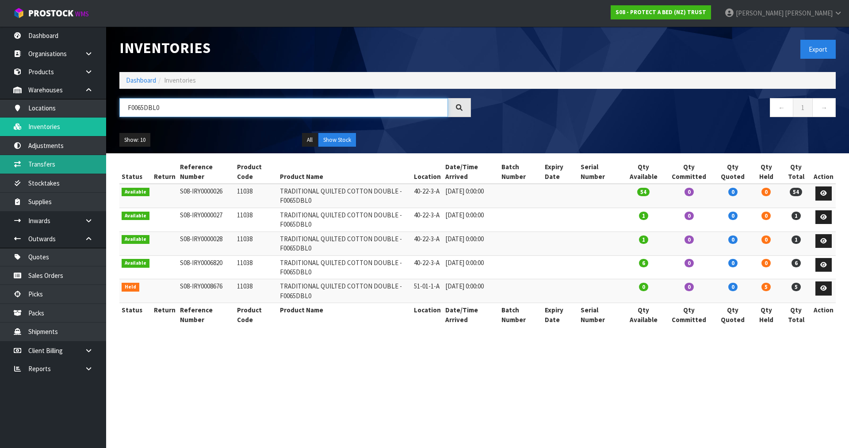
type input "F0065DBL0"
click at [32, 172] on link "Transfers" at bounding box center [53, 164] width 106 height 18
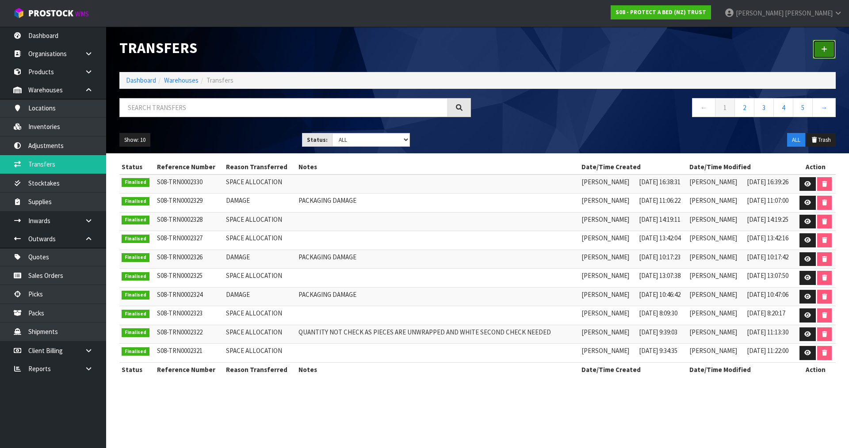
click at [829, 48] on link at bounding box center [824, 49] width 23 height 19
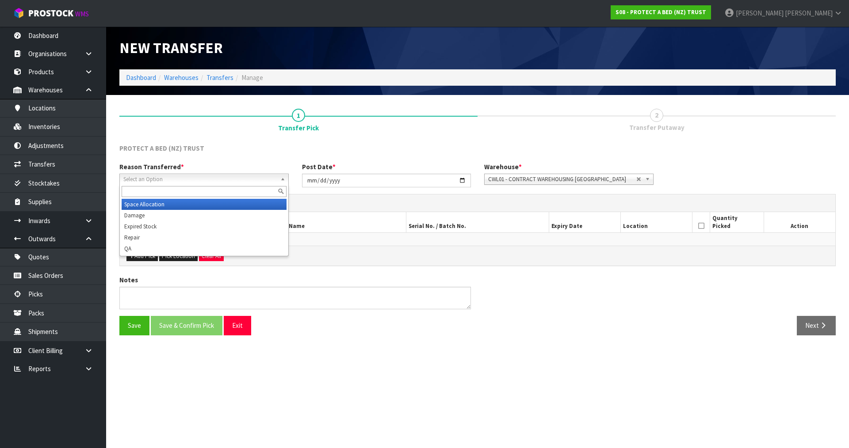
click at [222, 181] on span "Select an Option" at bounding box center [199, 179] width 153 height 11
click at [168, 200] on li "Space Allocation" at bounding box center [204, 204] width 165 height 11
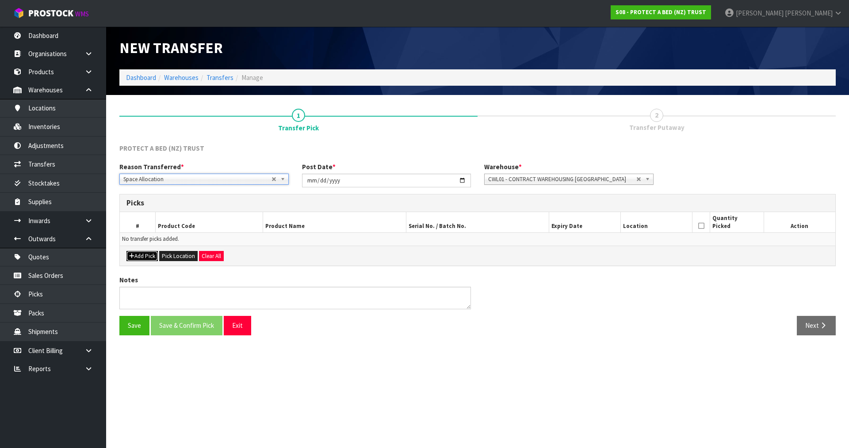
click at [143, 254] on button "Add Pick" at bounding box center [141, 256] width 31 height 11
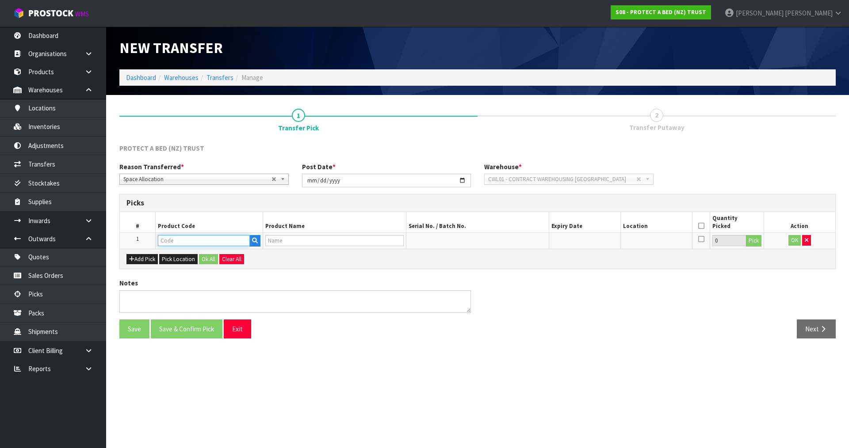
click at [190, 238] on input "text" at bounding box center [204, 240] width 92 height 11
paste input "F0065DBL0"
type input "F0065DBL0"
click at [258, 245] on button "button" at bounding box center [254, 240] width 11 height 11
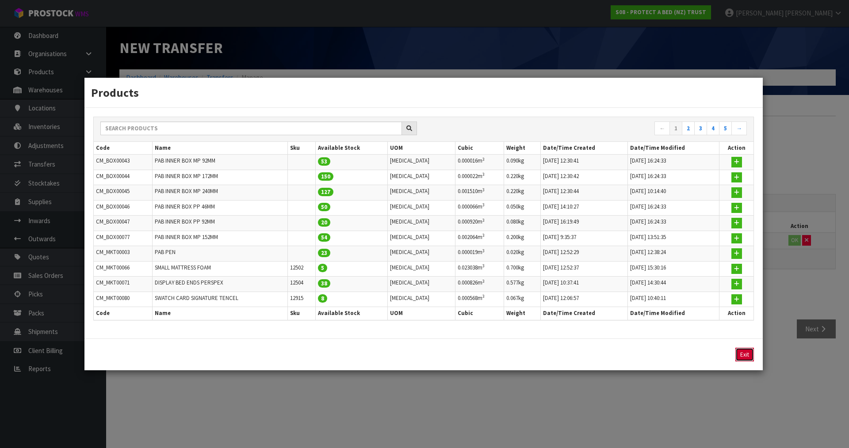
click at [747, 349] on button "Exit" at bounding box center [744, 355] width 19 height 14
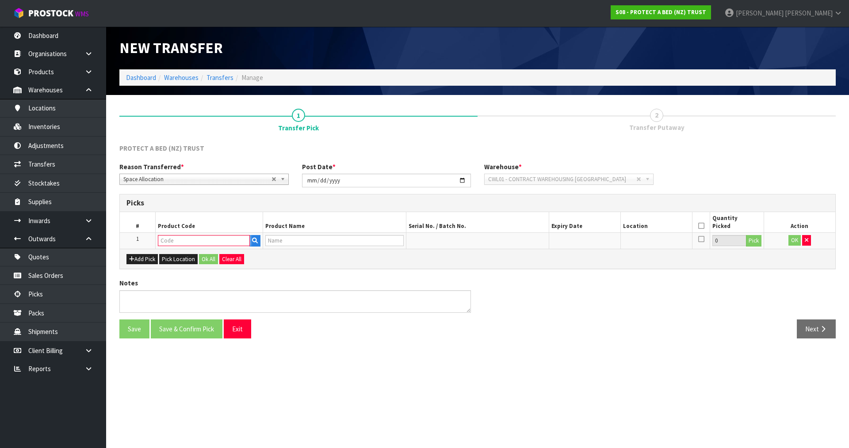
click at [189, 240] on input "text" at bounding box center [204, 240] width 92 height 11
paste input "11038"
type input "11038"
type input "TRADITIONAL QUILTED COTTON DOUBLE - F0065DBL0"
type input "11038"
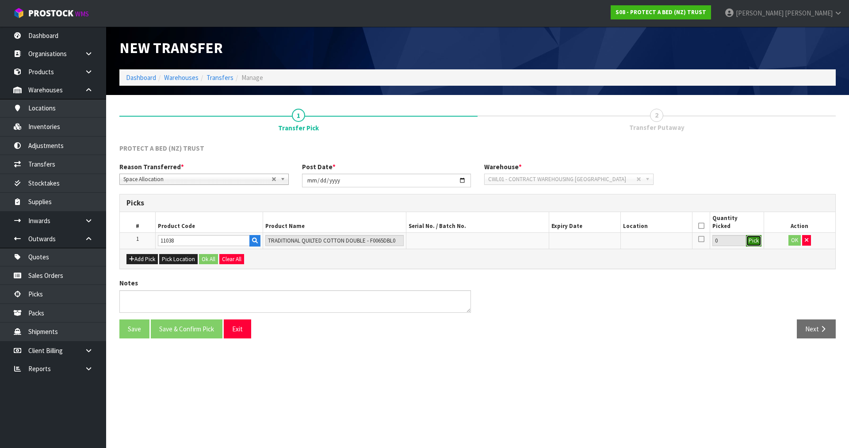
click at [747, 243] on button "Pick" at bounding box center [753, 240] width 15 height 11
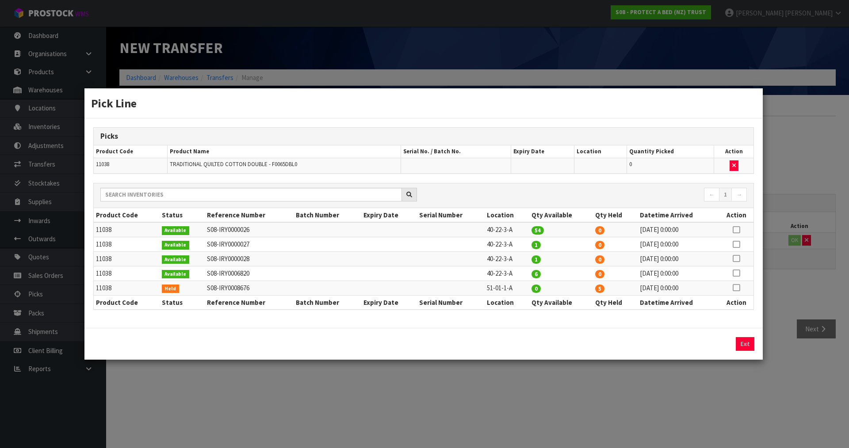
click at [737, 230] on icon at bounding box center [736, 230] width 7 height 0
drag, startPoint x: 711, startPoint y: 343, endPoint x: 714, endPoint y: 327, distance: 15.7
click at [711, 343] on button "Assign Pick" at bounding box center [715, 344] width 36 height 14
type input "54"
click at [735, 245] on icon at bounding box center [736, 245] width 7 height 0
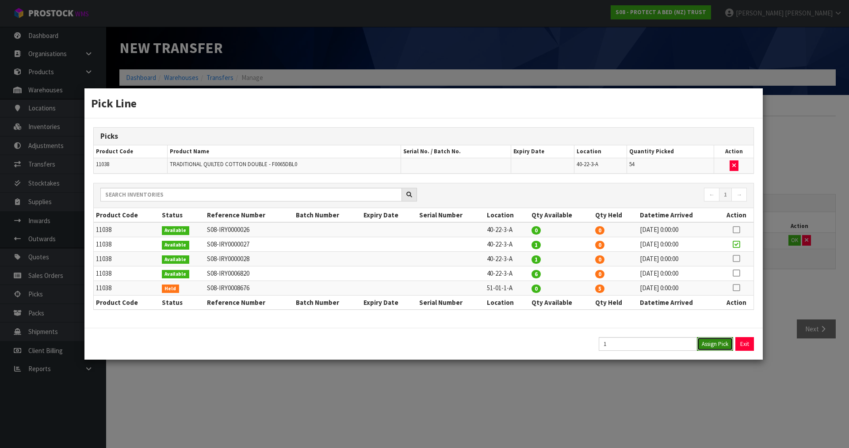
click at [718, 340] on button "Assign Pick" at bounding box center [715, 344] width 36 height 14
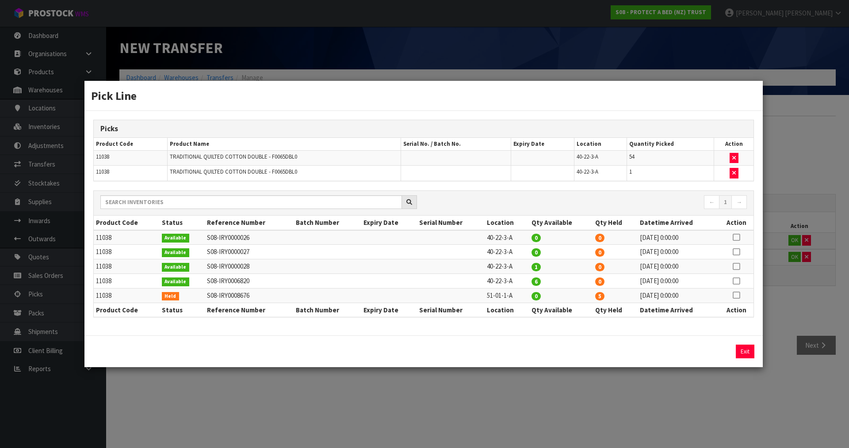
click at [795, 293] on div "Pick Line Picks Product Code Product Name Serial No. / Batch No. Expiry Date Lo…" at bounding box center [424, 224] width 849 height 448
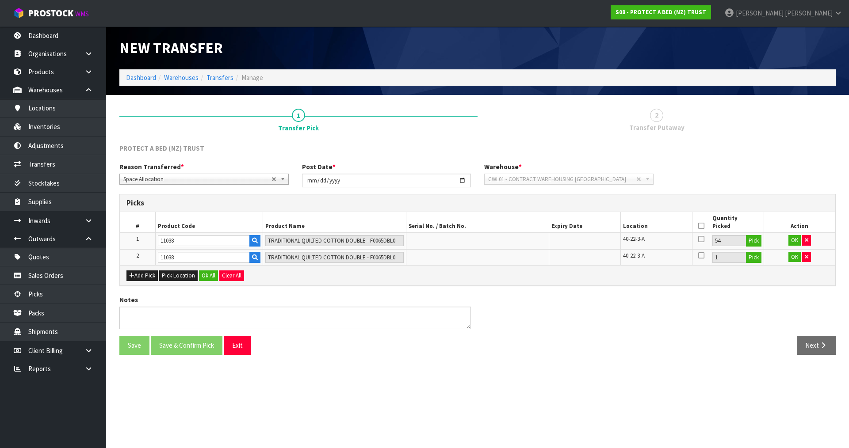
click at [625, 239] on span "40-22-3-A" at bounding box center [634, 239] width 22 height 8
click at [805, 241] on icon "button" at bounding box center [807, 240] width 4 height 6
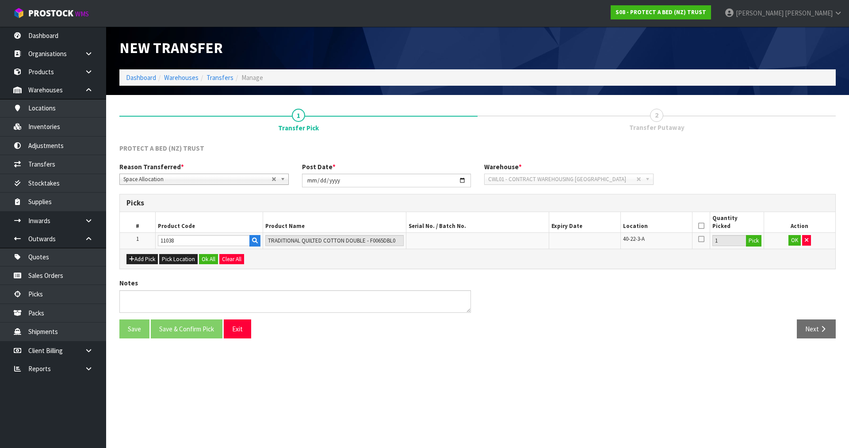
click at [630, 237] on span "40-22-3-A" at bounding box center [634, 239] width 22 height 8
click at [806, 243] on icon "button" at bounding box center [807, 240] width 4 height 6
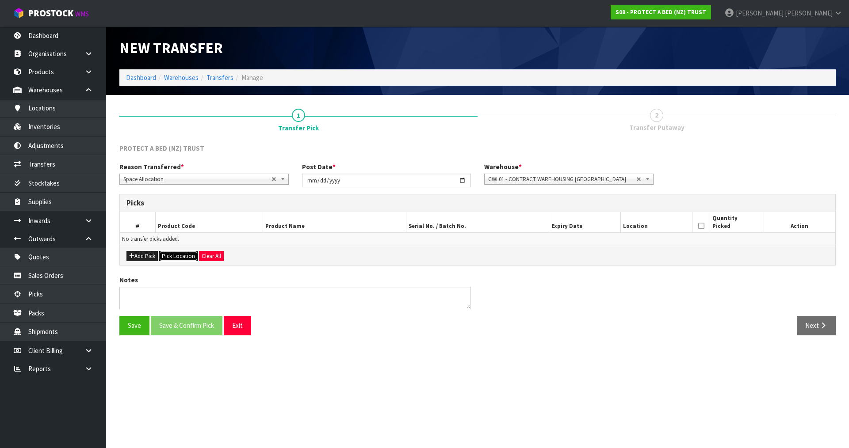
click at [177, 256] on button "Pick Location" at bounding box center [178, 256] width 38 height 11
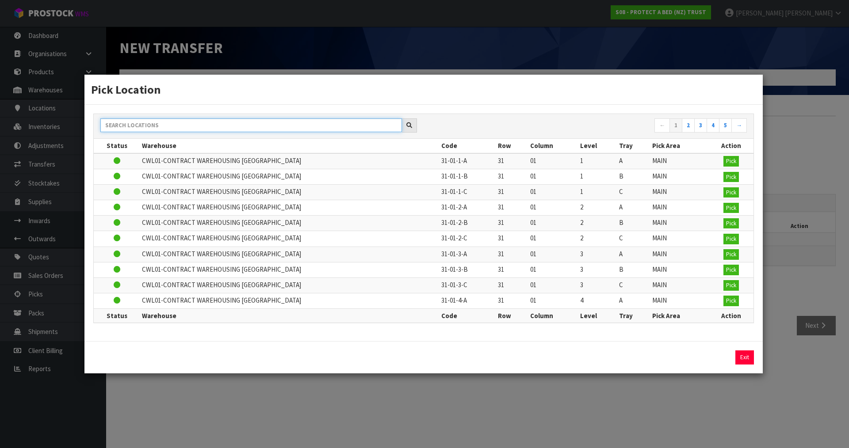
click at [234, 121] on input "text" at bounding box center [251, 125] width 302 height 14
paste input "40-22-3-A"
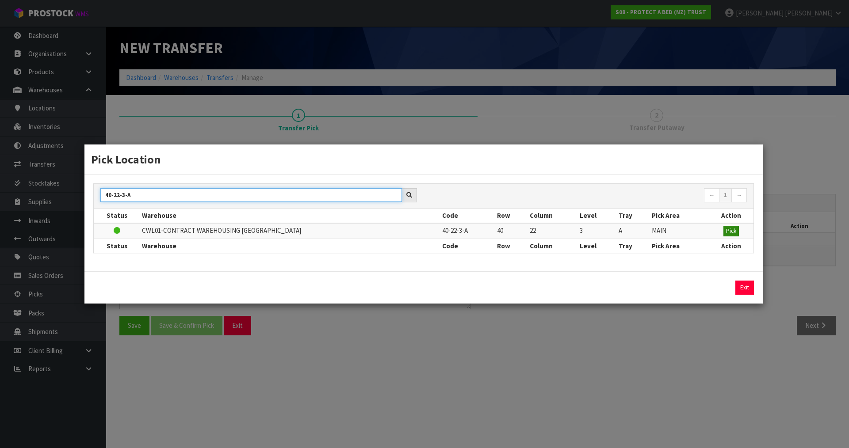
type input "40-22-3-A"
click at [726, 232] on span "Pick" at bounding box center [731, 231] width 10 height 8
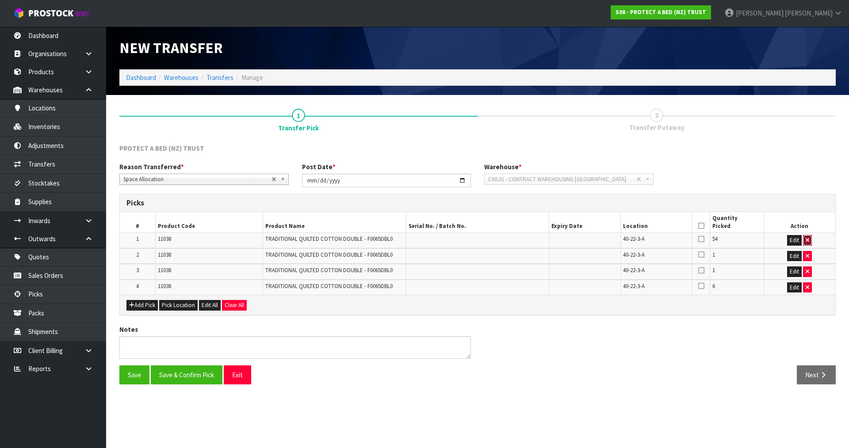
click at [807, 238] on icon "button" at bounding box center [808, 240] width 4 height 6
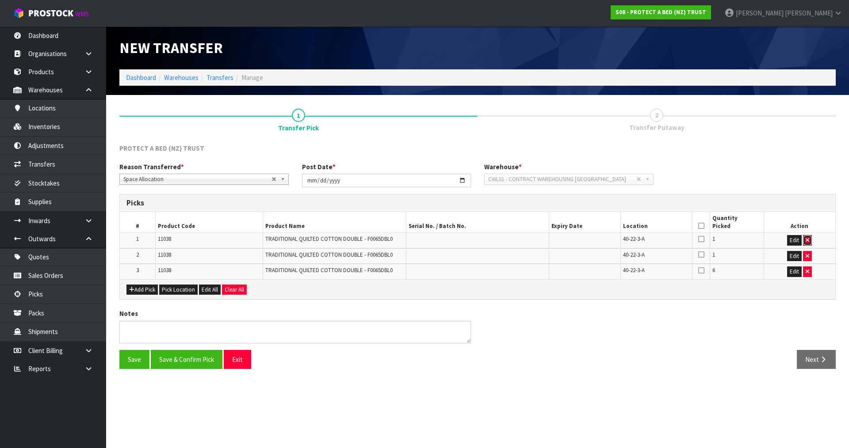
click at [807, 238] on icon "button" at bounding box center [808, 240] width 4 height 6
click at [807, 253] on icon "button" at bounding box center [808, 256] width 4 height 6
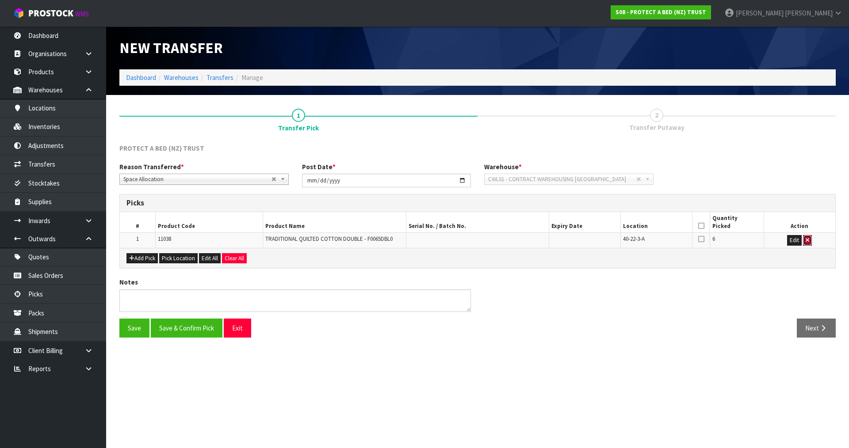
click at [807, 238] on icon "button" at bounding box center [808, 240] width 4 height 6
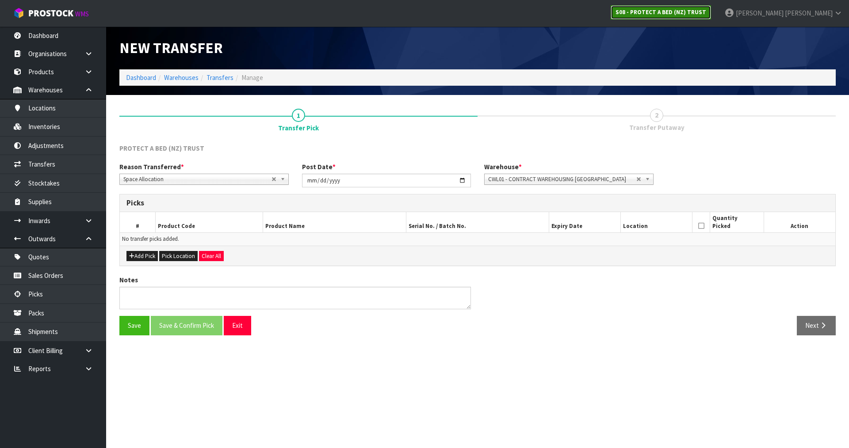
click at [711, 8] on link "S08 - PROTECT A BED (NZ) TRUST" at bounding box center [661, 12] width 100 height 14
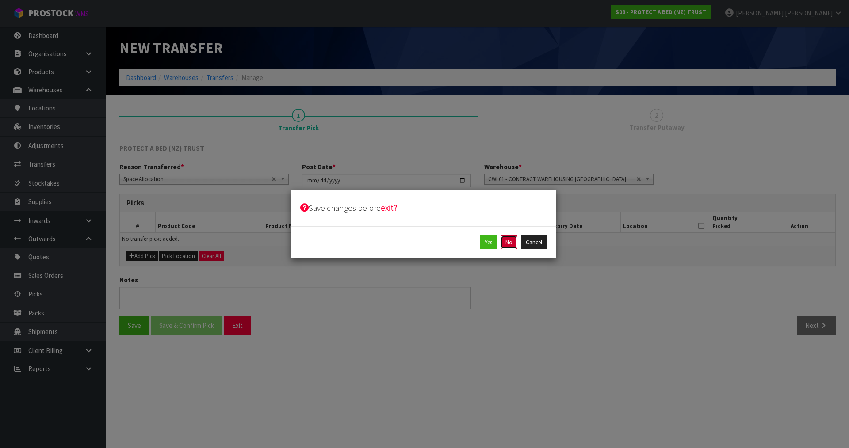
click at [508, 240] on button "No" at bounding box center [509, 243] width 17 height 14
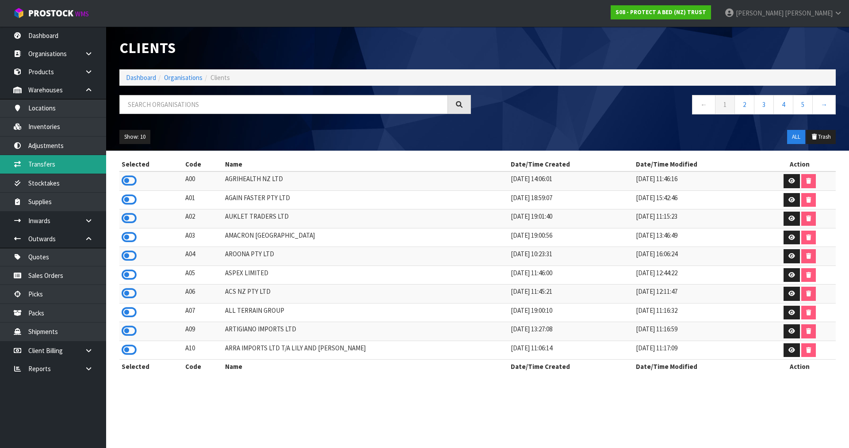
click at [61, 158] on link "Transfers" at bounding box center [53, 164] width 106 height 18
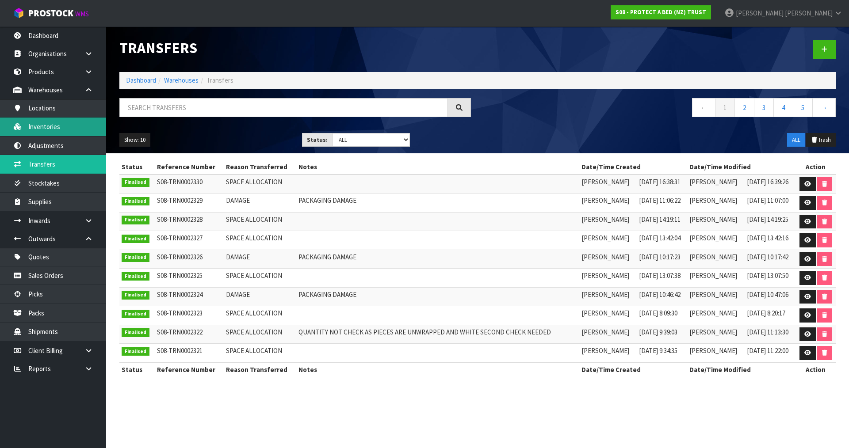
click at [66, 118] on link "Inventories" at bounding box center [53, 127] width 106 height 18
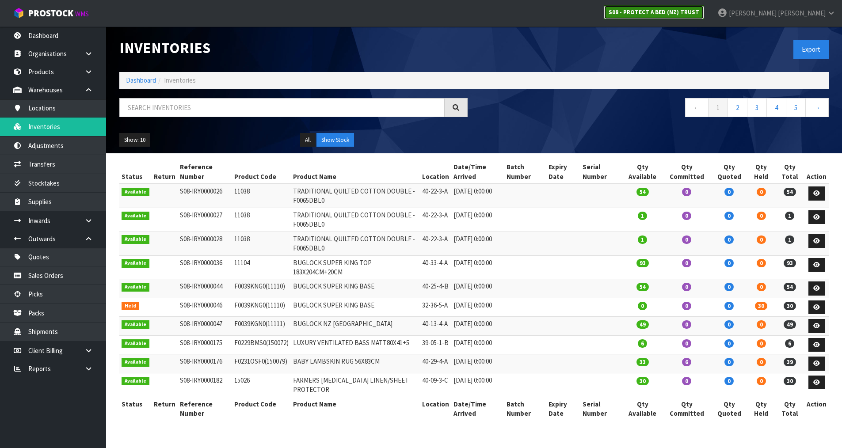
drag, startPoint x: 692, startPoint y: 8, endPoint x: 676, endPoint y: 19, distance: 18.8
click at [692, 8] on strong "S08 - PROTECT A BED (NZ) TRUST" at bounding box center [654, 12] width 91 height 8
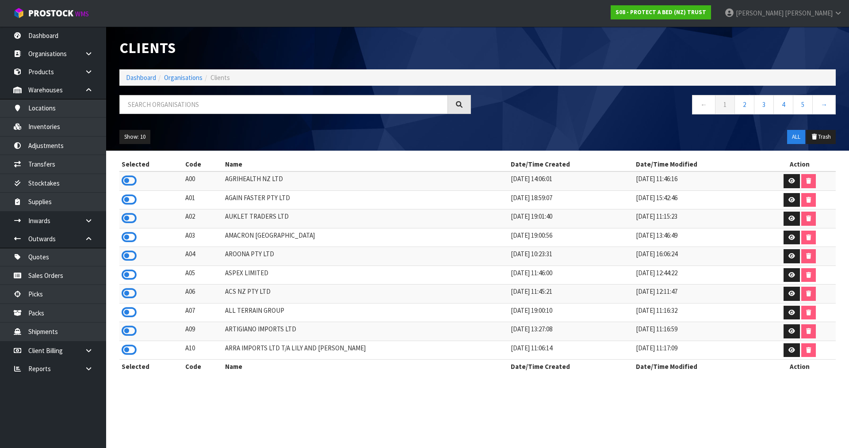
click at [313, 91] on div "Clients Dashboard Organisations Clients ← 1 2 3 4 5 → Show: 10 5 10 25 50 ALL T…" at bounding box center [478, 89] width 730 height 124
click at [262, 105] on input "text" at bounding box center [283, 104] width 329 height 19
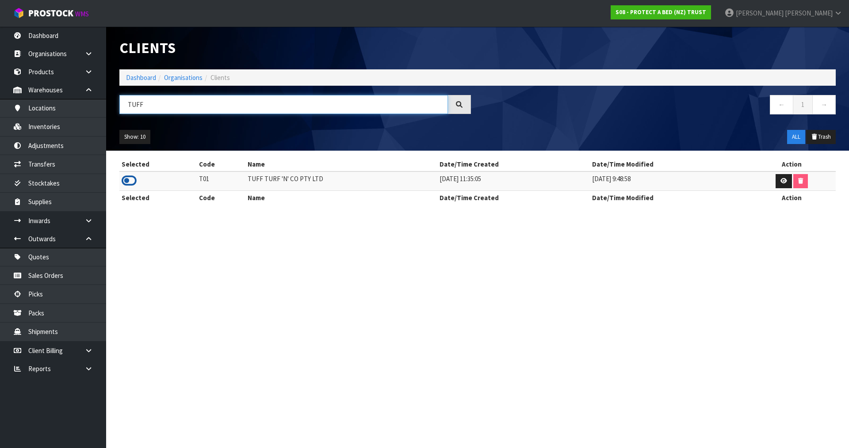
type input "TUFF"
click at [130, 181] on icon at bounding box center [129, 180] width 15 height 13
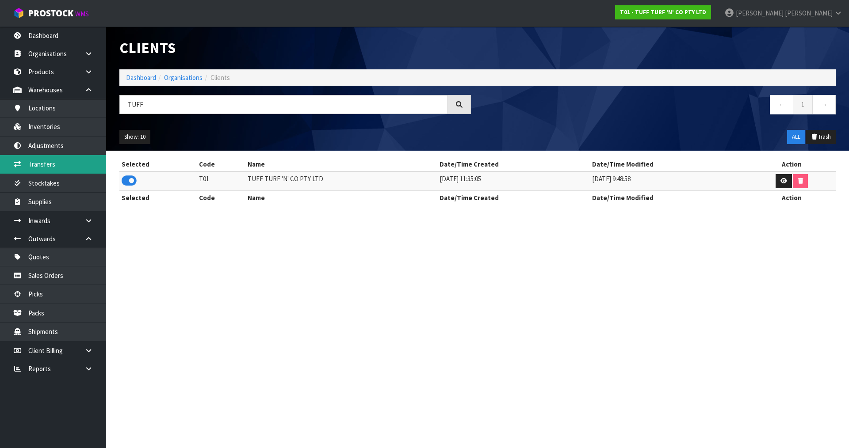
click at [63, 157] on link "Transfers" at bounding box center [53, 164] width 106 height 18
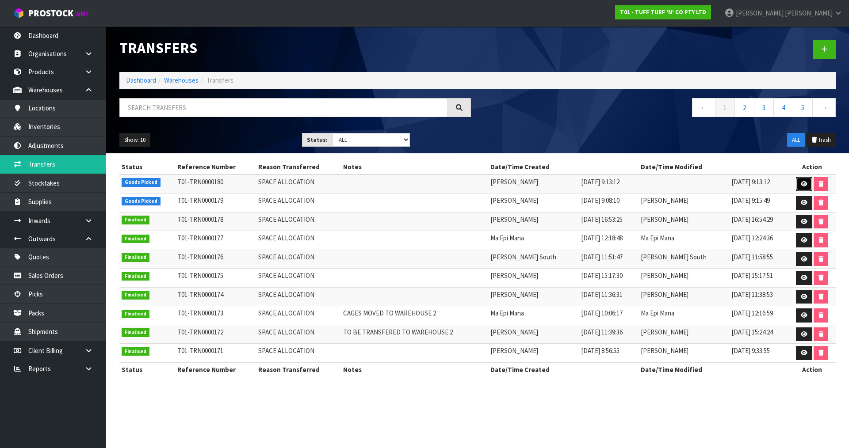
click at [799, 181] on link at bounding box center [804, 184] width 16 height 14
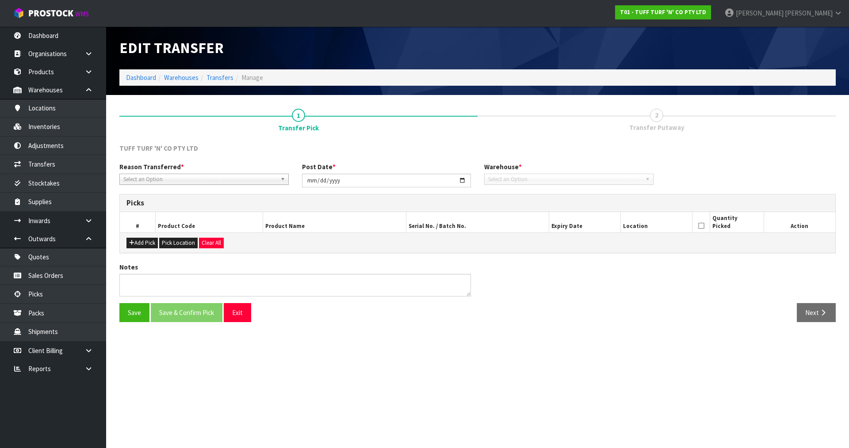
type input "[DATE]"
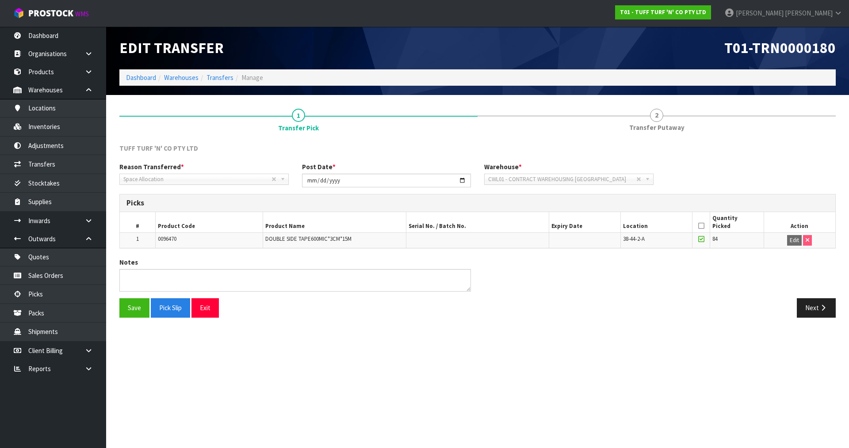
click at [171, 240] on span "0096470" at bounding box center [167, 239] width 19 height 8
click at [59, 130] on link "Inventories" at bounding box center [53, 127] width 106 height 18
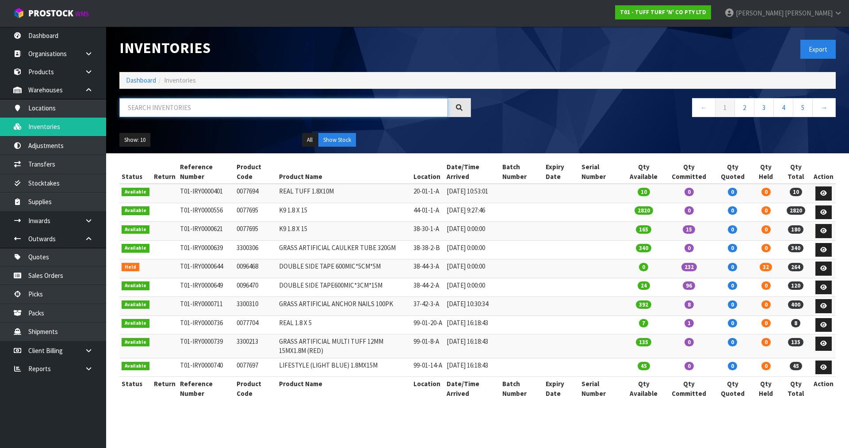
click at [185, 103] on input "text" at bounding box center [283, 107] width 329 height 19
paste input "0096470"
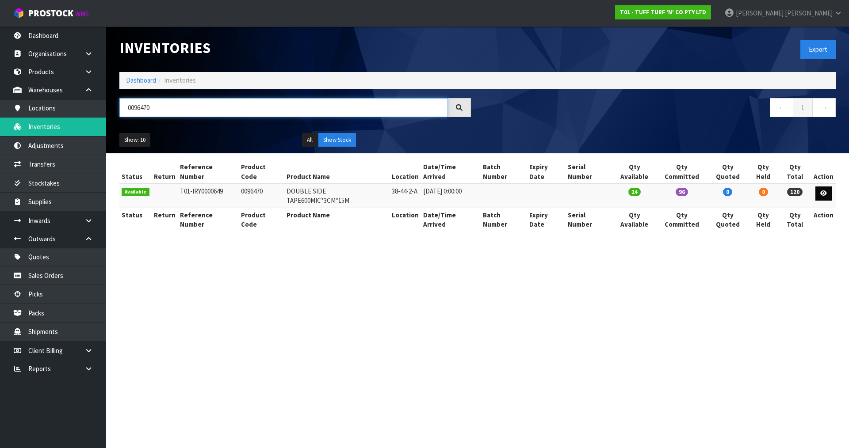
type input "0096470"
click at [829, 187] on link at bounding box center [823, 194] width 16 height 14
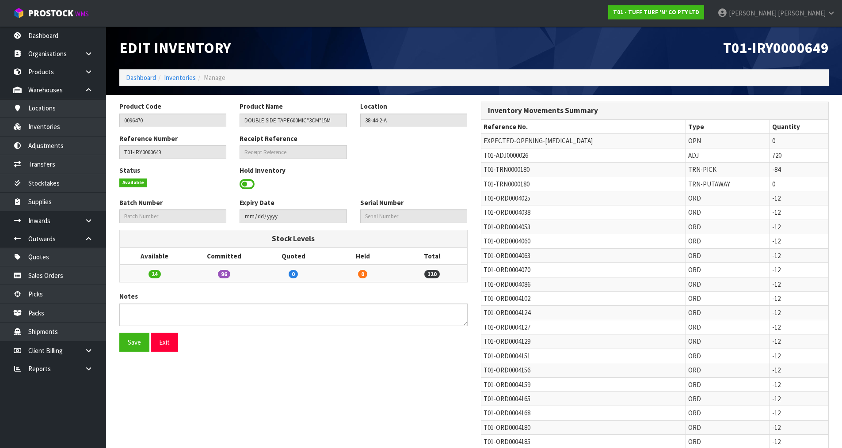
click at [242, 183] on span at bounding box center [247, 184] width 15 height 13
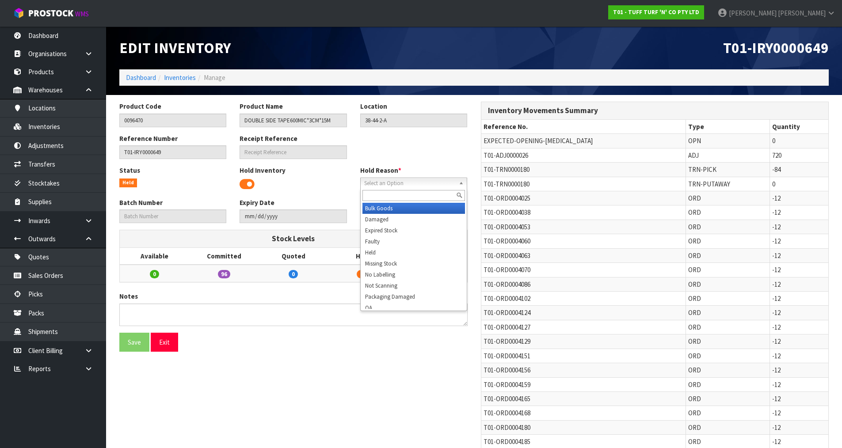
click at [413, 179] on span "Select an Option" at bounding box center [409, 183] width 91 height 11
click at [411, 351] on div "Save Exit" at bounding box center [294, 342] width 362 height 19
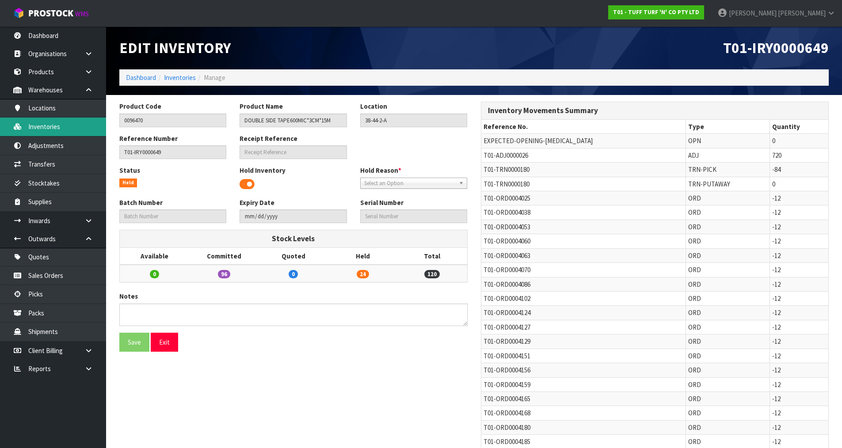
click at [65, 131] on link "Inventories" at bounding box center [53, 127] width 106 height 18
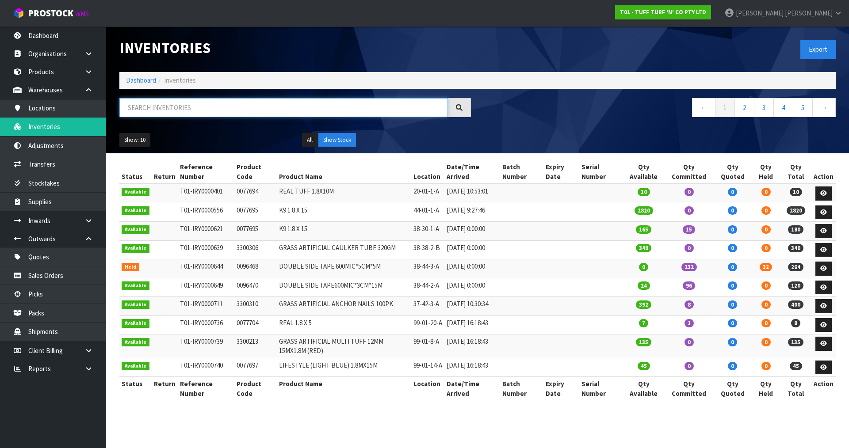
click at [223, 113] on input "text" at bounding box center [283, 107] width 329 height 19
paste input "0096470"
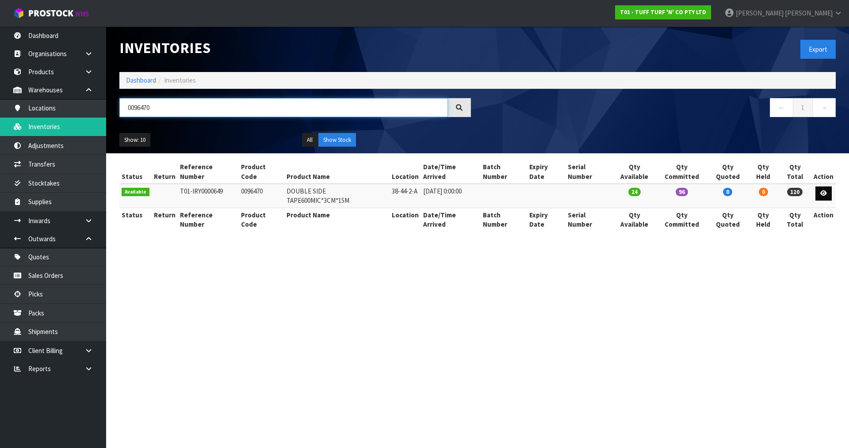
type input "0096470"
click at [825, 189] on link at bounding box center [823, 194] width 16 height 14
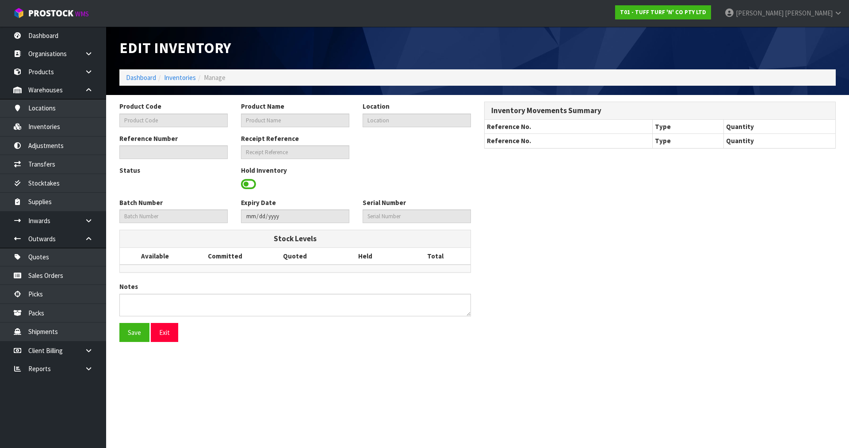
type input "0096470"
type input "DOUBLE SIDE TAPE600MIC*3CM*15M"
type input "38-44-2-A"
type input "T01-IRY0000649"
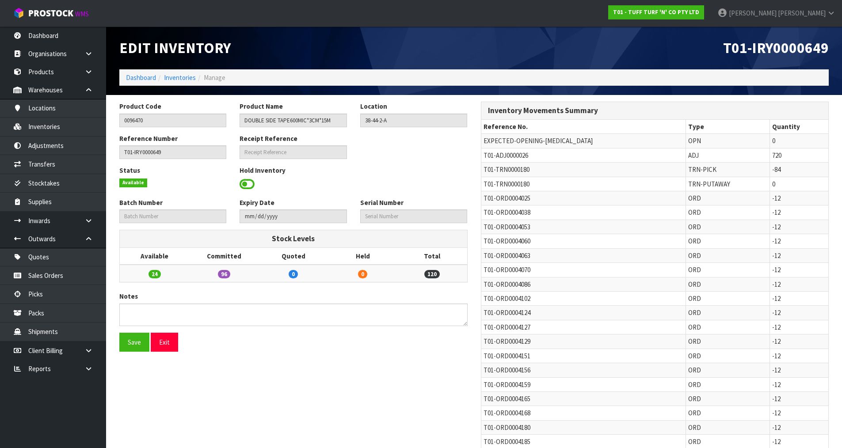
click at [244, 186] on span at bounding box center [247, 184] width 15 height 13
click at [406, 185] on span "Select an Option" at bounding box center [409, 183] width 91 height 11
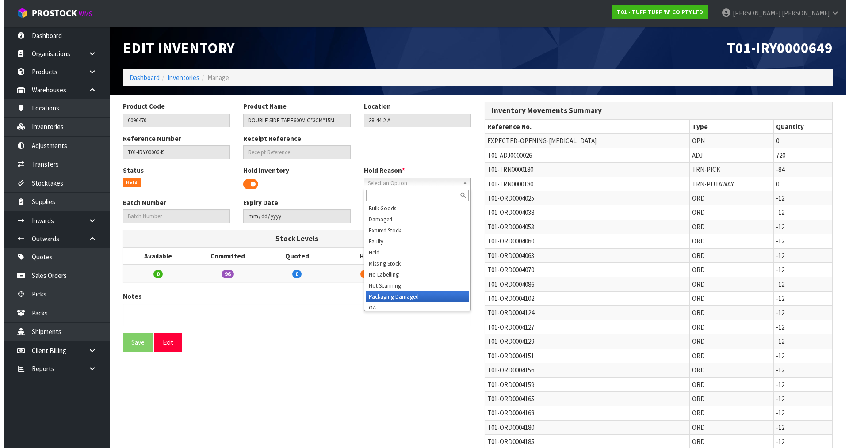
scroll to position [4, 0]
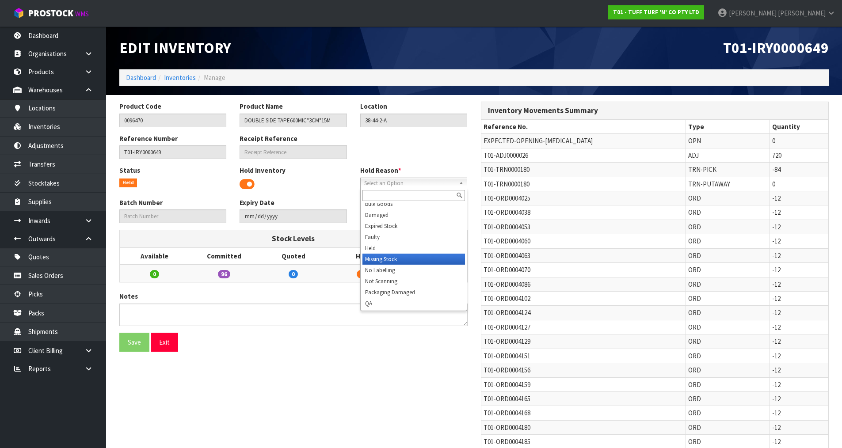
click at [396, 259] on li "Missing Stock" at bounding box center [414, 259] width 103 height 11
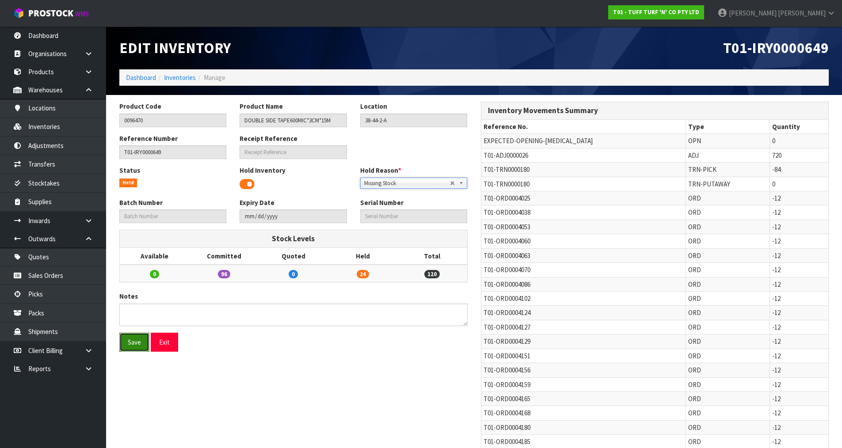
click at [131, 344] on button "Save" at bounding box center [134, 342] width 30 height 19
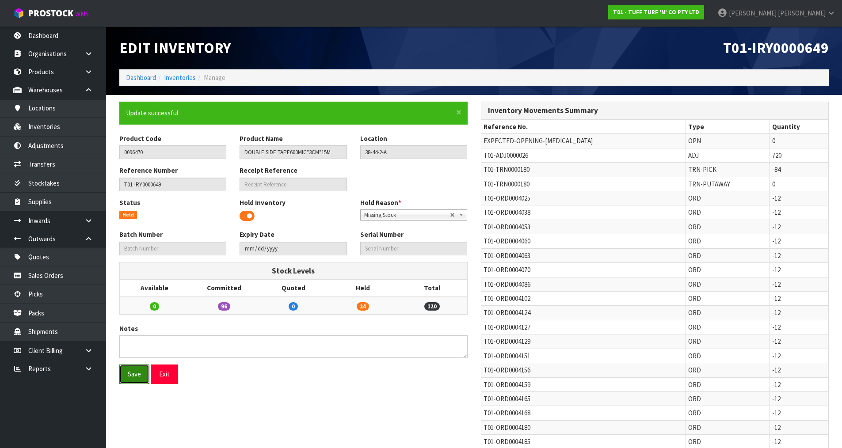
drag, startPoint x: 137, startPoint y: 382, endPoint x: 93, endPoint y: 244, distance: 145.1
click at [137, 382] on button "Save" at bounding box center [134, 374] width 30 height 19
click at [63, 122] on link "Inventories" at bounding box center [53, 127] width 106 height 18
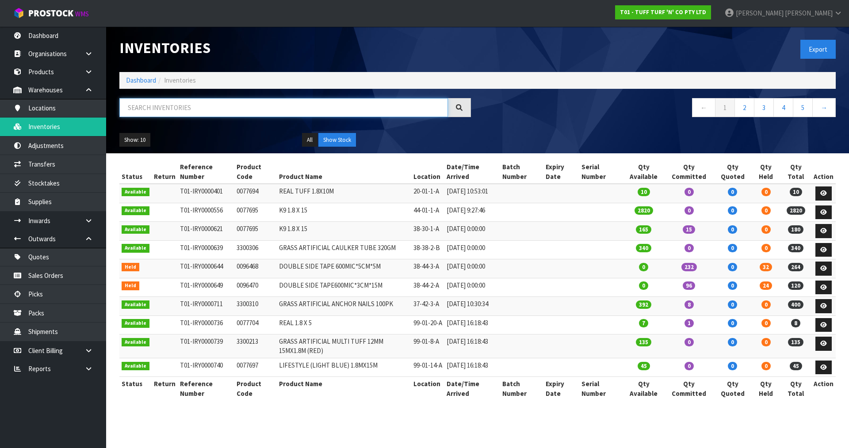
click at [249, 115] on input "text" at bounding box center [283, 107] width 329 height 19
paste input "0096470"
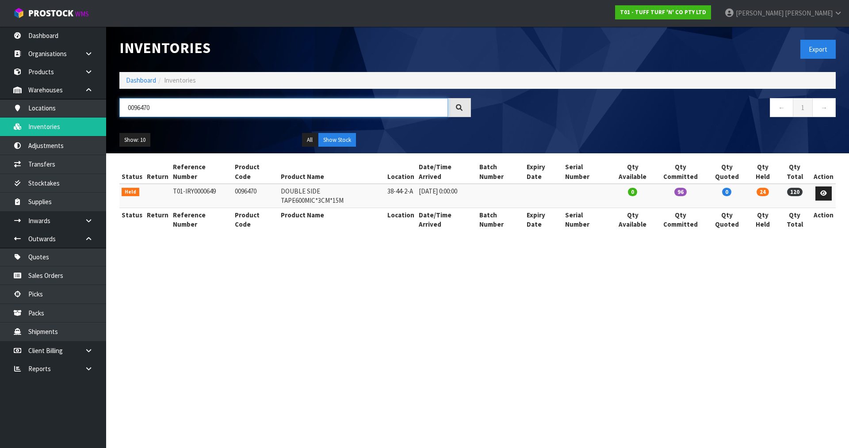
type input "0096470"
click at [76, 157] on link "Transfers" at bounding box center [53, 164] width 106 height 18
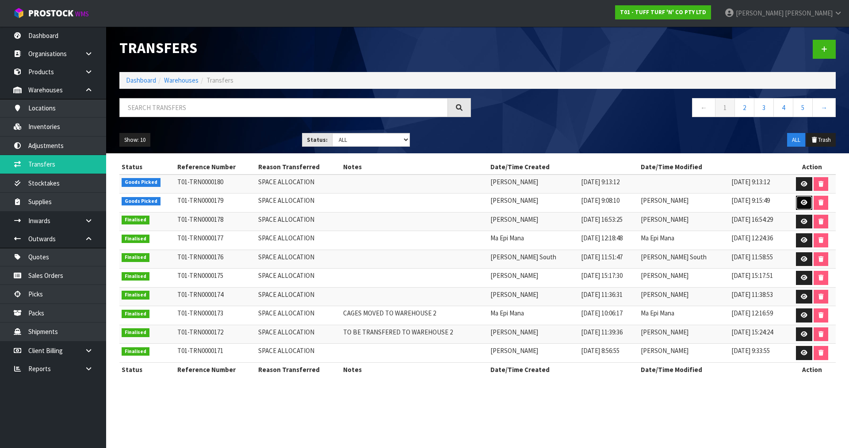
click at [802, 202] on icon at bounding box center [804, 203] width 7 height 6
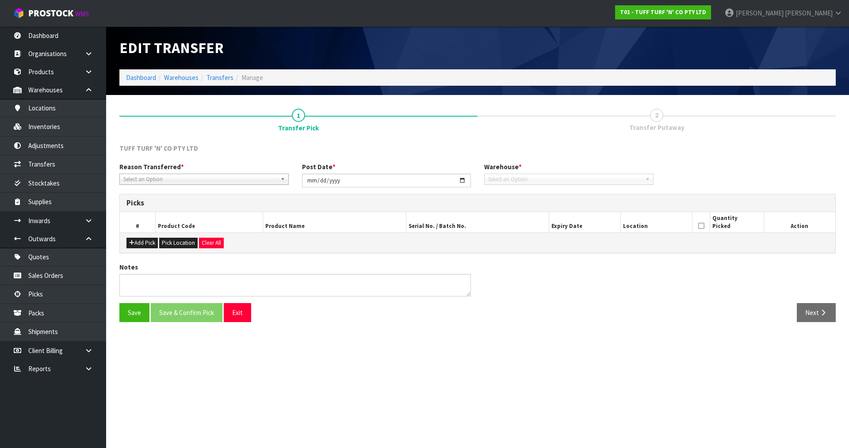
type input "[DATE]"
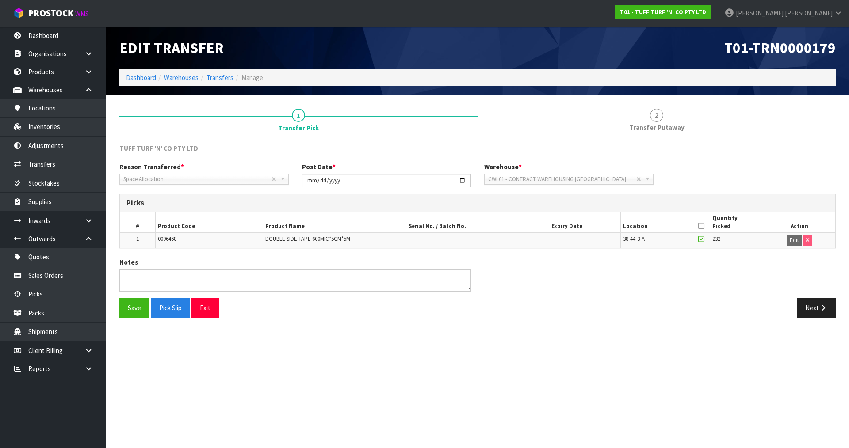
click at [172, 238] on span "0096468" at bounding box center [167, 239] width 19 height 8
click at [56, 127] on link "Inventories" at bounding box center [53, 127] width 106 height 18
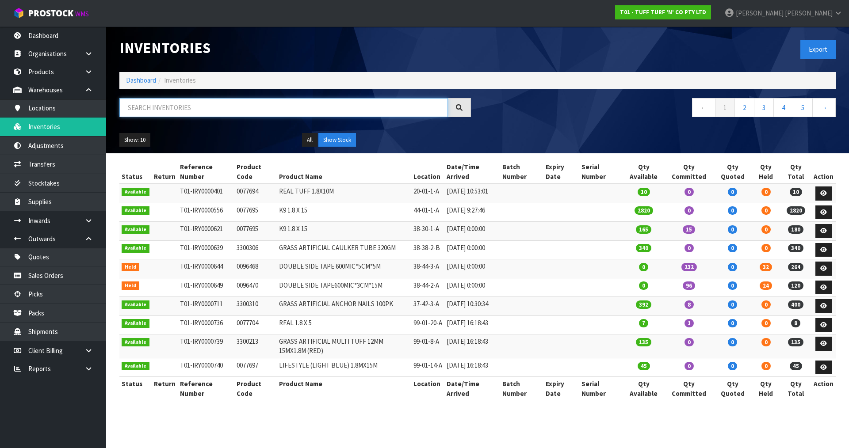
click at [206, 104] on input "text" at bounding box center [283, 107] width 329 height 19
paste input "0096468"
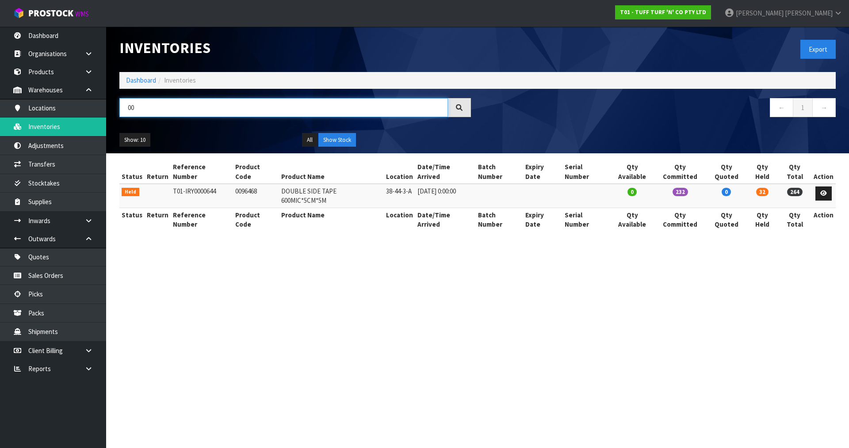
type input "0"
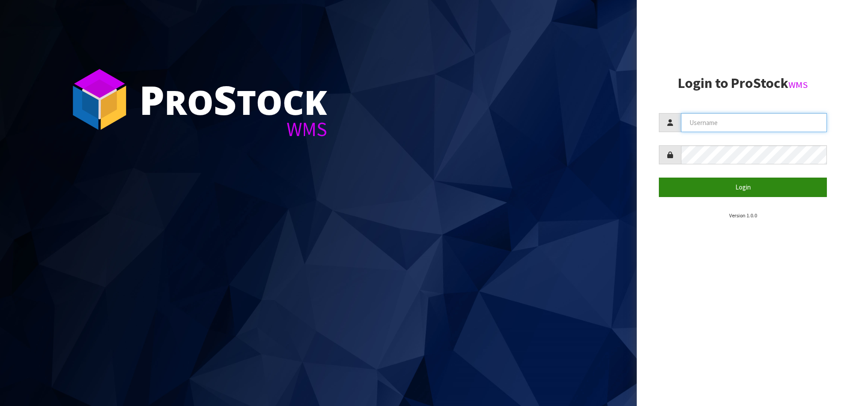
type input "[PERSON_NAME]"
click at [730, 179] on button "Login" at bounding box center [743, 187] width 168 height 19
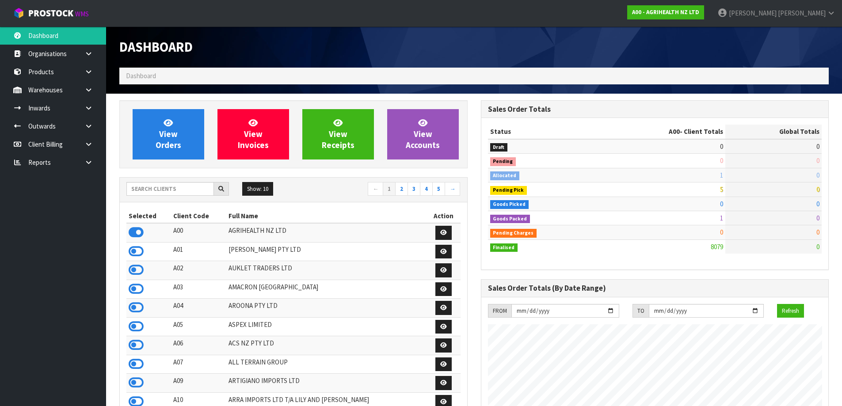
scroll to position [670, 361]
click at [192, 187] on input "text" at bounding box center [170, 189] width 88 height 14
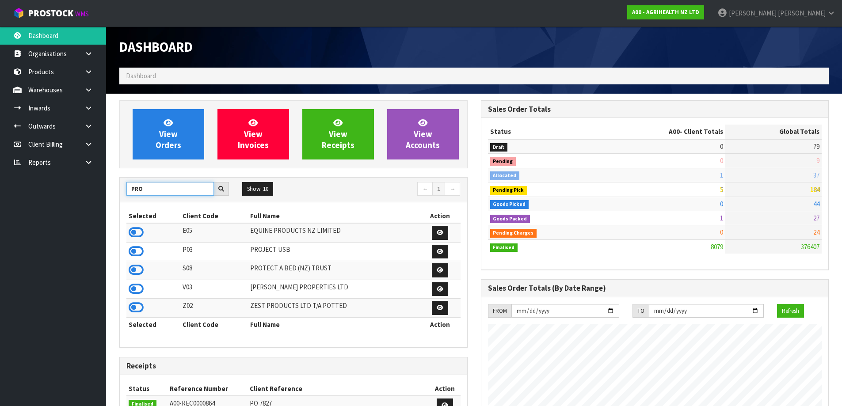
type input "PRO"
click at [144, 267] on td at bounding box center [153, 270] width 54 height 19
click at [139, 267] on icon at bounding box center [136, 270] width 15 height 13
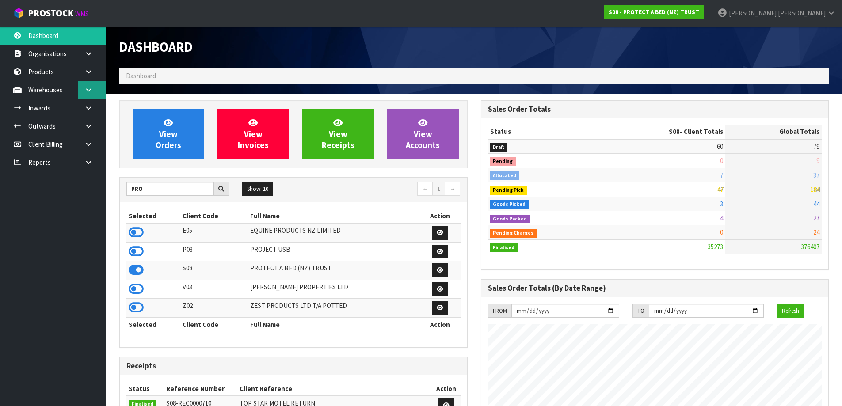
click at [84, 89] on link at bounding box center [92, 90] width 28 height 18
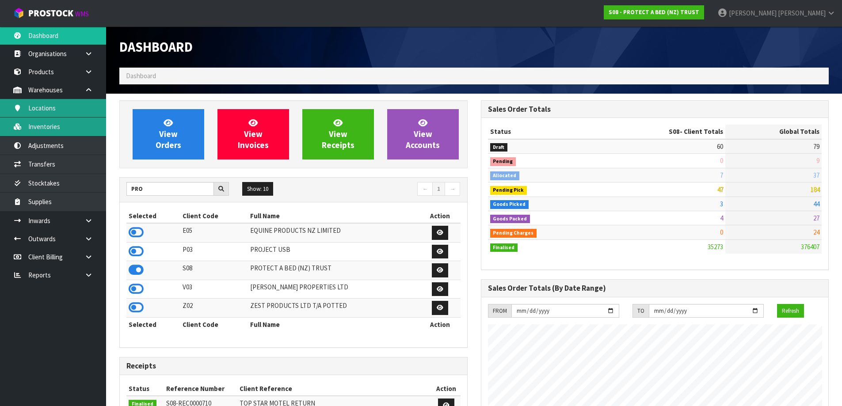
drag, startPoint x: 51, startPoint y: 126, endPoint x: 81, endPoint y: 110, distance: 34.1
click at [53, 127] on link "Inventories" at bounding box center [53, 127] width 106 height 18
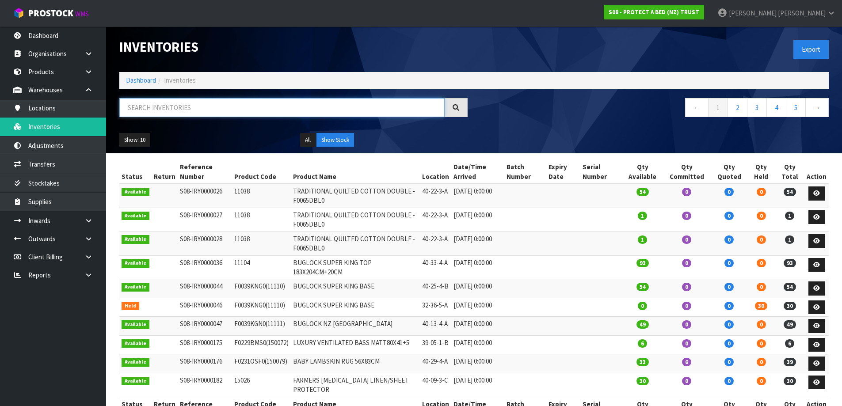
click at [161, 103] on input "text" at bounding box center [281, 107] width 325 height 19
paste input "F0065DBL0"
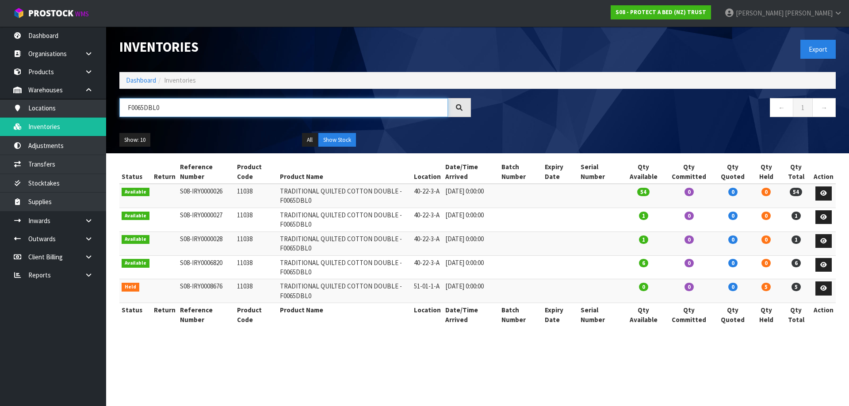
type input "F0065DBL0"
click at [241, 187] on td "11038" at bounding box center [256, 196] width 43 height 24
copy td "11038"
click at [150, 80] on link "Dashboard" at bounding box center [141, 80] width 30 height 8
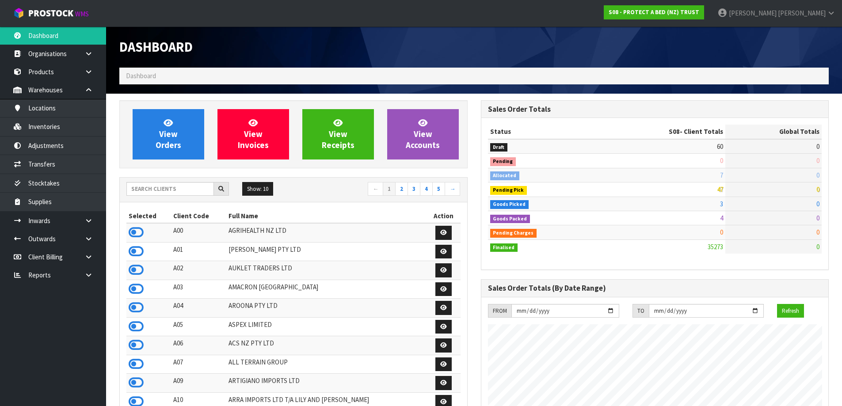
scroll to position [670, 361]
click at [176, 189] on input "text" at bounding box center [170, 189] width 88 height 14
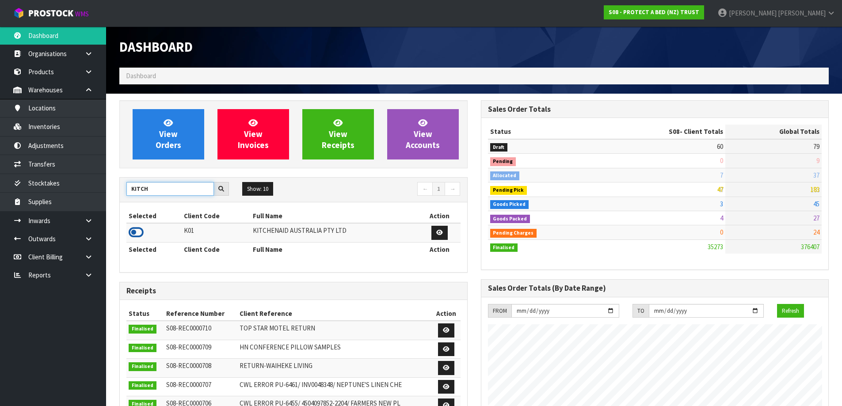
type input "KITCH"
click at [138, 234] on icon at bounding box center [136, 232] width 15 height 13
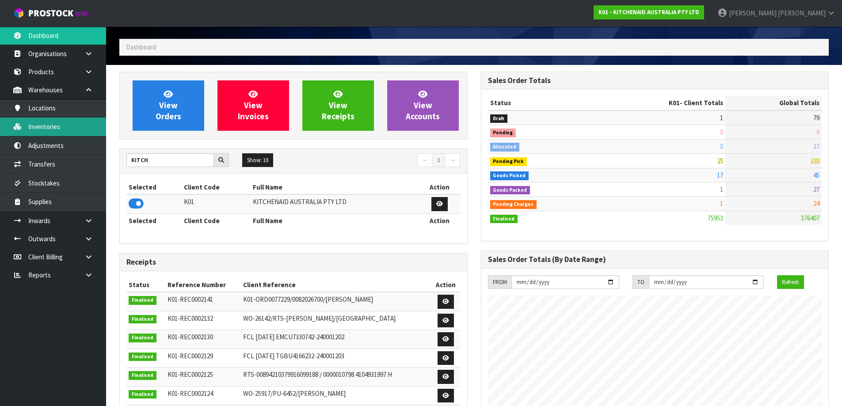
scroll to position [44, 0]
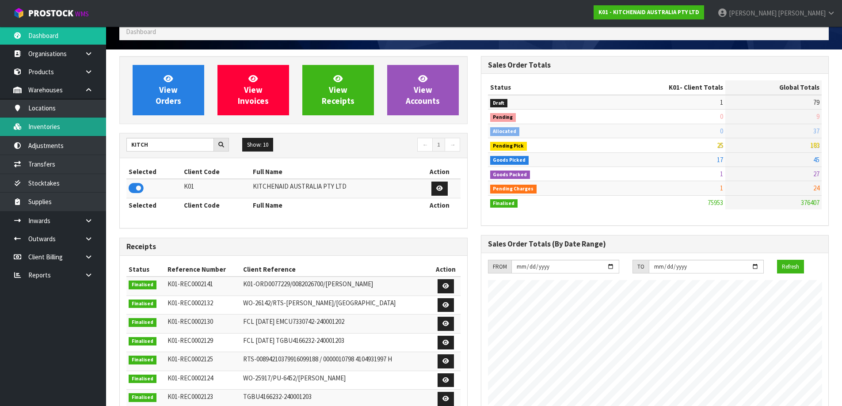
click at [57, 123] on link "Inventories" at bounding box center [53, 127] width 106 height 18
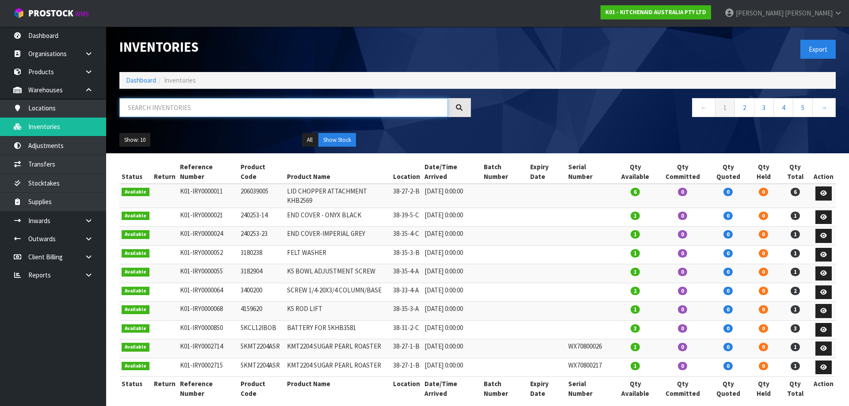
click at [314, 105] on input "text" at bounding box center [283, 107] width 329 height 19
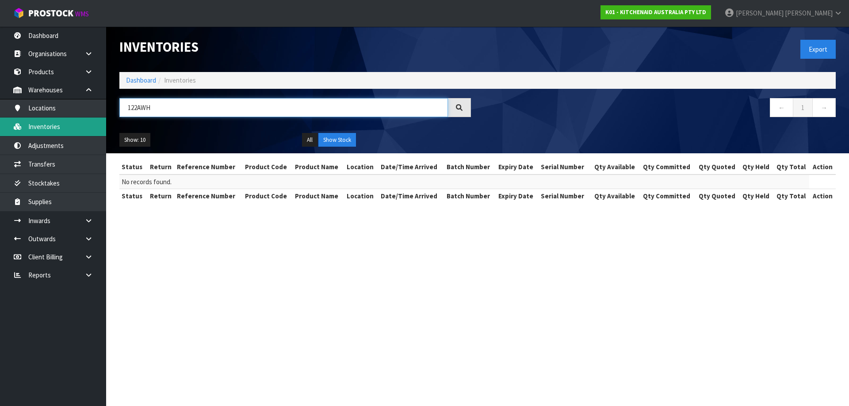
drag, startPoint x: 181, startPoint y: 114, endPoint x: 50, endPoint y: 119, distance: 131.0
click at [50, 119] on body "Toggle navigation ProStock WMS K01 - KITCHENAID AUSTRALIA PTY LTD [PERSON_NAME]…" at bounding box center [424, 203] width 849 height 406
click at [66, 121] on link "Inventories" at bounding box center [53, 127] width 106 height 18
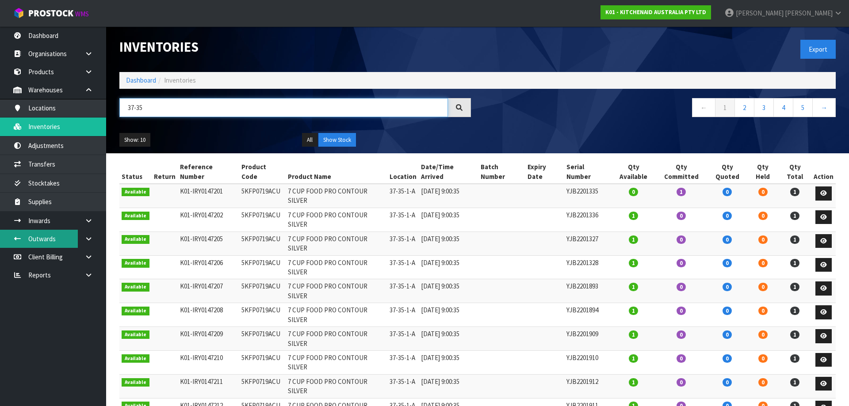
type input "37-35"
